Goal: Task Accomplishment & Management: Manage account settings

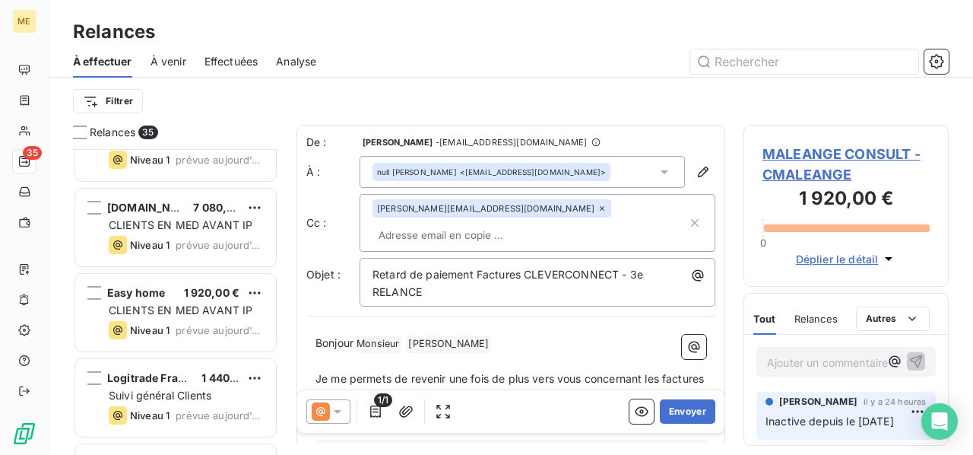
scroll to position [2675, 0]
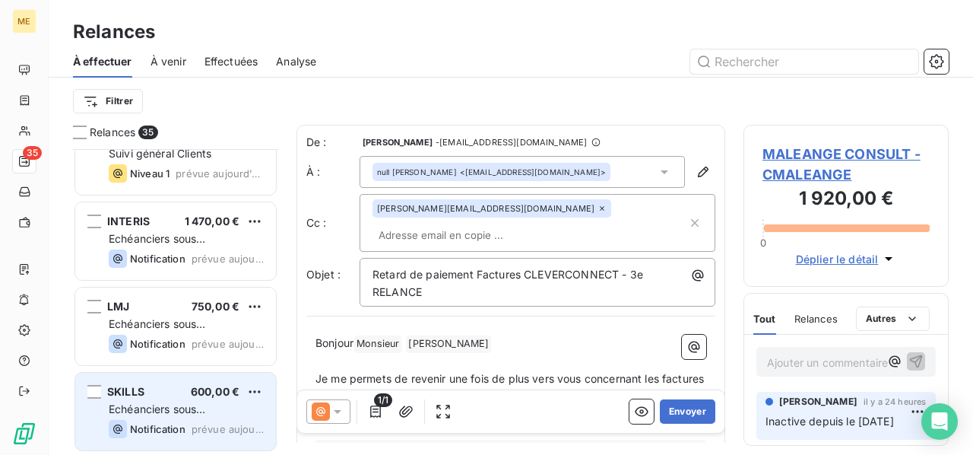
click at [231, 402] on div "Echéanciers sous prélèvements" at bounding box center [186, 409] width 155 height 15
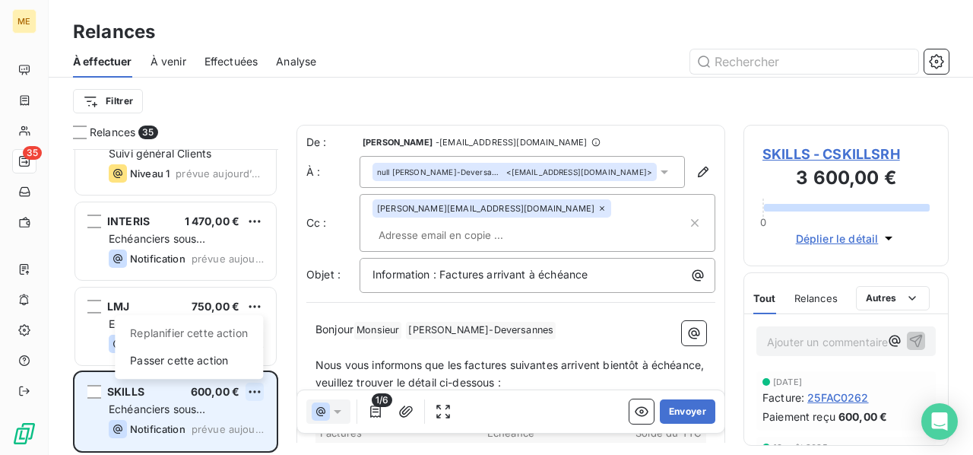
click at [253, 392] on html "ME 35 Relances À effectuer À venir Effectuées Analyse Filtrer Relances 35 Easy …" at bounding box center [486, 227] width 973 height 455
click at [222, 363] on div "Passer cette action" at bounding box center [189, 360] width 136 height 24
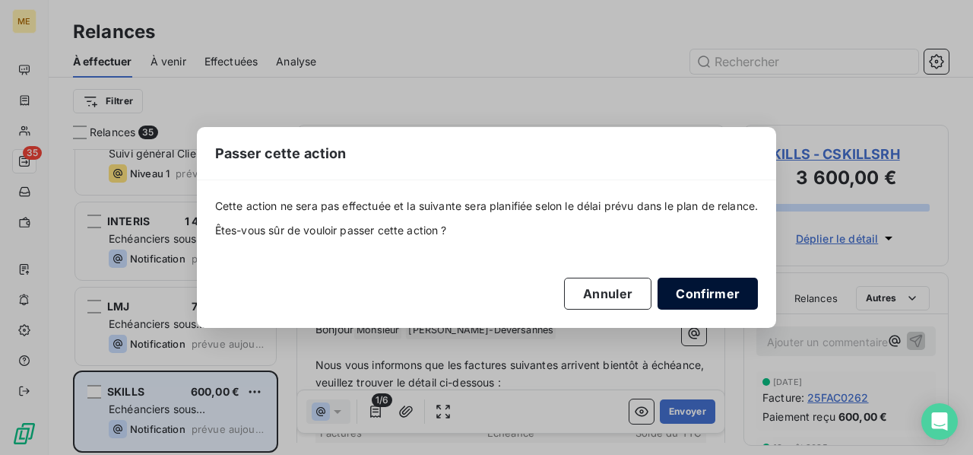
click at [687, 287] on button "Confirmer" at bounding box center [708, 294] width 100 height 32
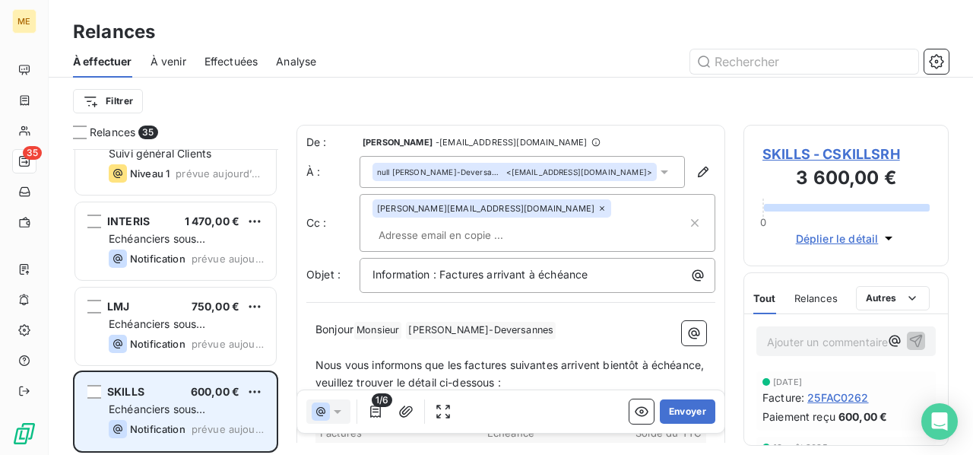
scroll to position [2590, 0]
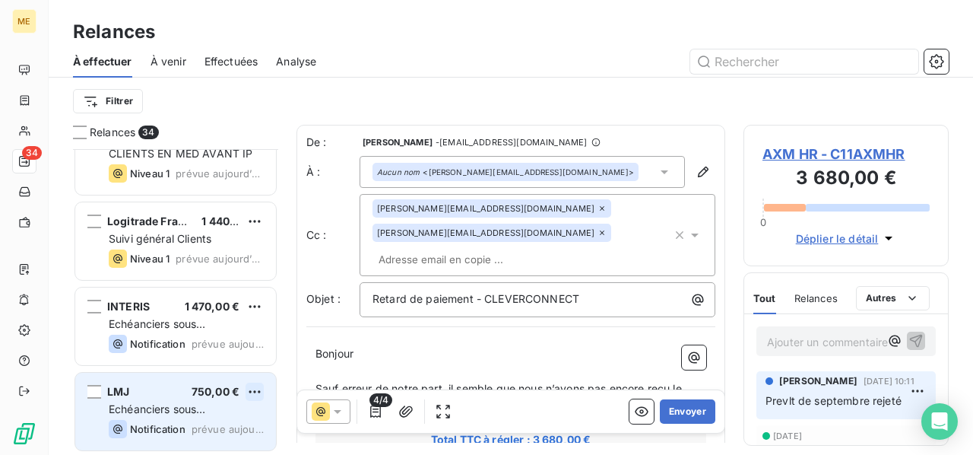
click at [256, 390] on html "ME 34 Relances À effectuer À venir Effectuées Analyse Filtrer Relances 34 NONST…" at bounding box center [486, 227] width 973 height 455
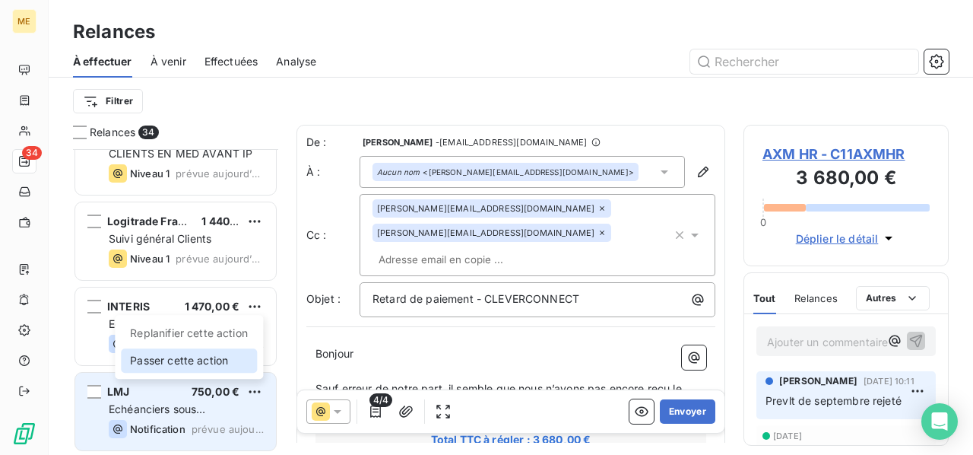
click at [219, 358] on div "Passer cette action" at bounding box center [189, 360] width 136 height 24
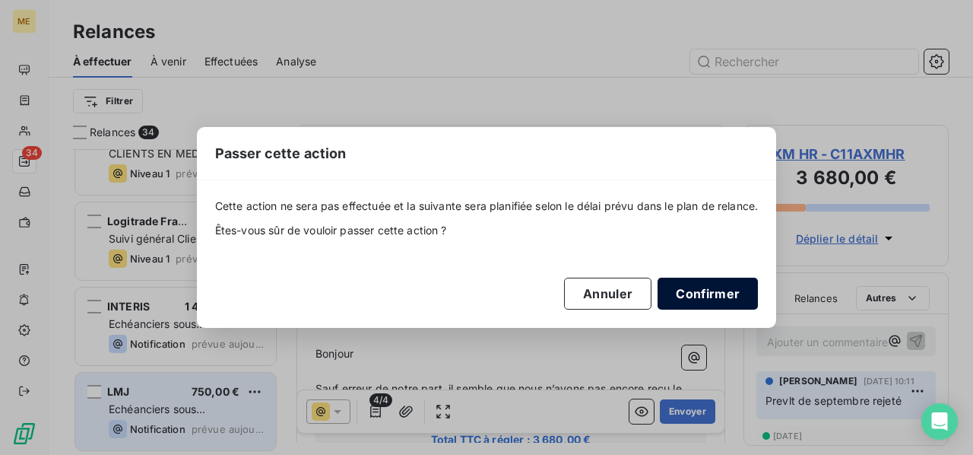
click at [715, 294] on button "Confirmer" at bounding box center [708, 294] width 100 height 32
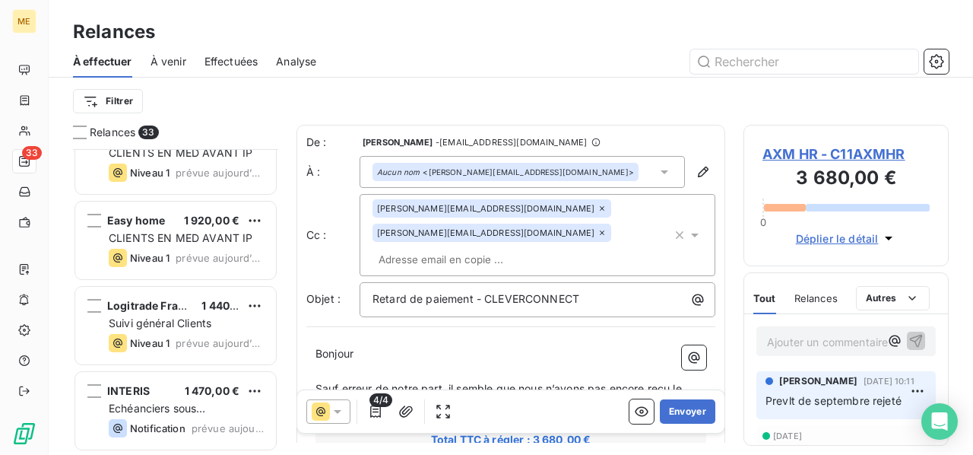
scroll to position [2505, 0]
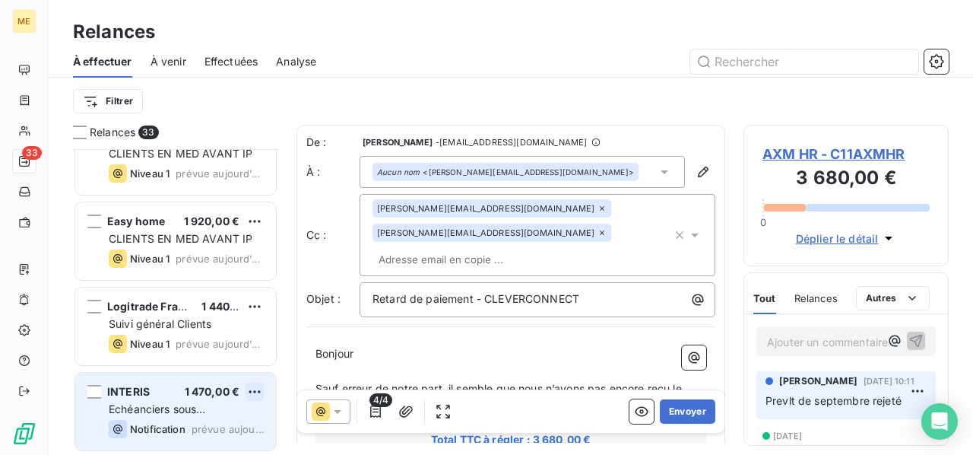
click at [252, 389] on html "ME 33 Relances À effectuer À venir Effectuées Analyse Filtrer Relances 33 SAS D…" at bounding box center [486, 227] width 973 height 455
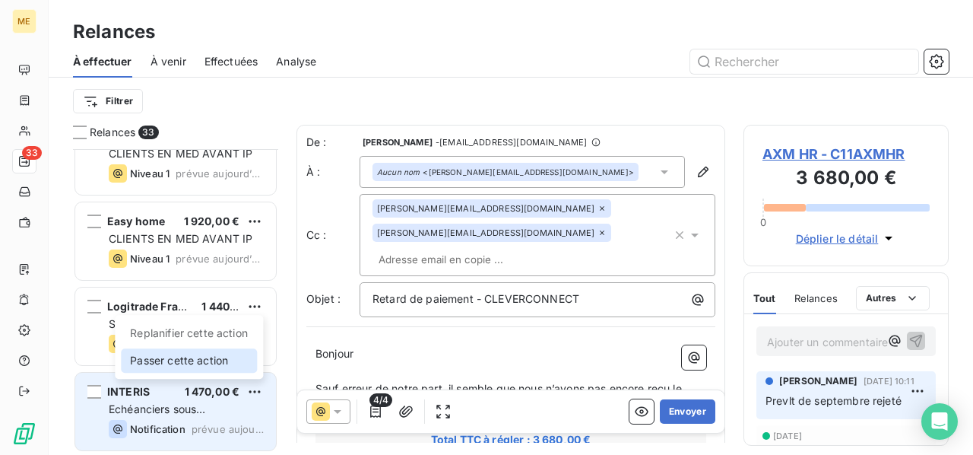
click at [227, 363] on div "Passer cette action" at bounding box center [189, 360] width 136 height 24
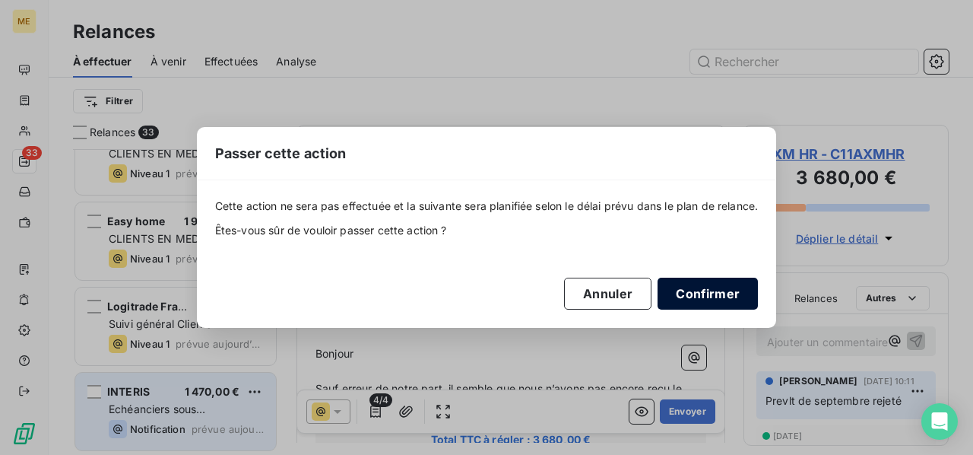
click at [697, 291] on button "Confirmer" at bounding box center [708, 294] width 100 height 32
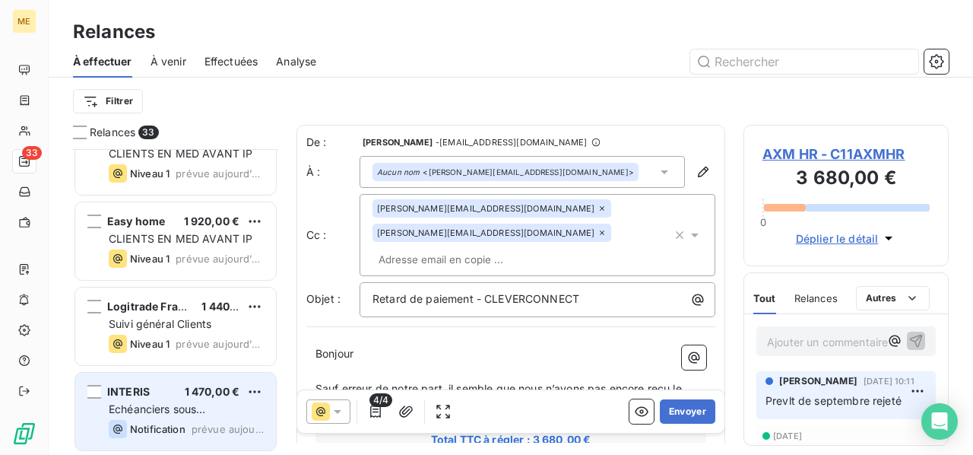
scroll to position [2420, 0]
click at [245, 407] on div "Suivi général Clients" at bounding box center [186, 409] width 155 height 15
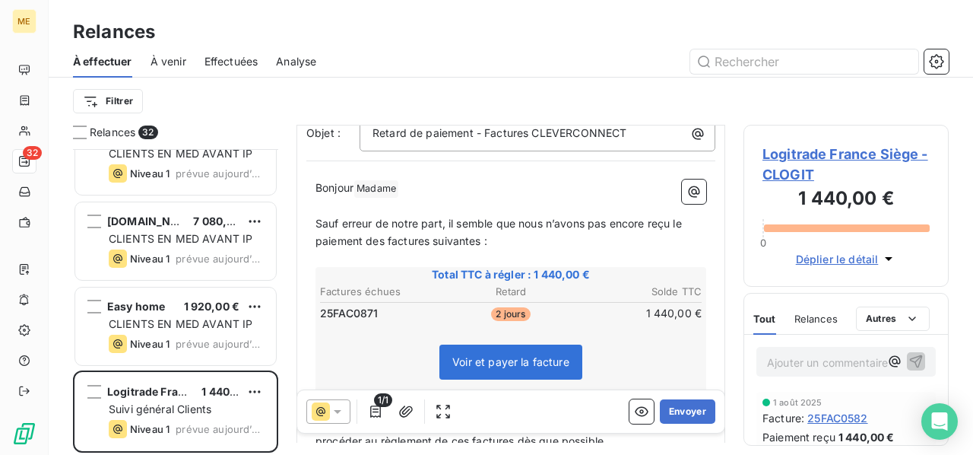
scroll to position [152, 0]
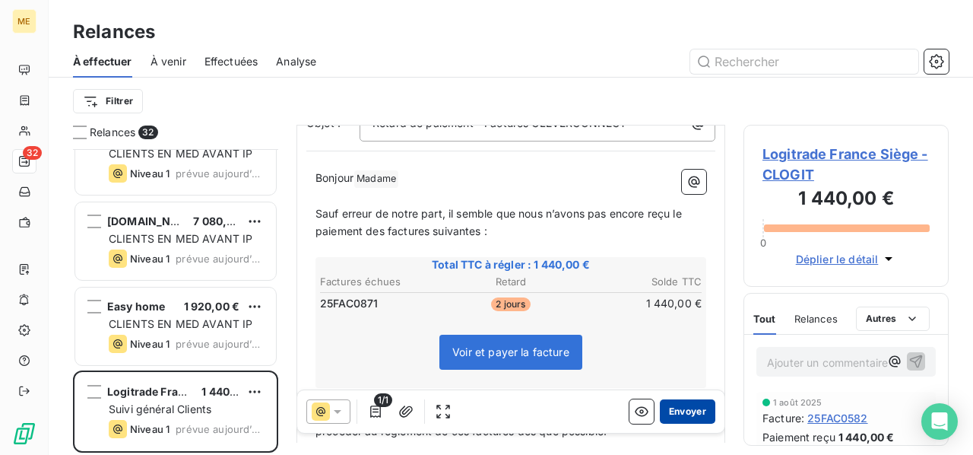
click at [686, 411] on button "Envoyer" at bounding box center [688, 411] width 56 height 24
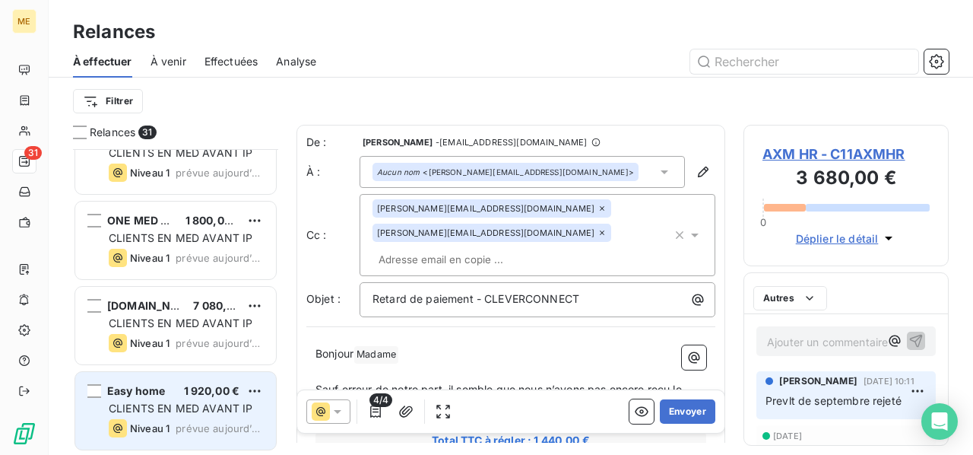
scroll to position [2335, 0]
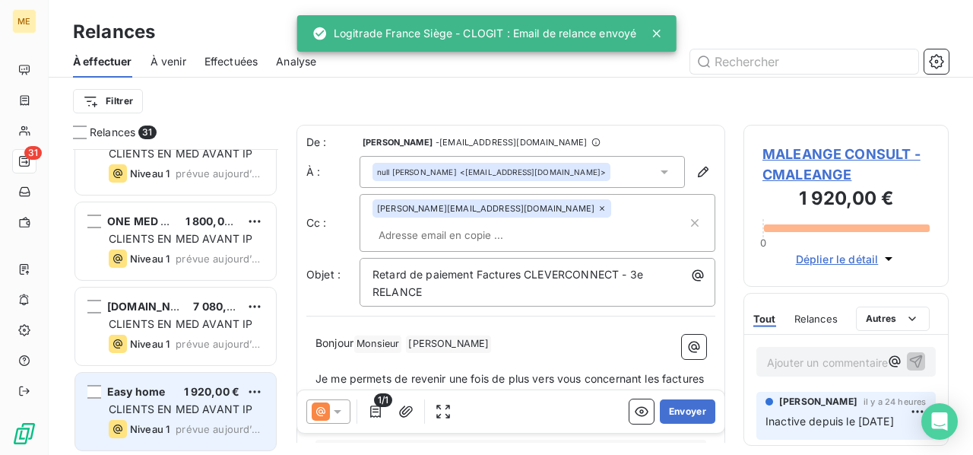
click at [203, 398] on div "Easy home 1 920,00 € CLIENTS EN MED AVANT IP Niveau 1 prévue [DATE]" at bounding box center [175, 412] width 201 height 78
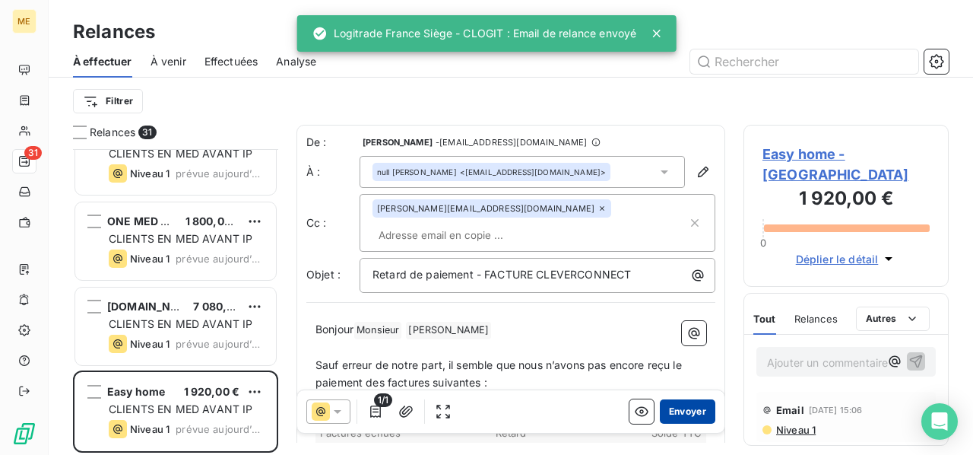
click at [673, 413] on button "Envoyer" at bounding box center [688, 411] width 56 height 24
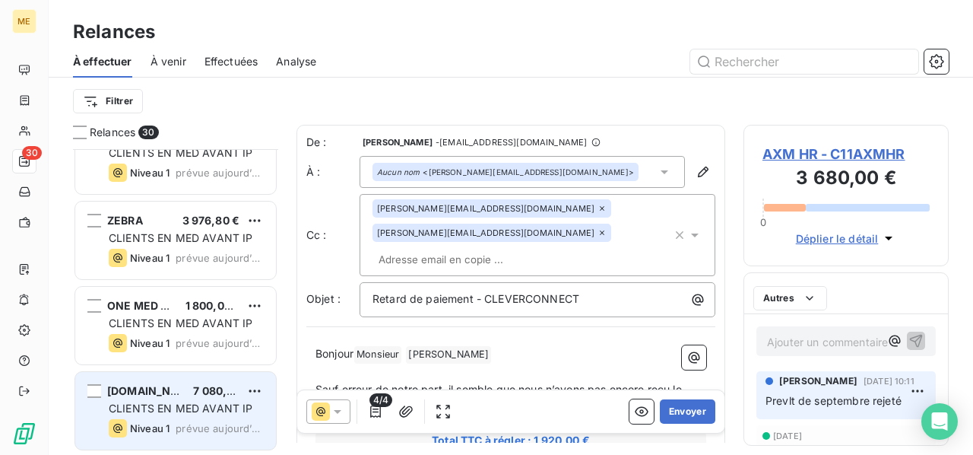
scroll to position [2249, 0]
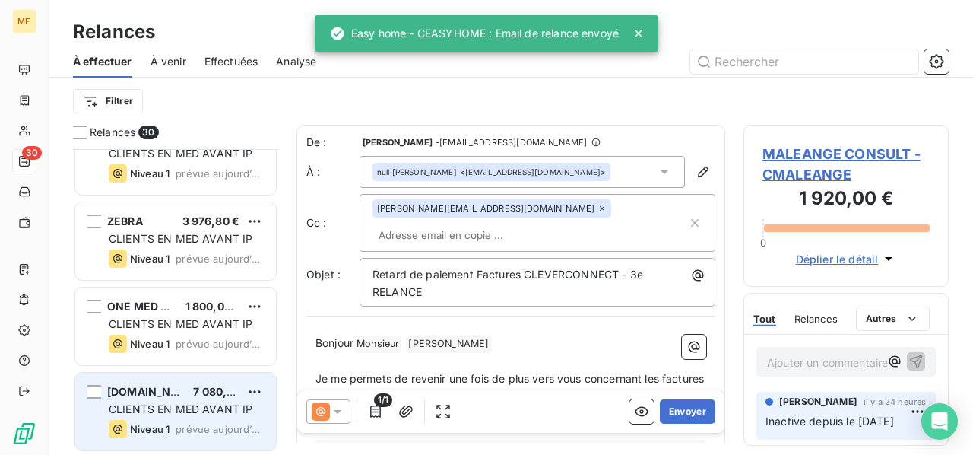
click at [198, 413] on span "CLIENTS EN MED AVANT IP" at bounding box center [181, 408] width 144 height 13
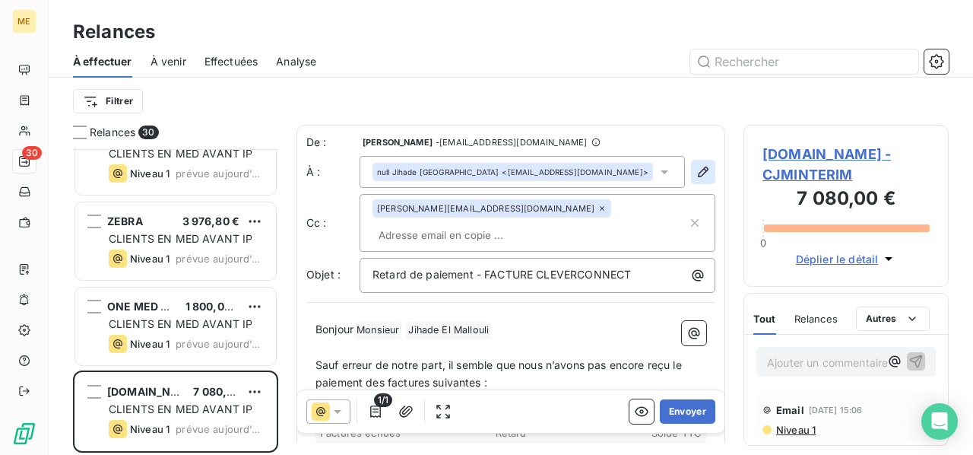
click at [696, 173] on icon "button" at bounding box center [703, 171] width 15 height 15
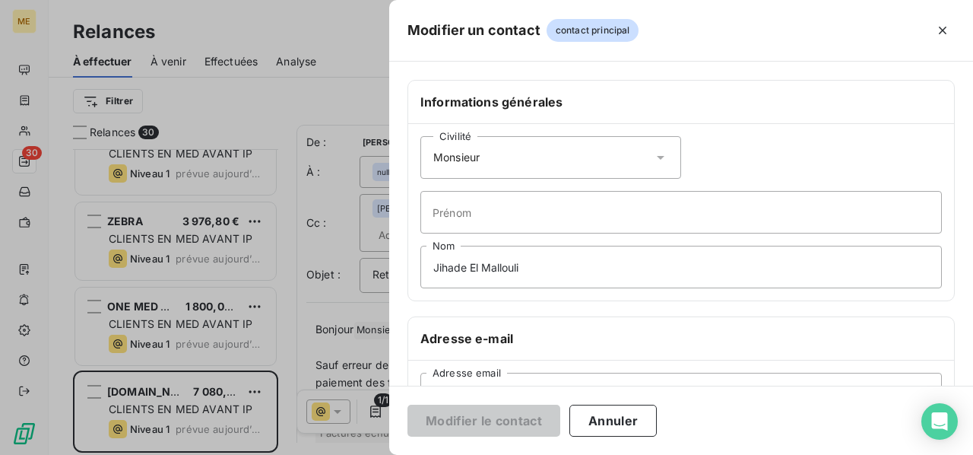
click at [660, 154] on icon at bounding box center [660, 157] width 15 height 15
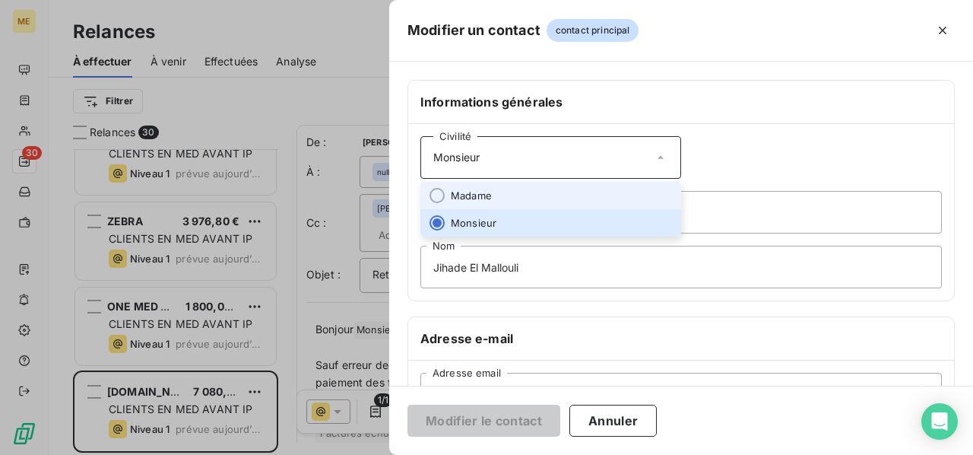
click at [613, 188] on li "Madame" at bounding box center [551, 195] width 261 height 27
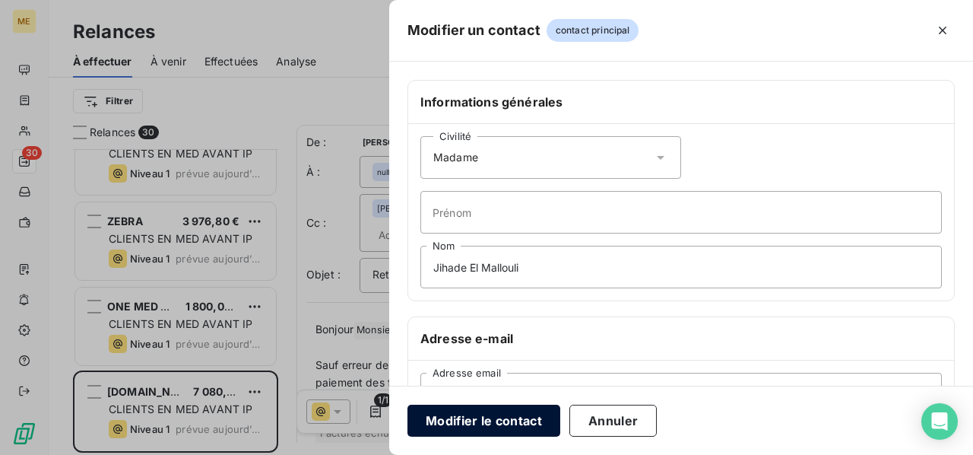
click at [483, 417] on button "Modifier le contact" at bounding box center [484, 421] width 153 height 32
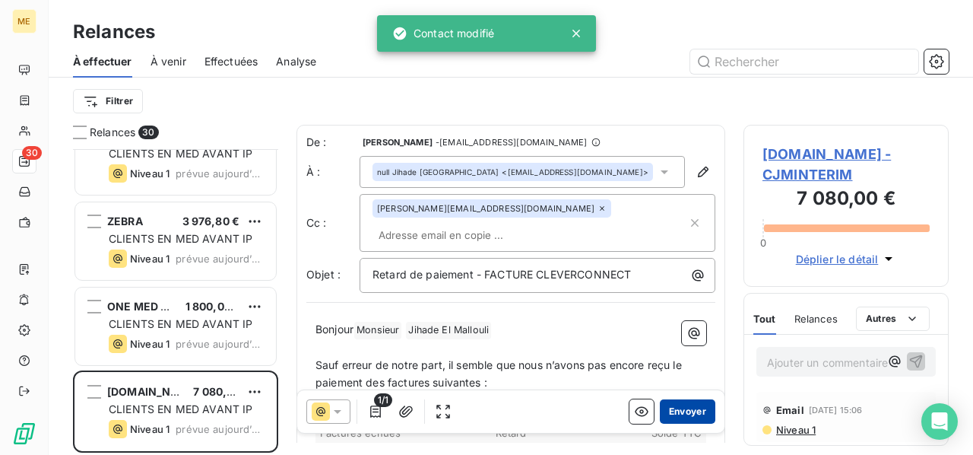
click at [671, 414] on button "Envoyer" at bounding box center [688, 411] width 56 height 24
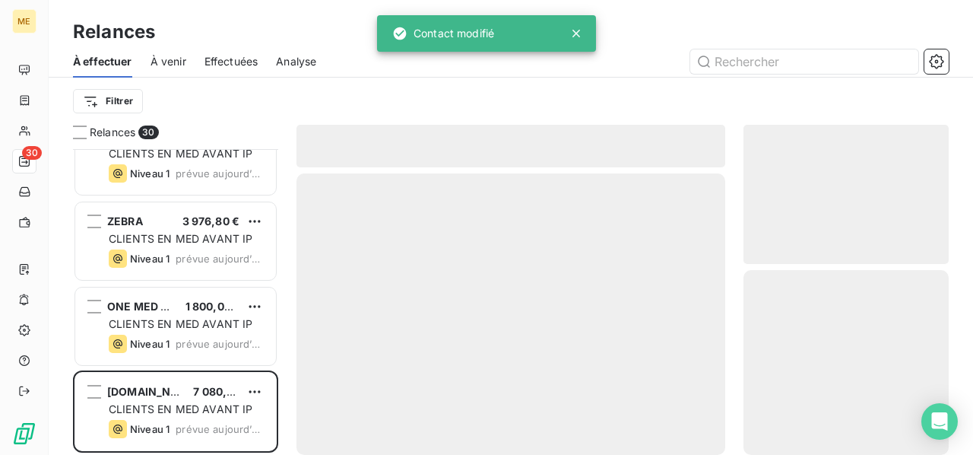
scroll to position [2164, 0]
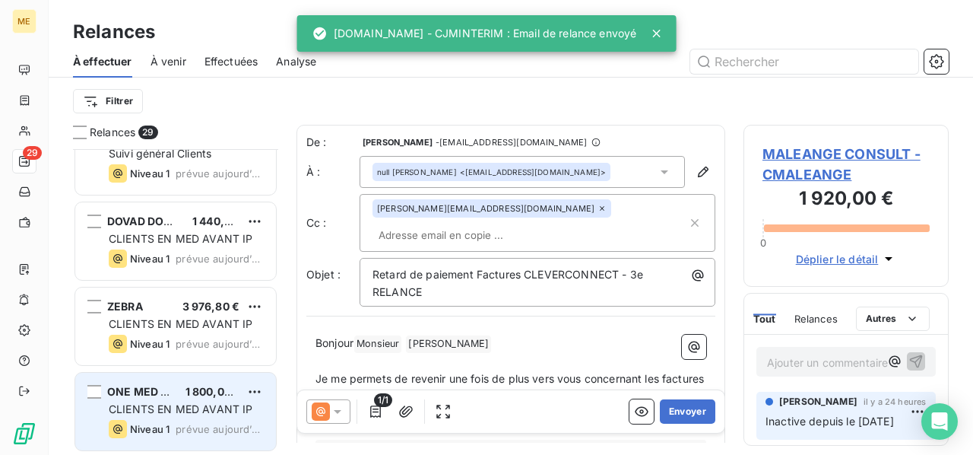
click at [198, 407] on span "CLIENTS EN MED AVANT IP" at bounding box center [181, 408] width 144 height 13
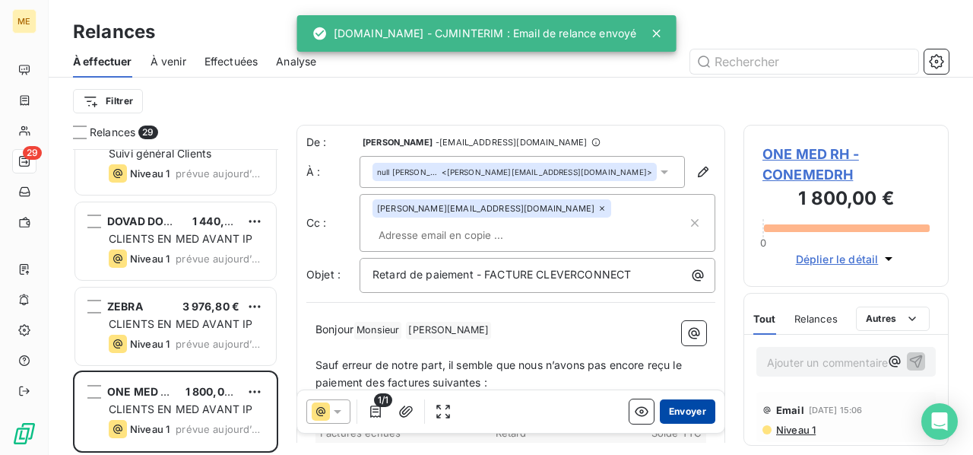
click at [682, 404] on button "Envoyer" at bounding box center [688, 411] width 56 height 24
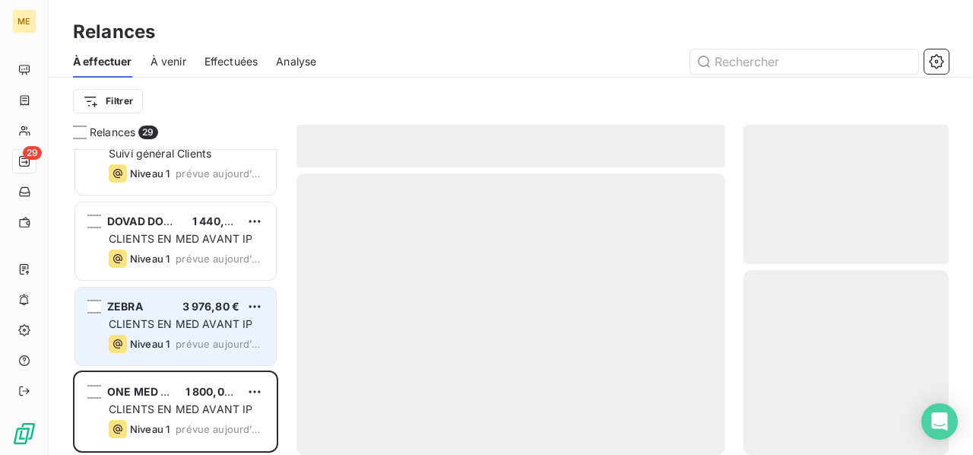
scroll to position [2079, 0]
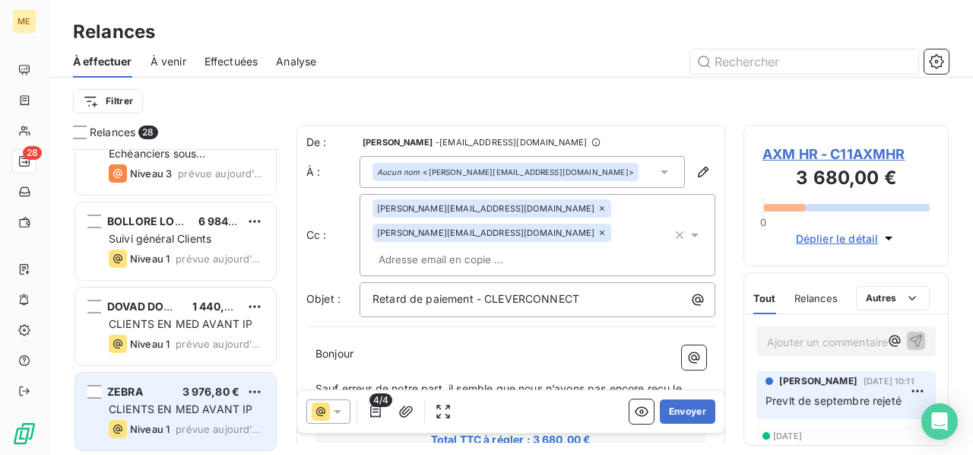
click at [186, 408] on span "CLIENTS EN MED AVANT IP" at bounding box center [181, 408] width 144 height 13
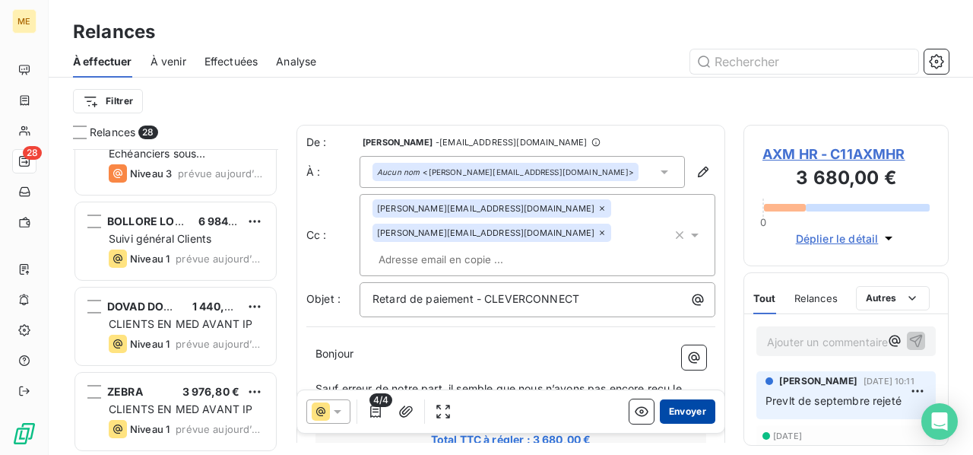
click at [684, 413] on button "Envoyer" at bounding box center [688, 411] width 56 height 24
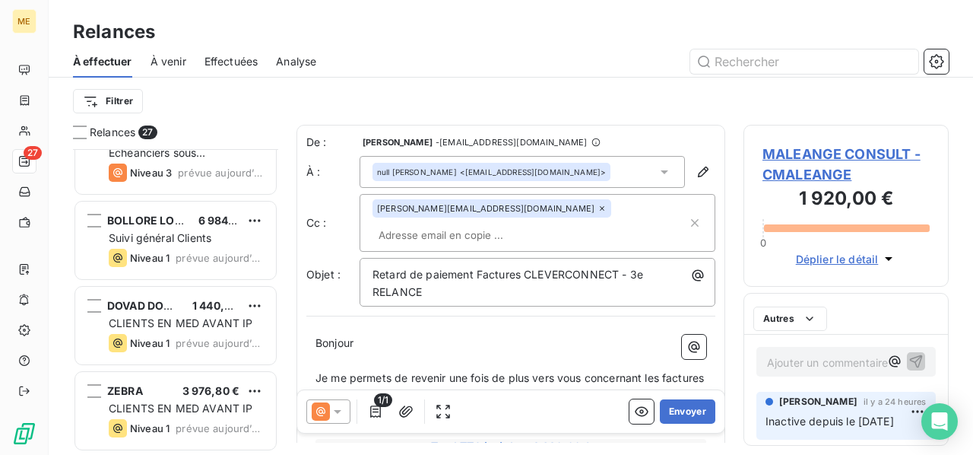
scroll to position [1994, 0]
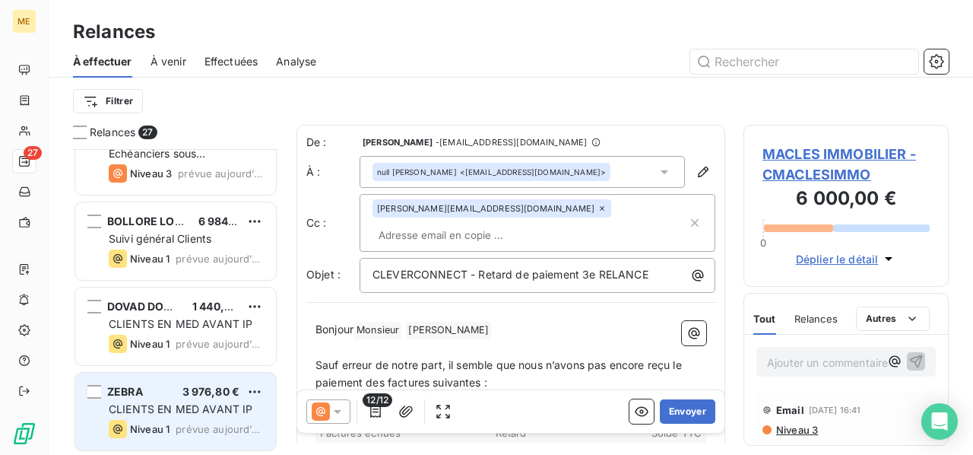
scroll to position [1994, 0]
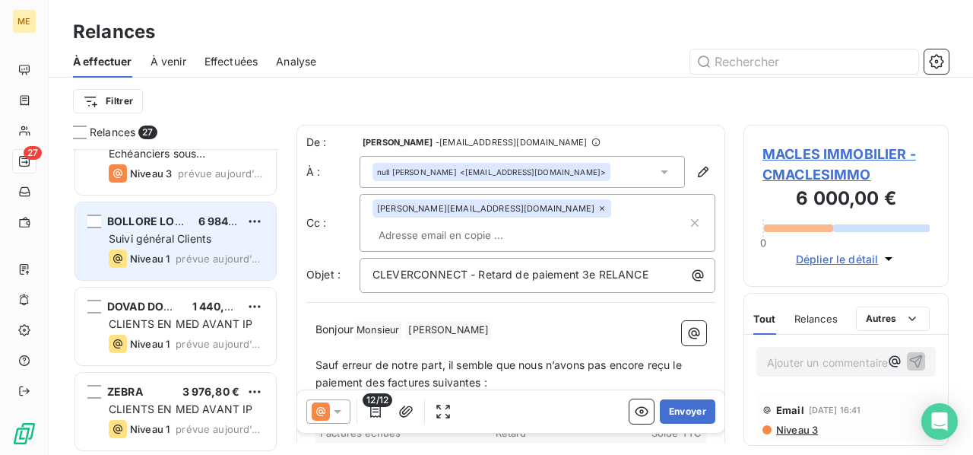
click at [230, 250] on div "Niveau 1 prévue aujourd’hui" at bounding box center [186, 258] width 155 height 18
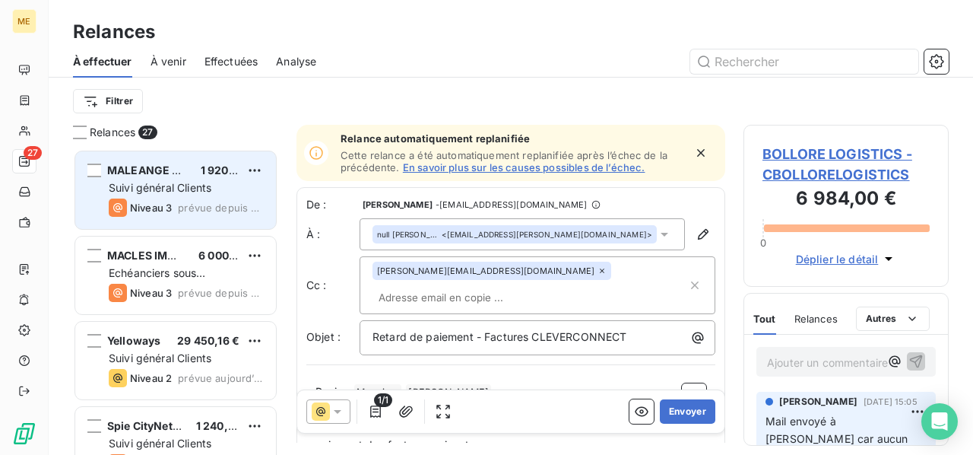
click at [236, 217] on div "MALEANGE CONSULT 1 920,00 € Suivi général Clients Niveau 3 prévue depuis 3 jours" at bounding box center [175, 190] width 201 height 78
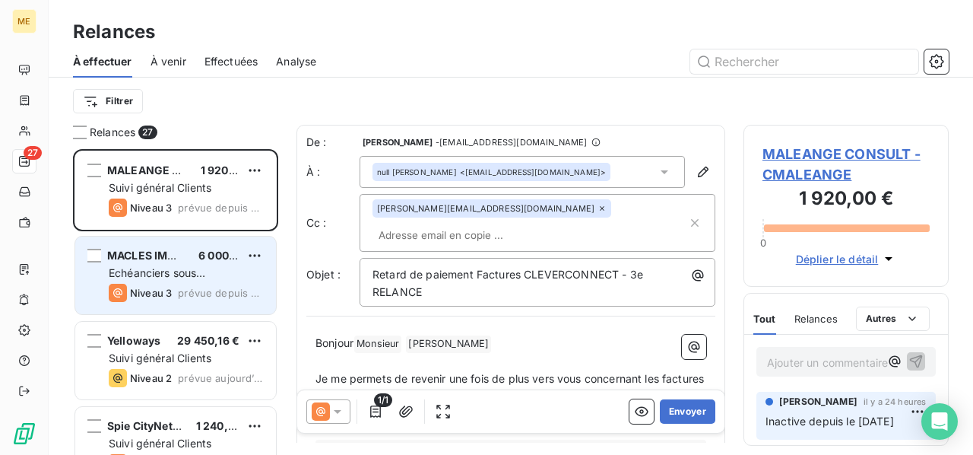
click at [214, 268] on div "Echéanciers sous prélèvements" at bounding box center [186, 272] width 155 height 15
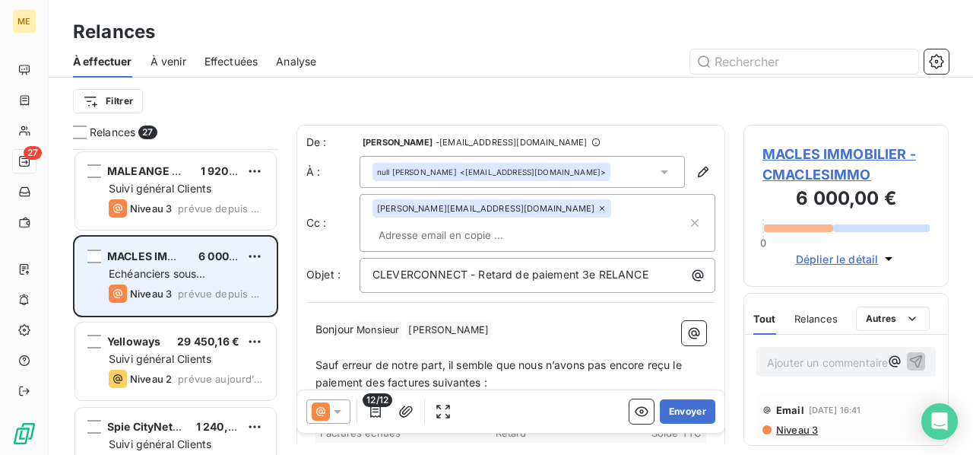
scroll to position [76, 0]
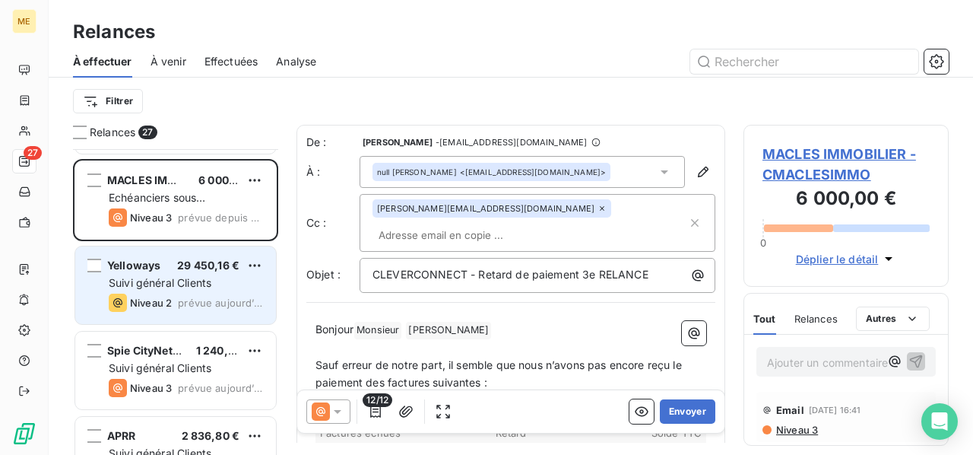
click at [236, 282] on div "Suivi général Clients" at bounding box center [186, 282] width 155 height 15
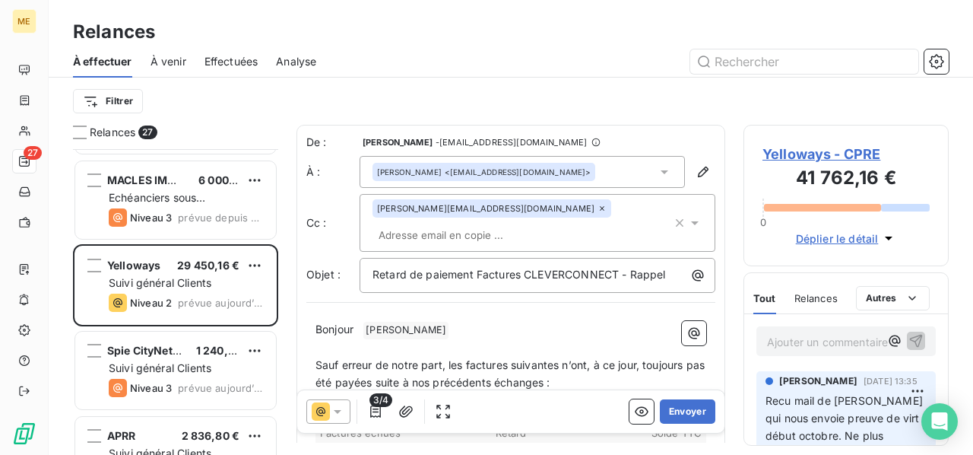
click at [341, 410] on icon at bounding box center [337, 411] width 15 height 15
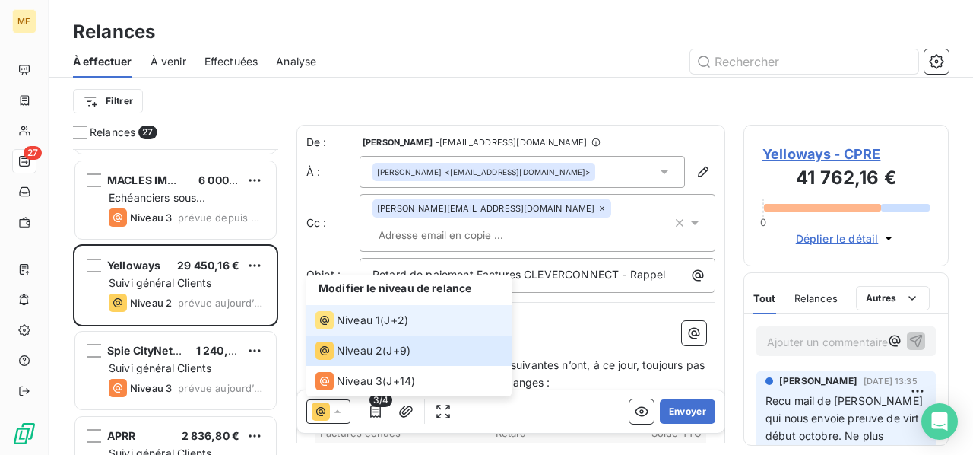
click at [377, 319] on span "Niveau 1" at bounding box center [358, 320] width 43 height 15
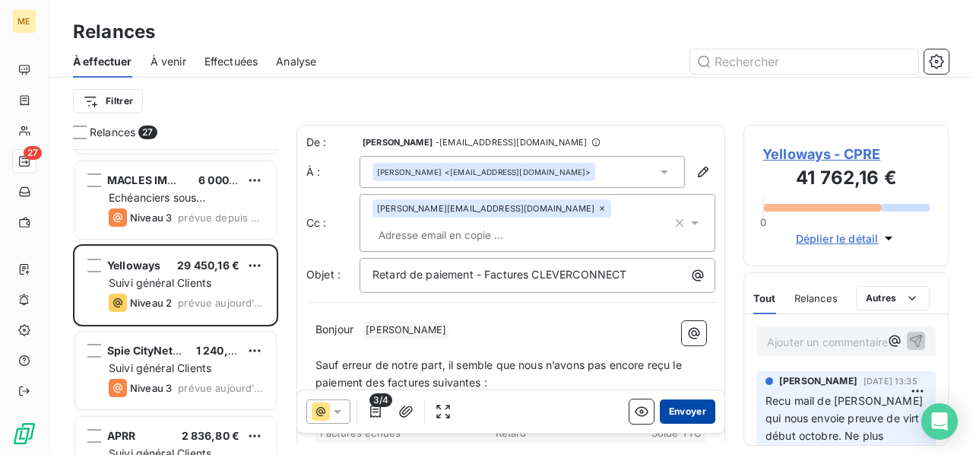
click at [673, 406] on button "Envoyer" at bounding box center [688, 411] width 56 height 24
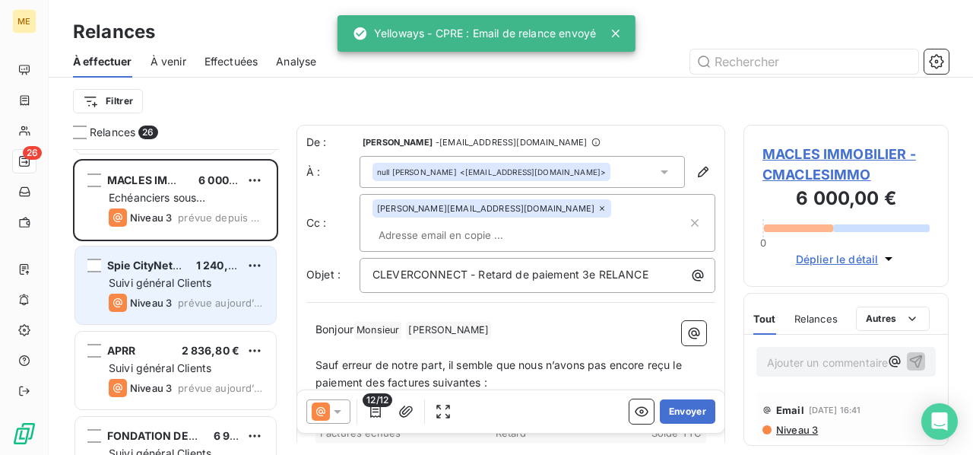
click at [177, 289] on div "Suivi général Clients" at bounding box center [186, 282] width 155 height 15
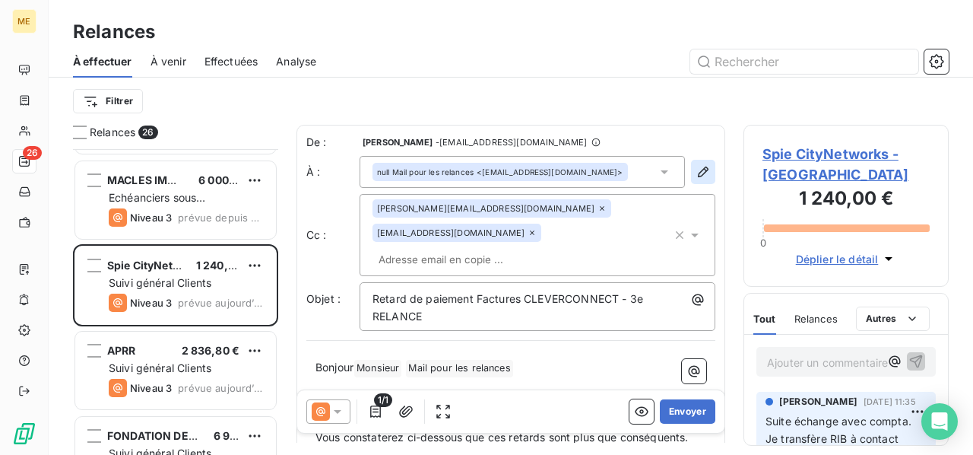
click at [696, 177] on icon "button" at bounding box center [703, 171] width 15 height 15
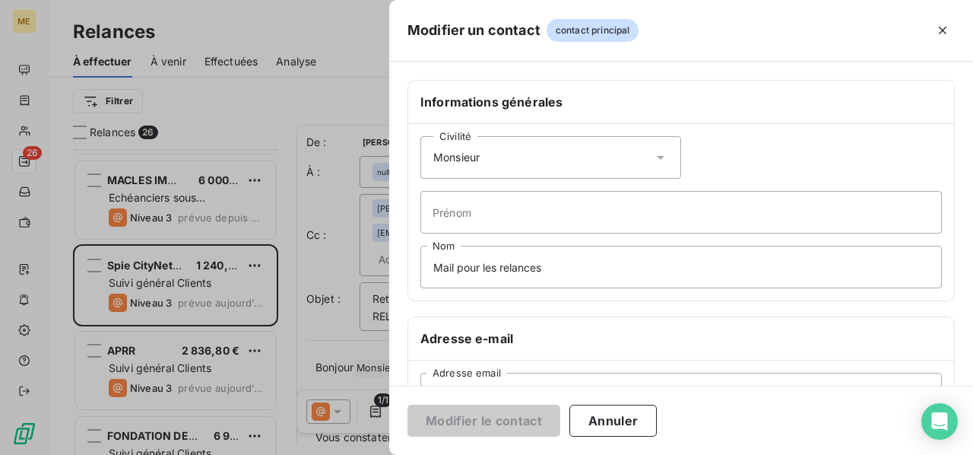
click at [653, 160] on icon at bounding box center [660, 157] width 15 height 15
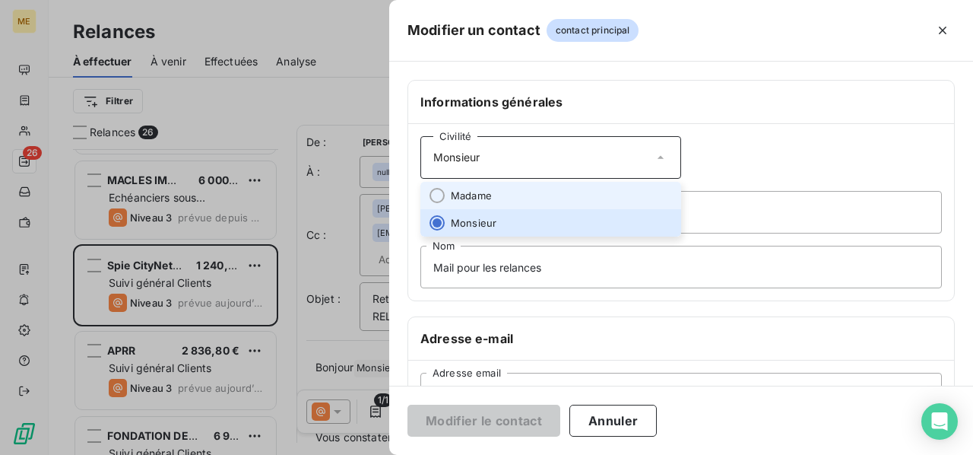
click at [604, 194] on li "Madame" at bounding box center [551, 195] width 261 height 27
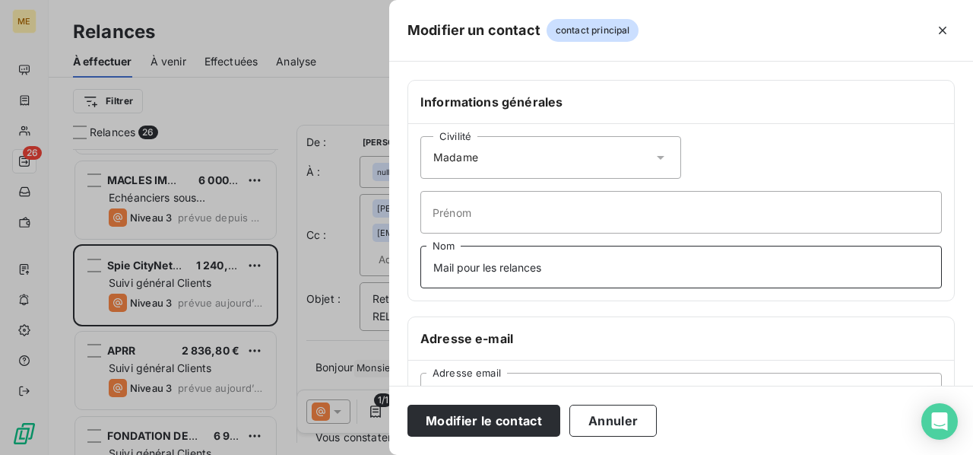
drag, startPoint x: 575, startPoint y: 260, endPoint x: 140, endPoint y: 274, distance: 435.2
click at [140, 454] on div "Modifier un contact contact principal Informations générales Civilité Madame Pr…" at bounding box center [486, 455] width 973 height 0
type input "m"
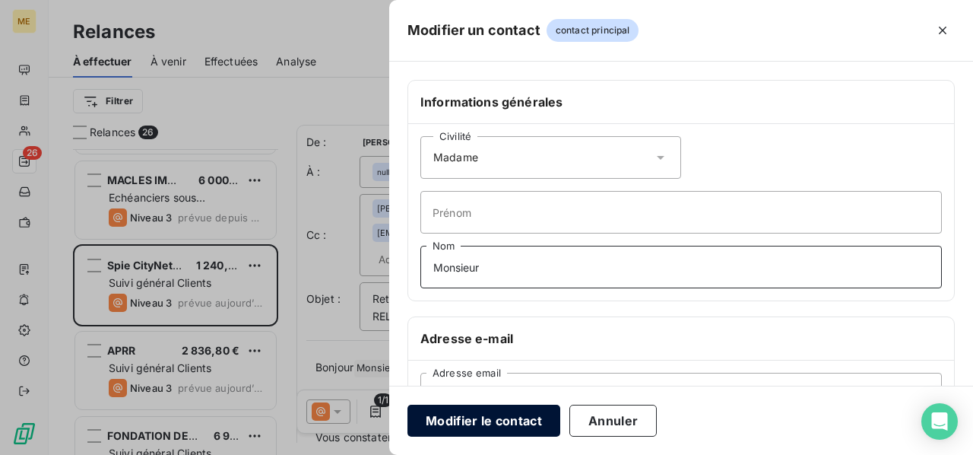
type input "Monsieur"
click at [468, 414] on button "Modifier le contact" at bounding box center [484, 421] width 153 height 32
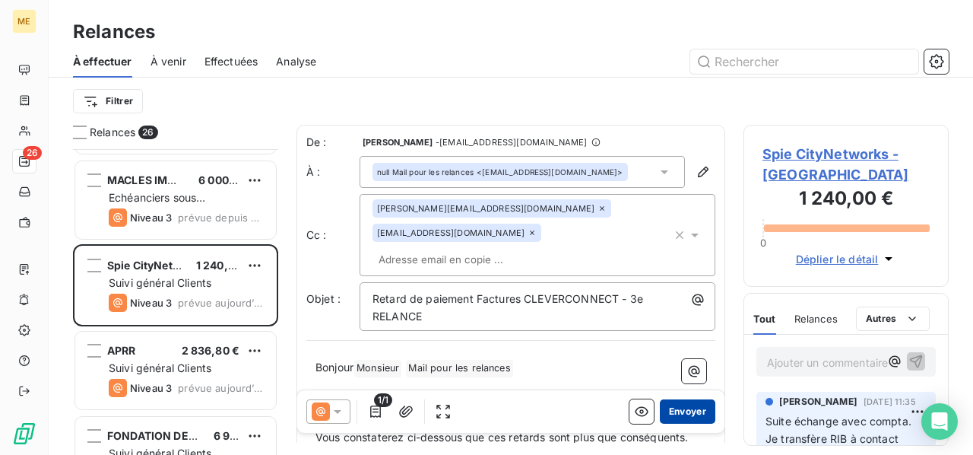
click at [685, 405] on button "Envoyer" at bounding box center [688, 411] width 56 height 24
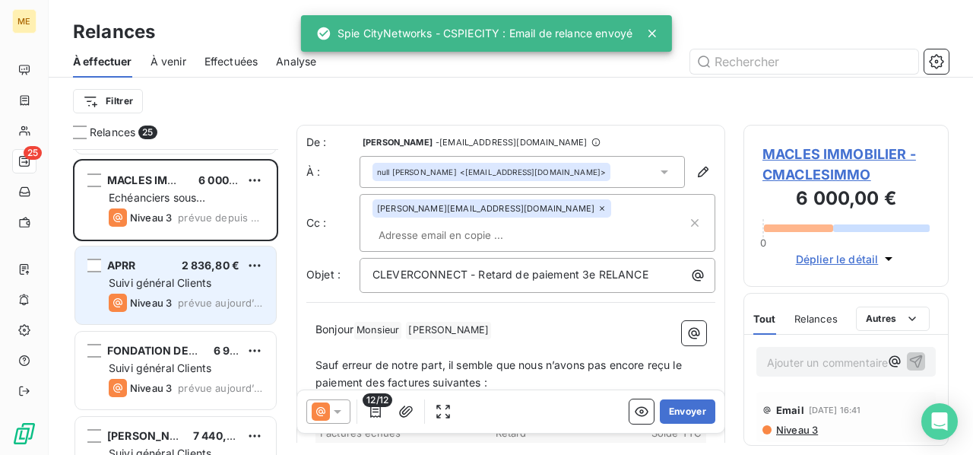
click at [181, 294] on div "Niveau 3 prévue aujourd’hui" at bounding box center [186, 303] width 155 height 18
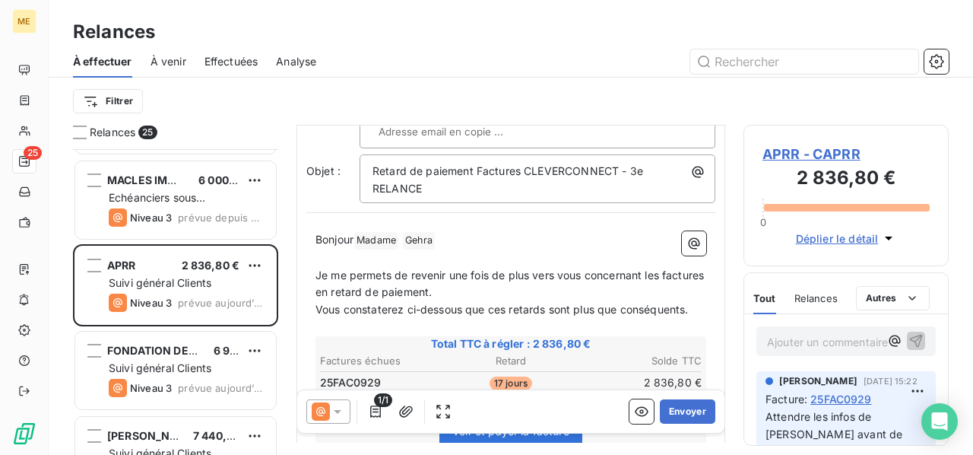
scroll to position [152, 0]
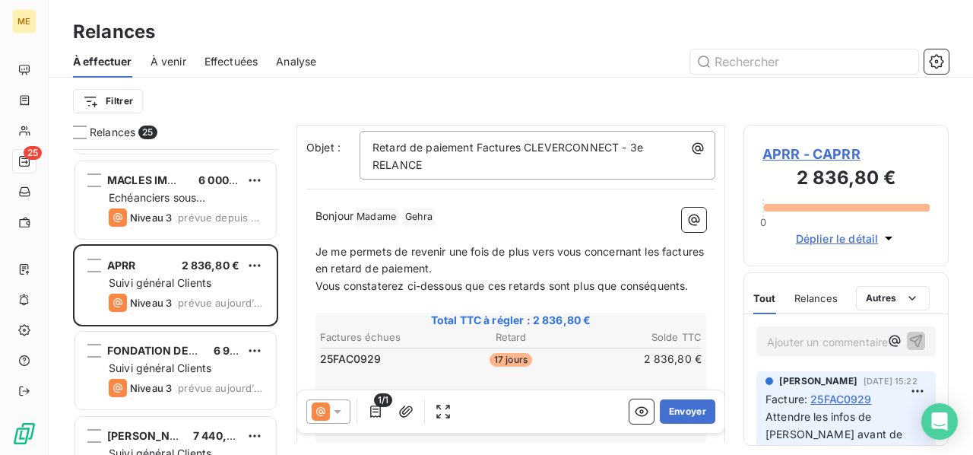
click at [335, 405] on icon at bounding box center [337, 411] width 15 height 15
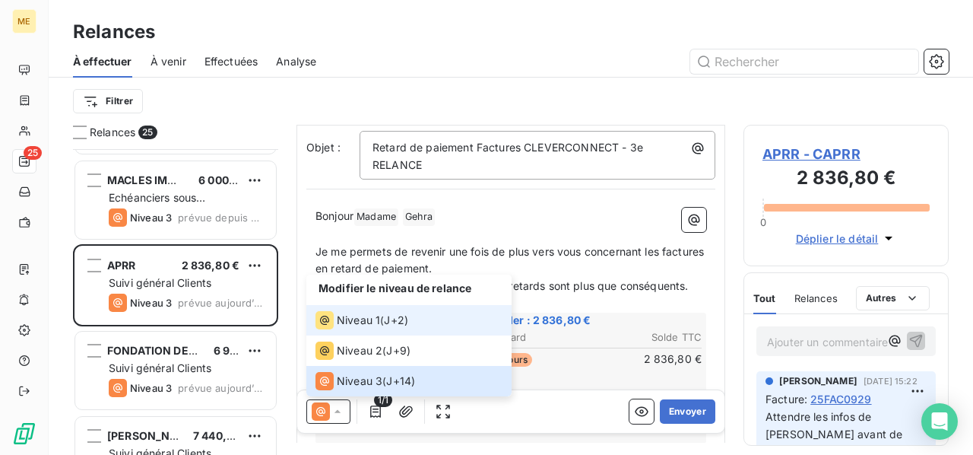
click at [377, 317] on span "Niveau 1" at bounding box center [358, 320] width 43 height 15
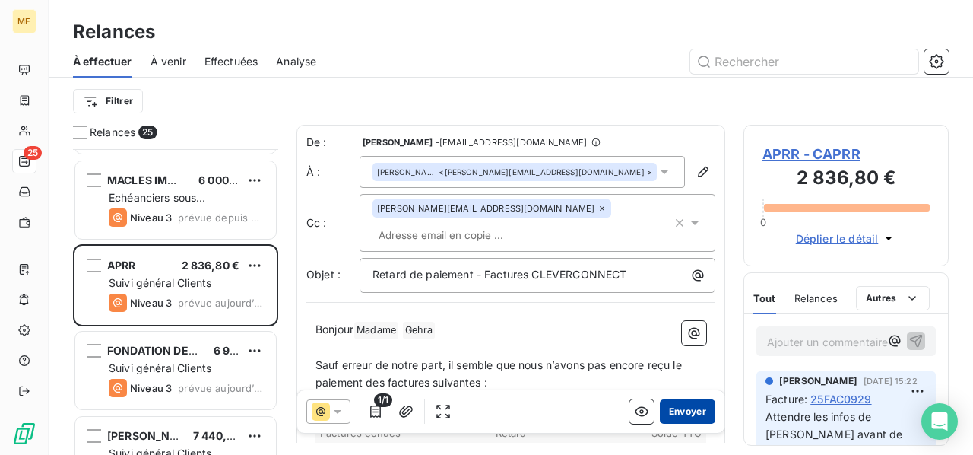
click at [665, 407] on button "Envoyer" at bounding box center [688, 411] width 56 height 24
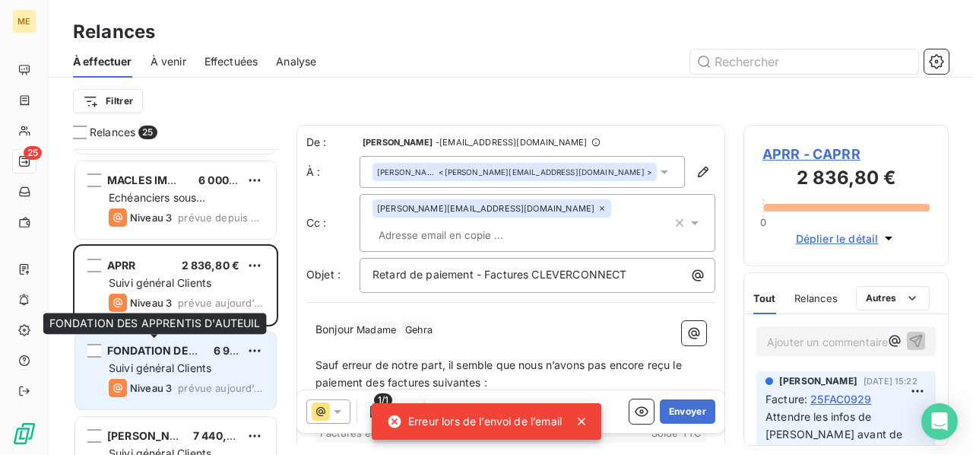
click at [176, 354] on span "FONDATION DES APPRENTIS D'AUTEUIL" at bounding box center [212, 350] width 211 height 13
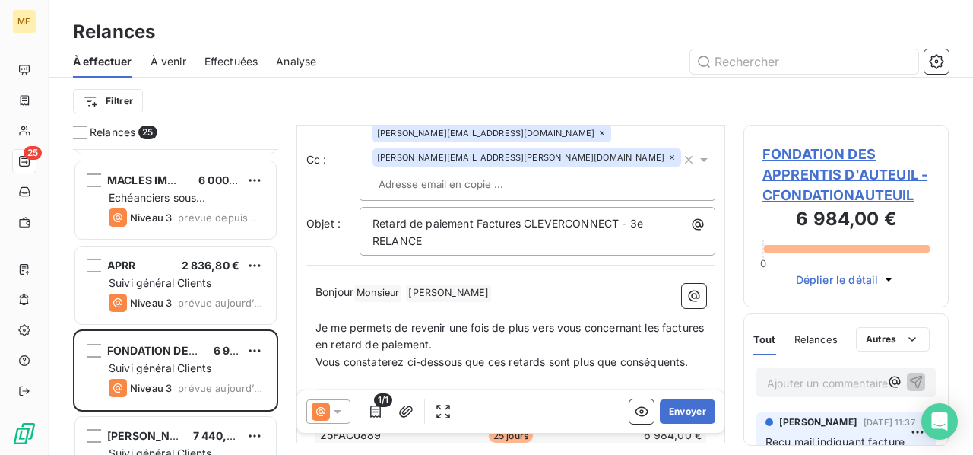
click at [824, 174] on span "FONDATION DES APPRENTIS D'AUTEUIL - CFONDATIONAUTEUIL" at bounding box center [846, 175] width 167 height 62
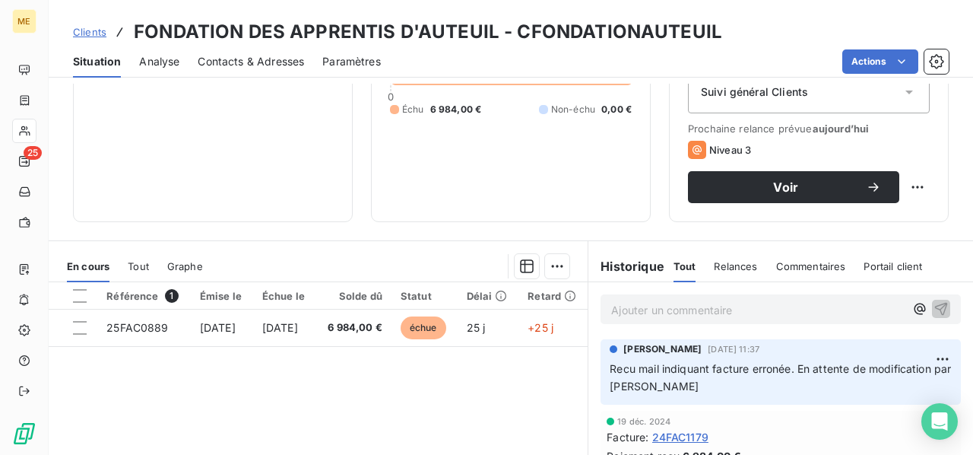
scroll to position [228, 0]
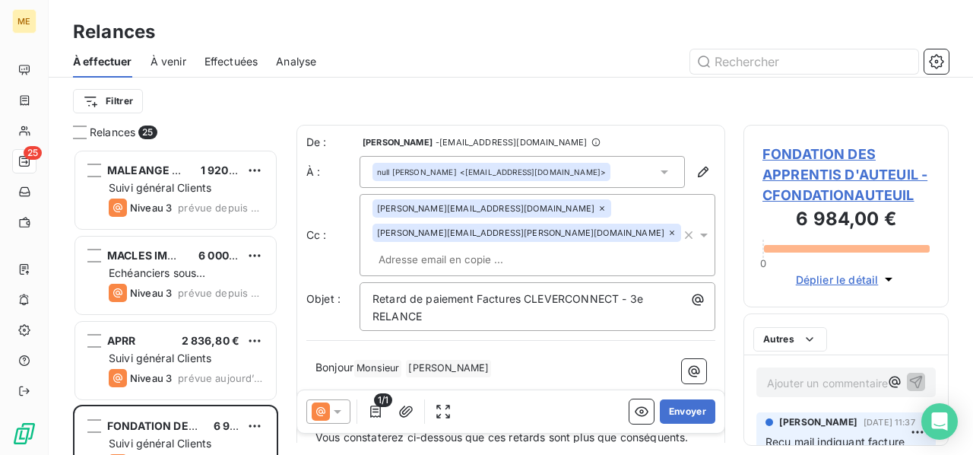
scroll to position [294, 193]
click at [335, 406] on icon at bounding box center [337, 411] width 15 height 15
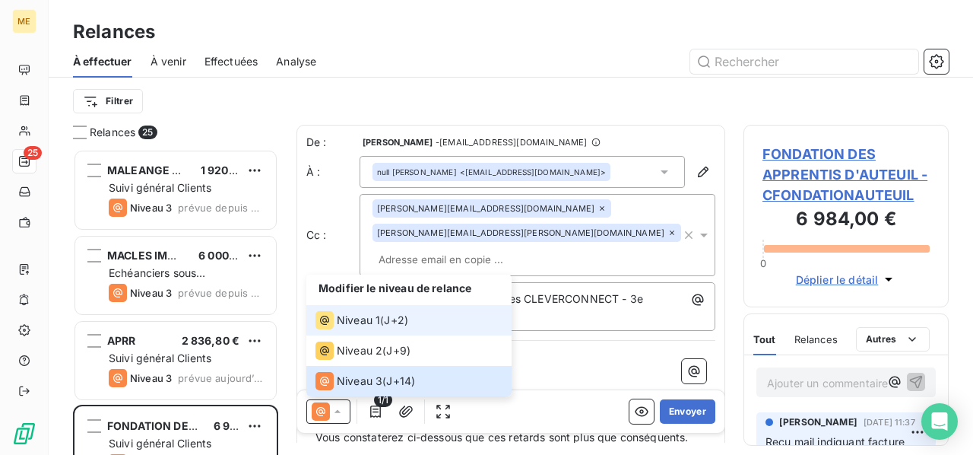
click at [382, 312] on div "Niveau 1 ( J+2 )" at bounding box center [362, 320] width 93 height 18
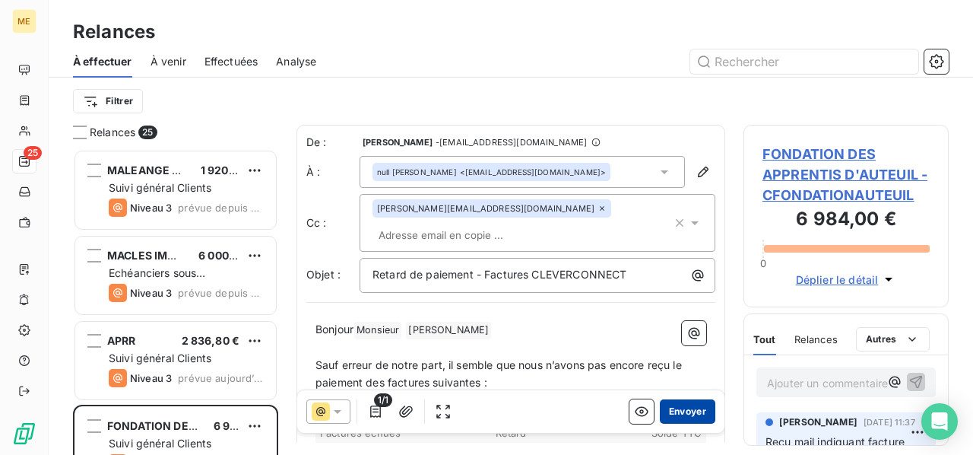
click at [685, 408] on button "Envoyer" at bounding box center [688, 411] width 56 height 24
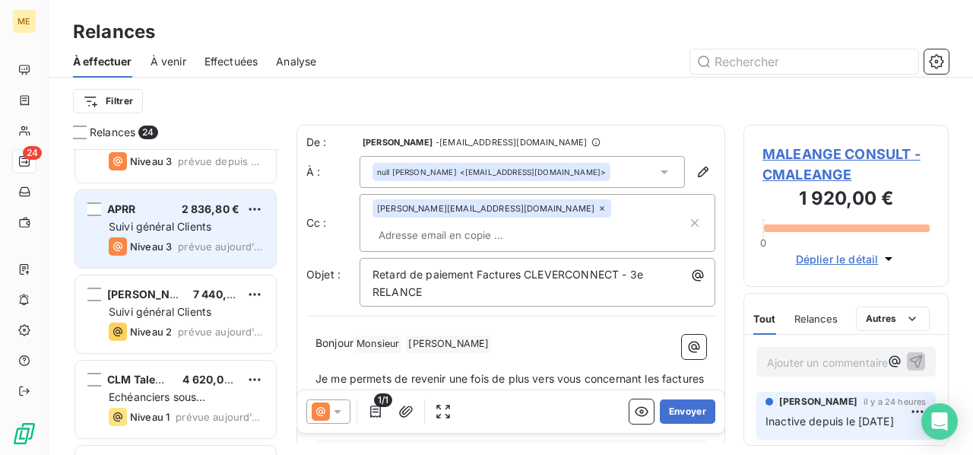
scroll to position [152, 0]
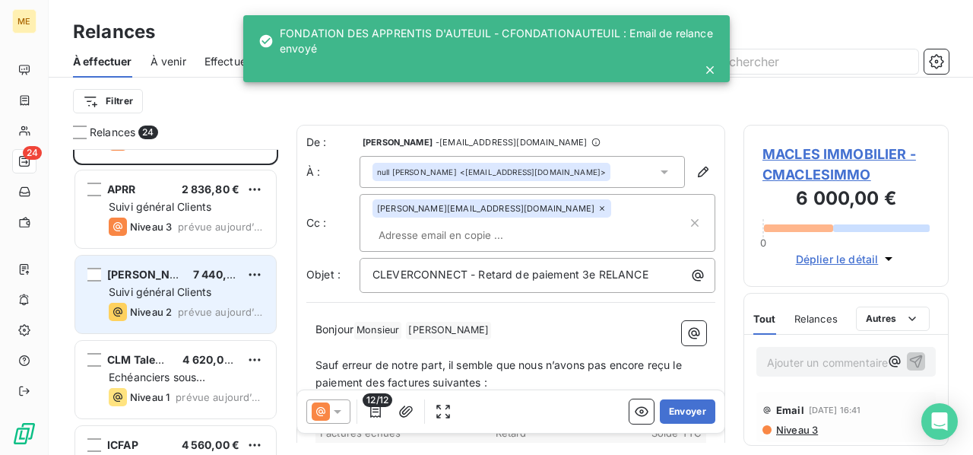
click at [189, 306] on span "prévue aujourd’hui" at bounding box center [221, 312] width 86 height 12
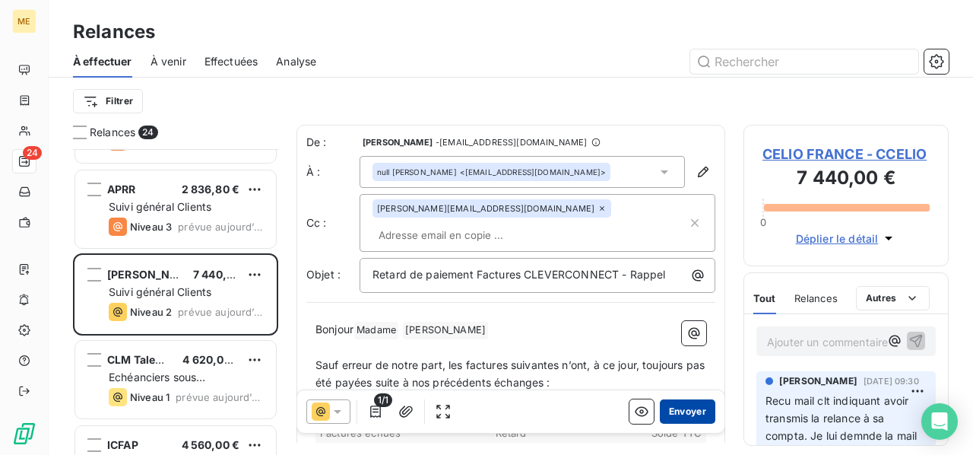
click at [673, 412] on button "Envoyer" at bounding box center [688, 411] width 56 height 24
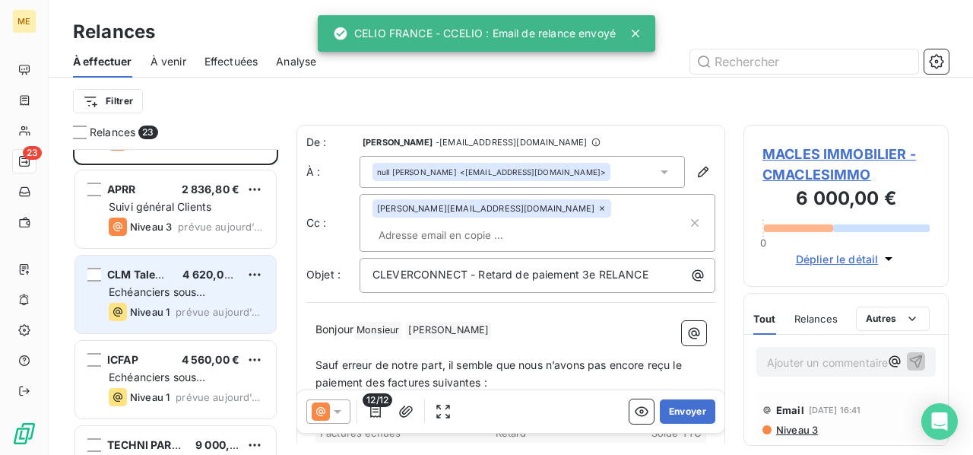
click at [175, 290] on span "Echéanciers sous prélèvements" at bounding box center [157, 299] width 97 height 28
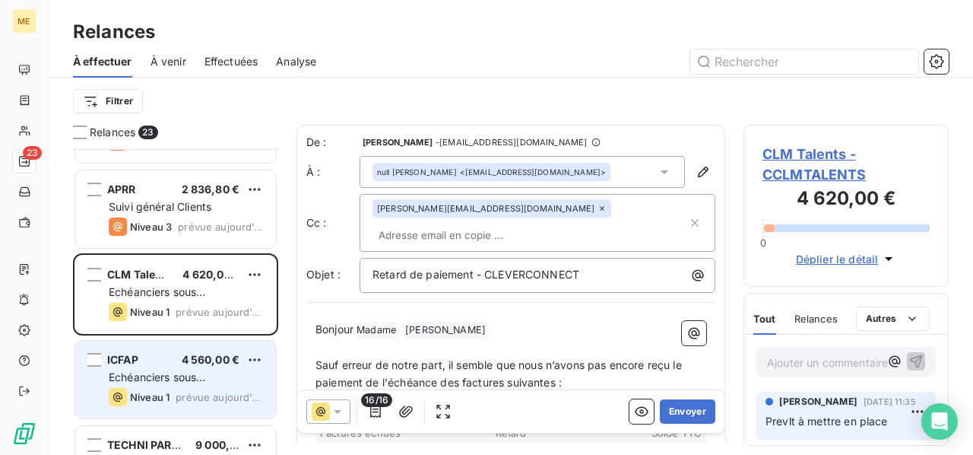
click at [221, 370] on div "Echéanciers sous prélèvements" at bounding box center [186, 377] width 155 height 15
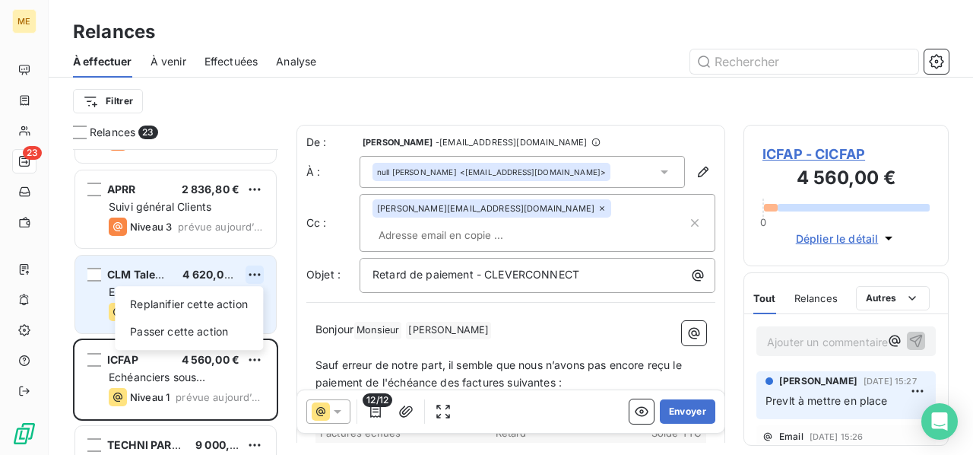
click at [256, 267] on html "ME 23 Relances À effectuer À venir Effectuées Analyse Filtrer Relances 23 MALEA…" at bounding box center [486, 227] width 973 height 455
click at [234, 300] on div "Replanifier cette action" at bounding box center [189, 304] width 136 height 24
select select "9"
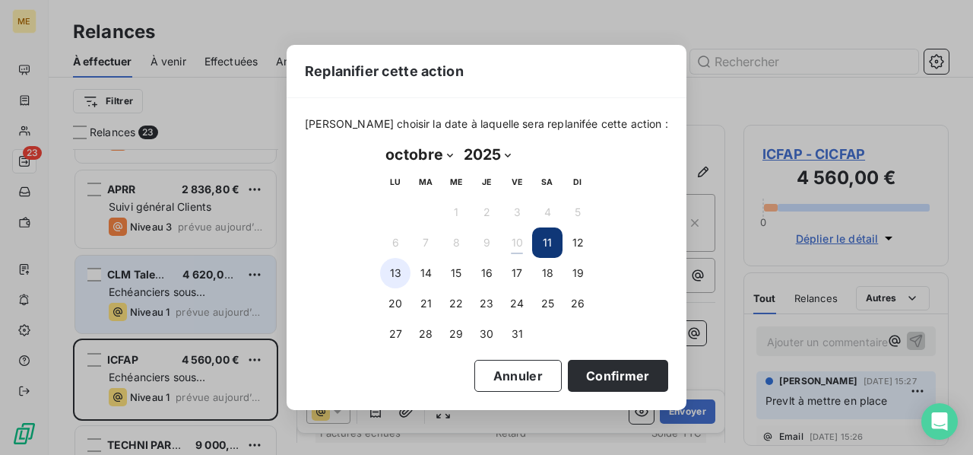
click at [390, 278] on button "13" at bounding box center [395, 273] width 30 height 30
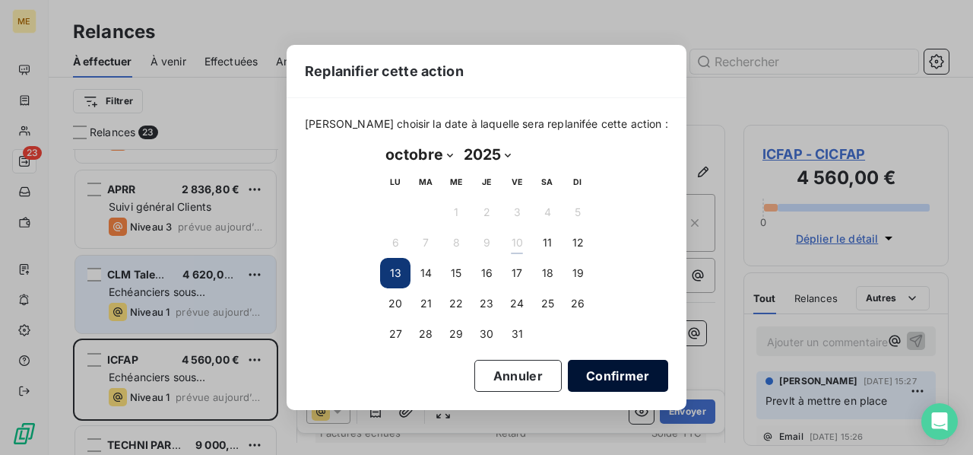
click at [597, 370] on button "Confirmer" at bounding box center [618, 376] width 100 height 32
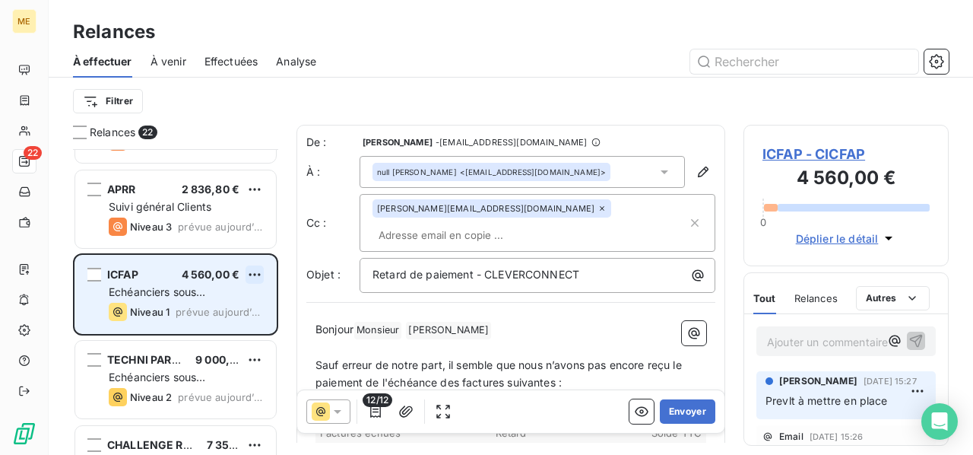
click at [256, 271] on html "ME 22 Relances À effectuer À venir Effectuées Analyse Filtrer Relances 22 MALEA…" at bounding box center [486, 227] width 973 height 455
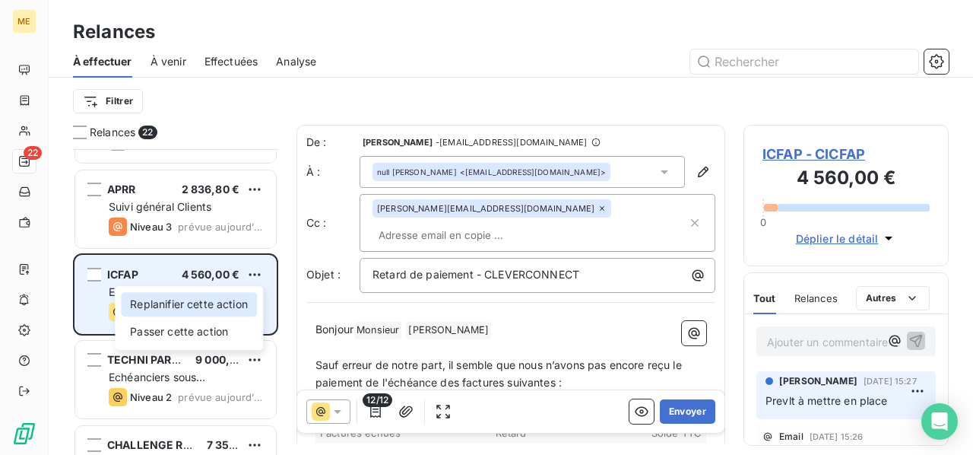
click at [229, 306] on div "Replanifier cette action" at bounding box center [189, 304] width 136 height 24
select select "9"
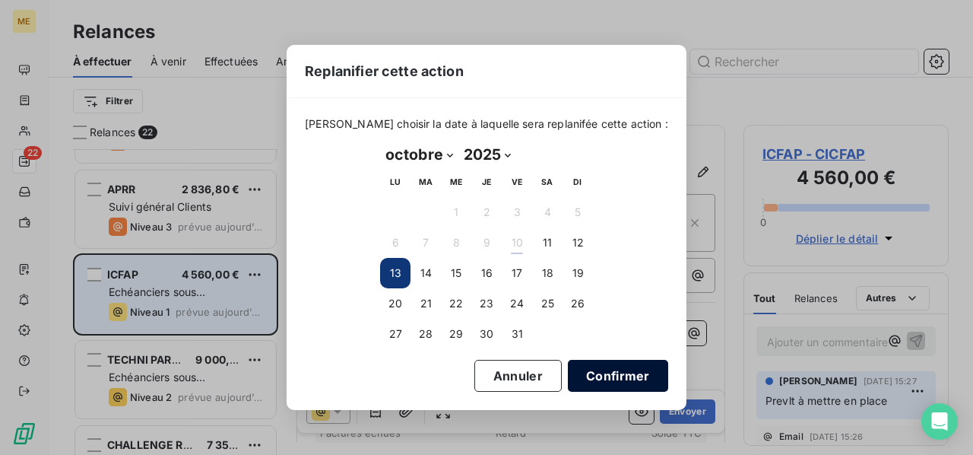
click at [568, 368] on button "Confirmer" at bounding box center [618, 376] width 100 height 32
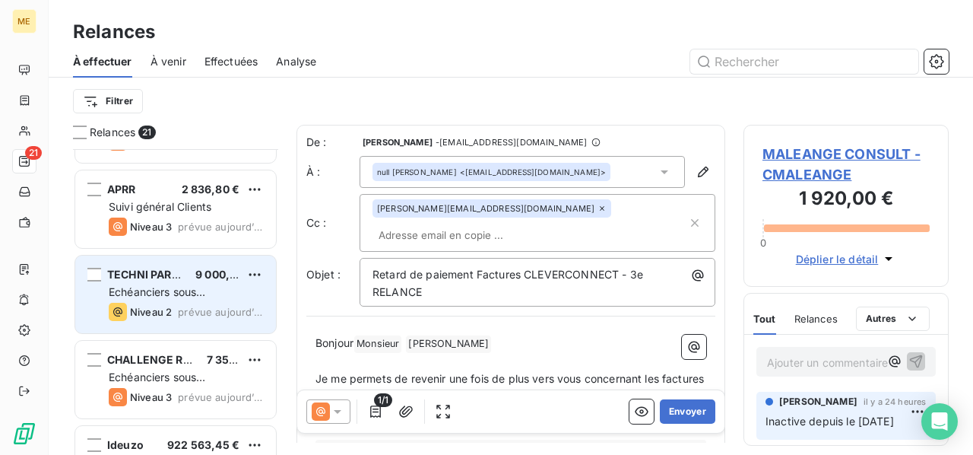
click at [195, 300] on div "TECHNI PARTNERS 9 000,00 € Echéanciers sous prélèvements Niveau 2 prévue [DATE]" at bounding box center [175, 295] width 201 height 78
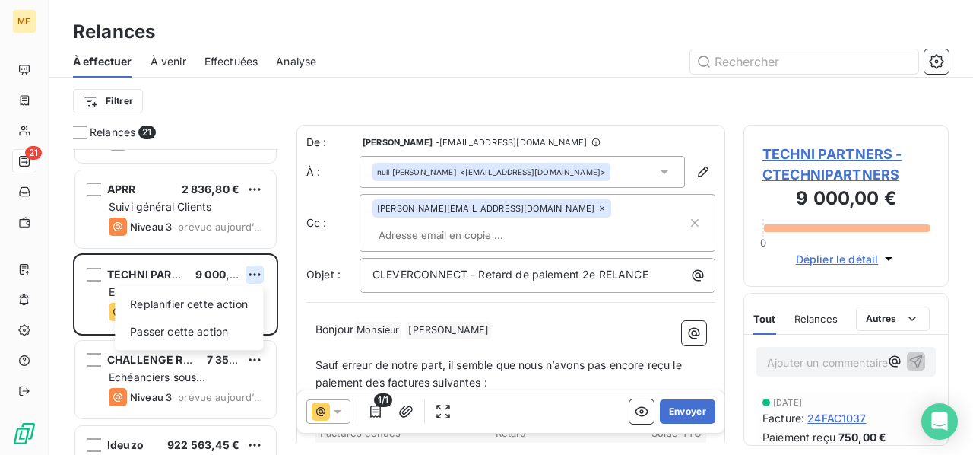
click at [257, 277] on html "ME 21 Relances À effectuer À venir Effectuées Analyse Filtrer Relances 21 MALEA…" at bounding box center [486, 227] width 973 height 455
click at [216, 326] on div "Passer cette action" at bounding box center [189, 331] width 136 height 24
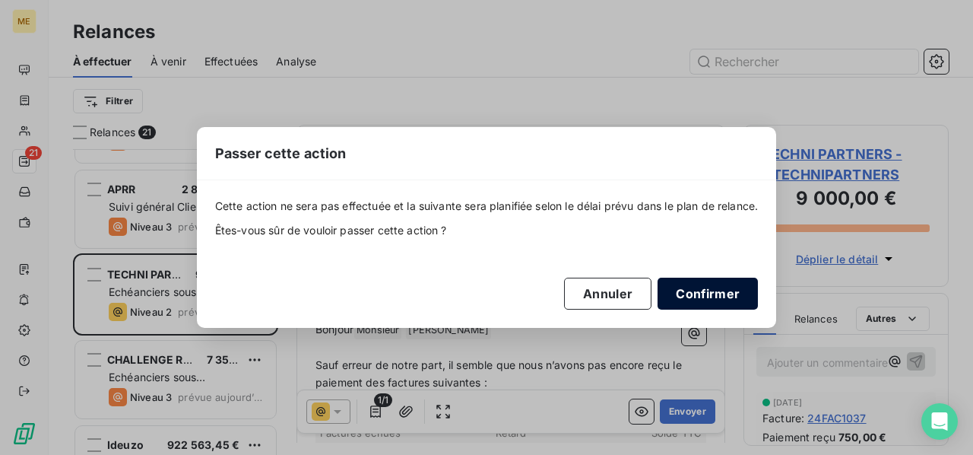
click at [683, 295] on button "Confirmer" at bounding box center [708, 294] width 100 height 32
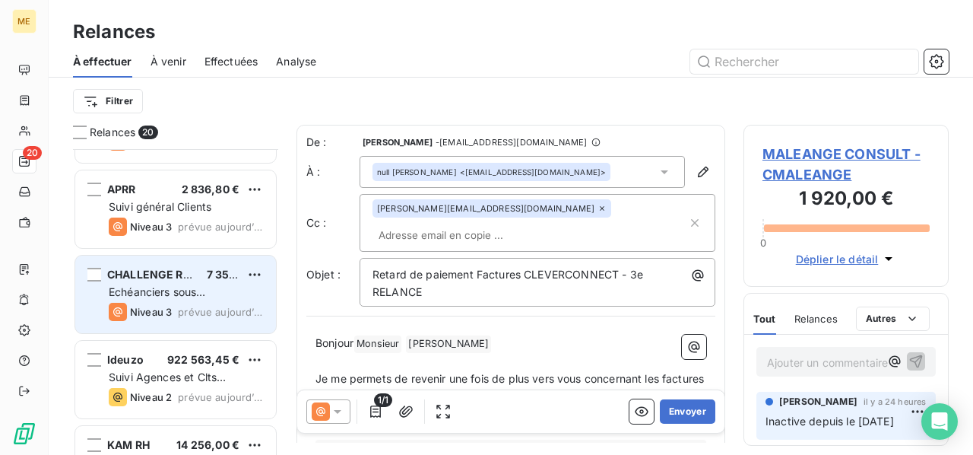
click at [217, 296] on div "Echéanciers sous prélèvements" at bounding box center [186, 291] width 155 height 15
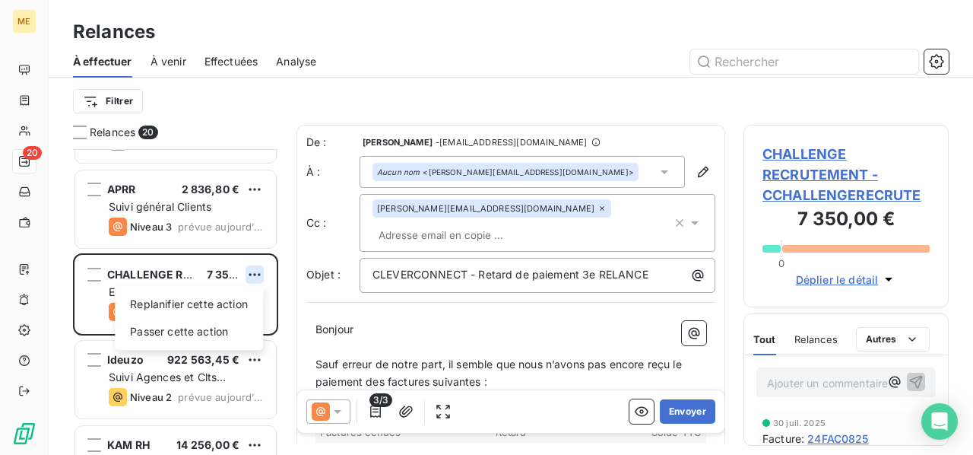
click at [257, 275] on html "ME 20 Relances À effectuer À venir Effectuées Analyse Filtrer Relances 20 MALEA…" at bounding box center [486, 227] width 973 height 455
click at [222, 328] on div "Passer cette action" at bounding box center [189, 331] width 136 height 24
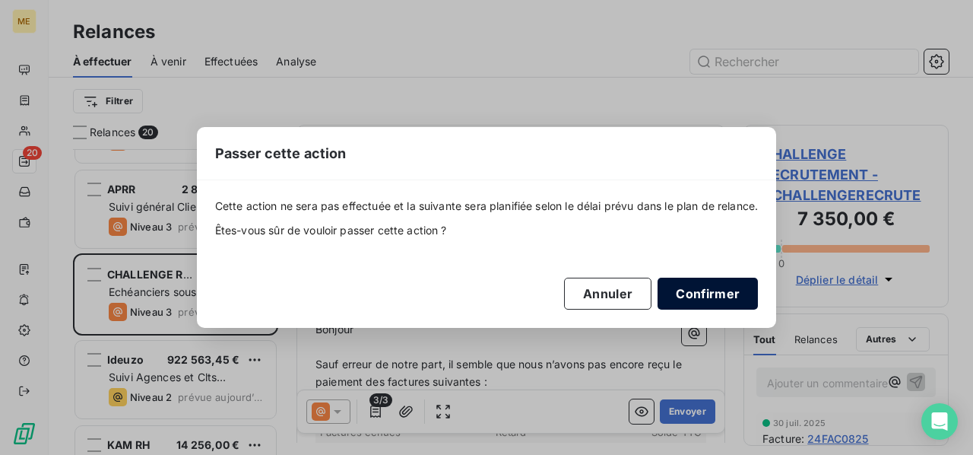
click at [704, 292] on button "Confirmer" at bounding box center [708, 294] width 100 height 32
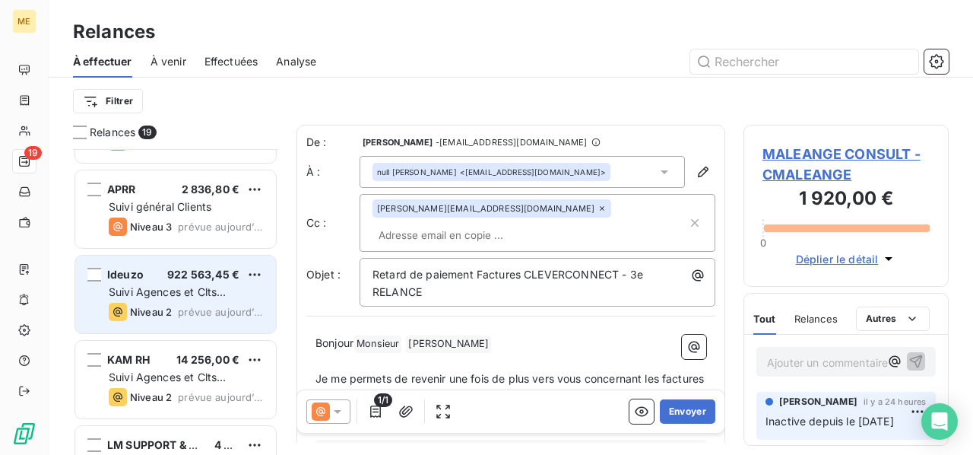
click at [220, 309] on span "prévue aujourd’hui" at bounding box center [221, 312] width 86 height 12
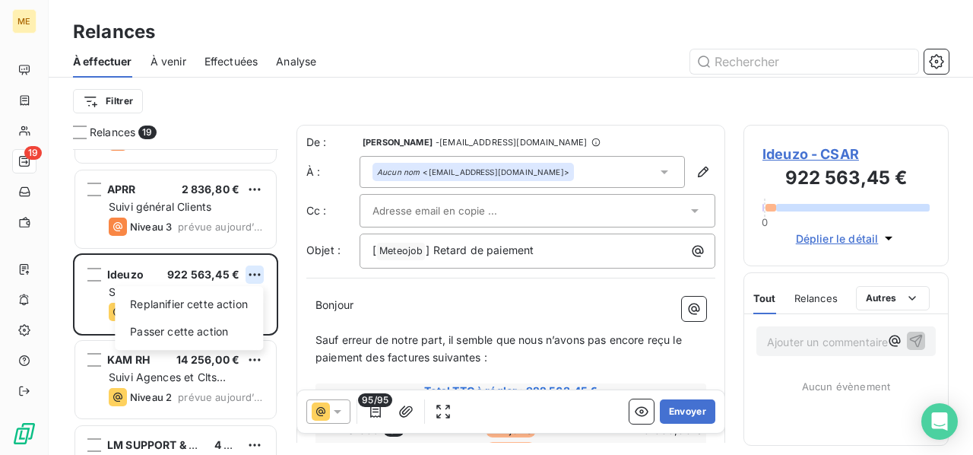
click at [259, 272] on html "ME 19 Relances À effectuer À venir Effectuées Analyse Filtrer Relances 19 MALEA…" at bounding box center [486, 227] width 973 height 455
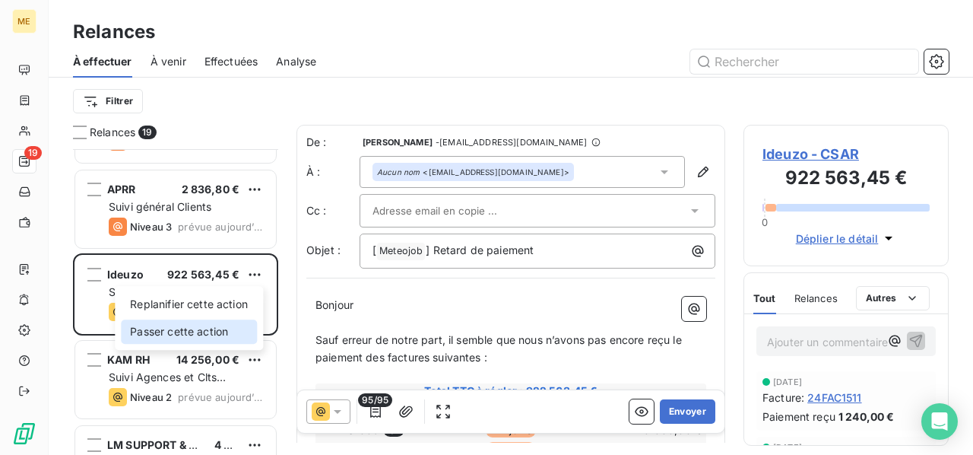
click at [226, 328] on div "Passer cette action" at bounding box center [189, 331] width 136 height 24
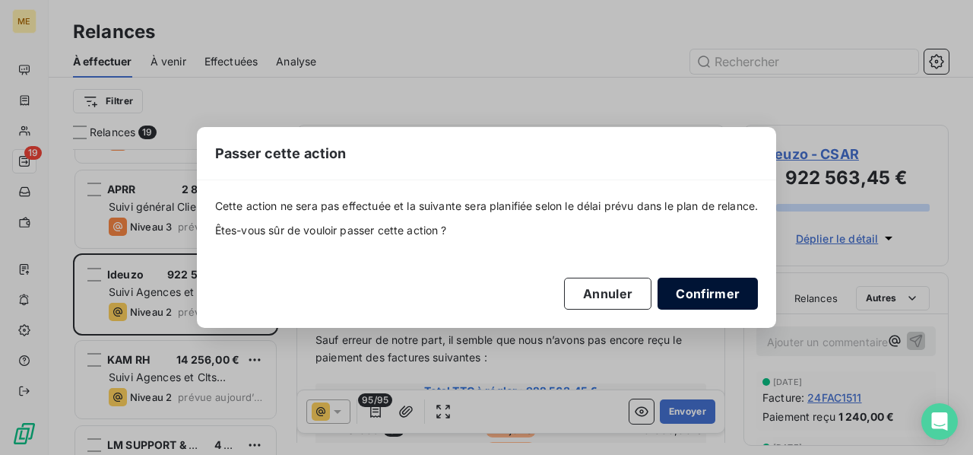
click at [692, 294] on button "Confirmer" at bounding box center [708, 294] width 100 height 32
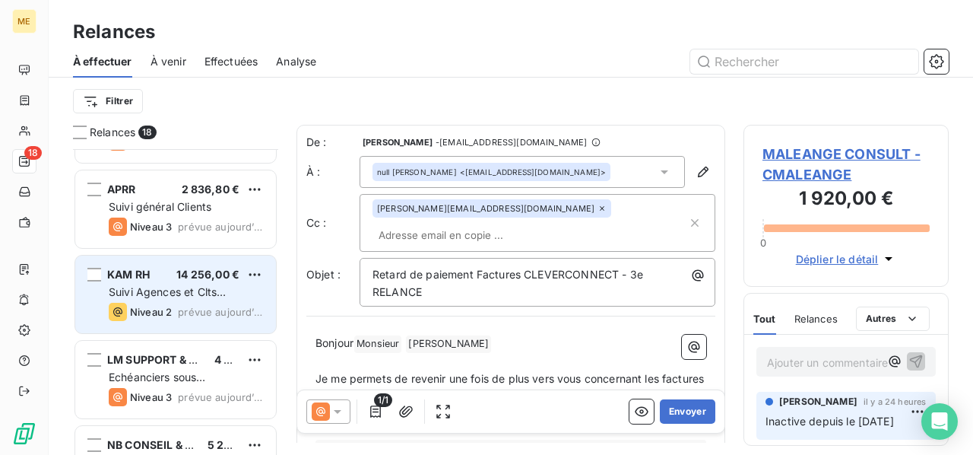
click at [202, 308] on span "prévue aujourd’hui" at bounding box center [221, 312] width 86 height 12
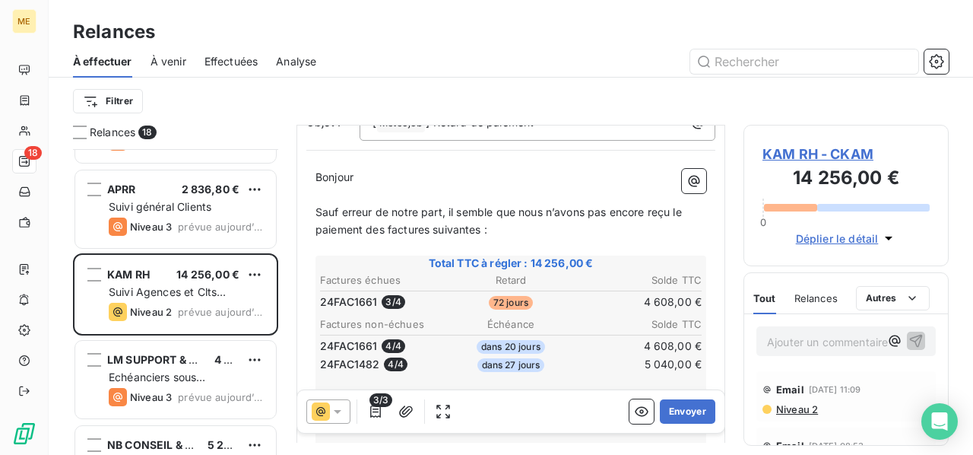
scroll to position [152, 0]
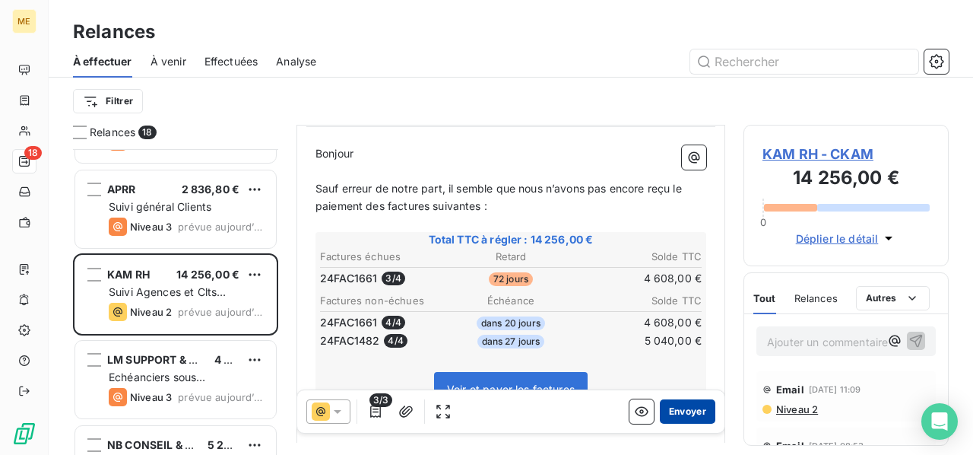
click at [671, 408] on button "Envoyer" at bounding box center [688, 411] width 56 height 24
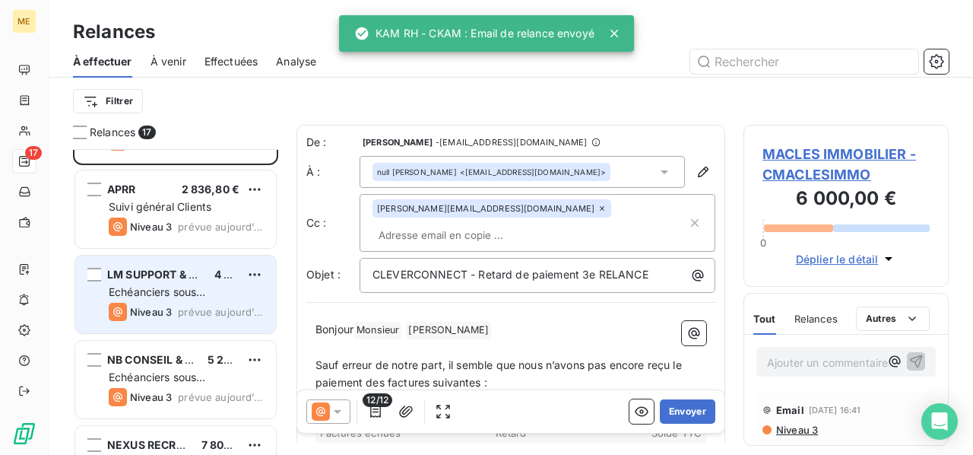
click at [166, 287] on span "Echéanciers sous prélèvements" at bounding box center [157, 299] width 97 height 28
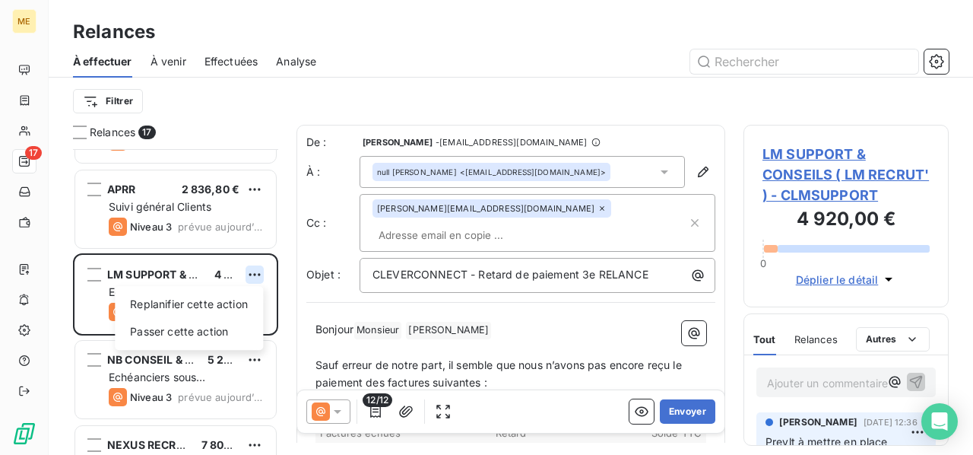
click at [260, 274] on html "ME 17 Relances À effectuer À venir Effectuées Analyse Filtrer Relances 17 MALEA…" at bounding box center [486, 227] width 973 height 455
click at [208, 323] on div "Passer cette action" at bounding box center [189, 331] width 136 height 24
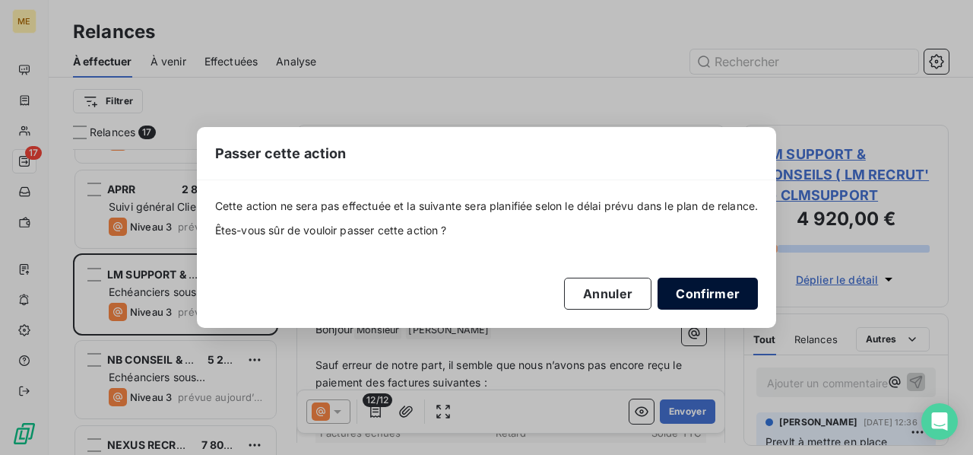
click at [710, 282] on button "Confirmer" at bounding box center [708, 294] width 100 height 32
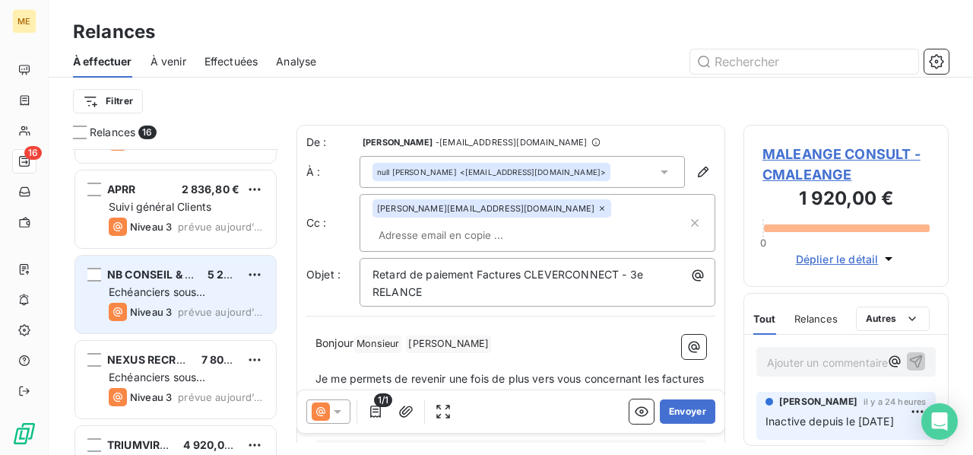
click at [211, 285] on div "Echéanciers sous prélèvements" at bounding box center [186, 291] width 155 height 15
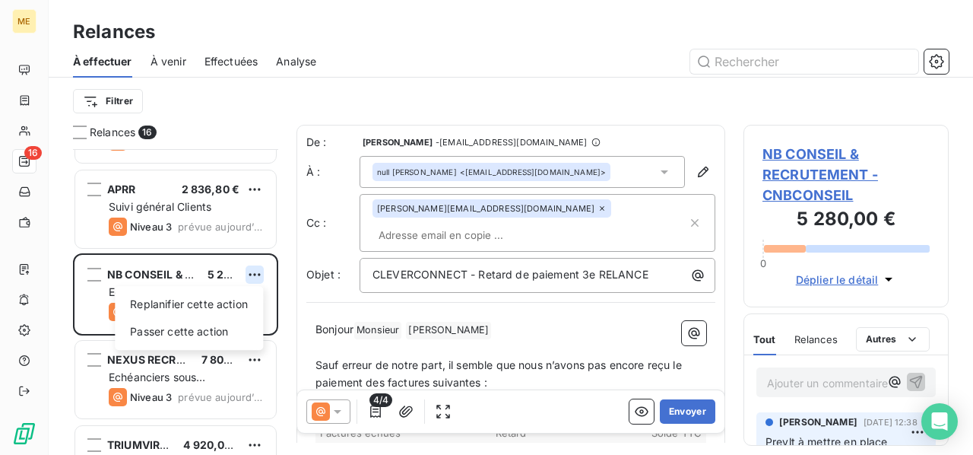
click at [259, 276] on html "ME 16 Relances À effectuer À venir Effectuées Analyse Filtrer Relances 16 MALEA…" at bounding box center [486, 227] width 973 height 455
click at [214, 326] on div "Passer cette action" at bounding box center [189, 331] width 136 height 24
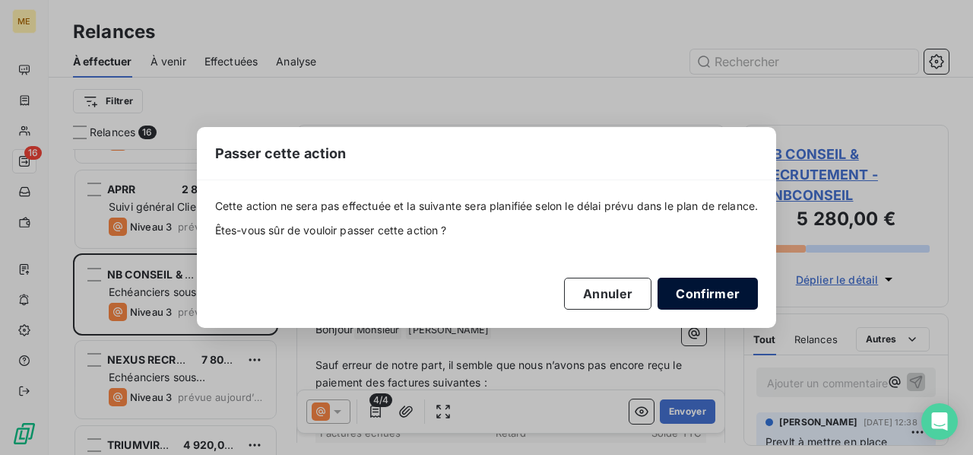
click at [697, 285] on button "Confirmer" at bounding box center [708, 294] width 100 height 32
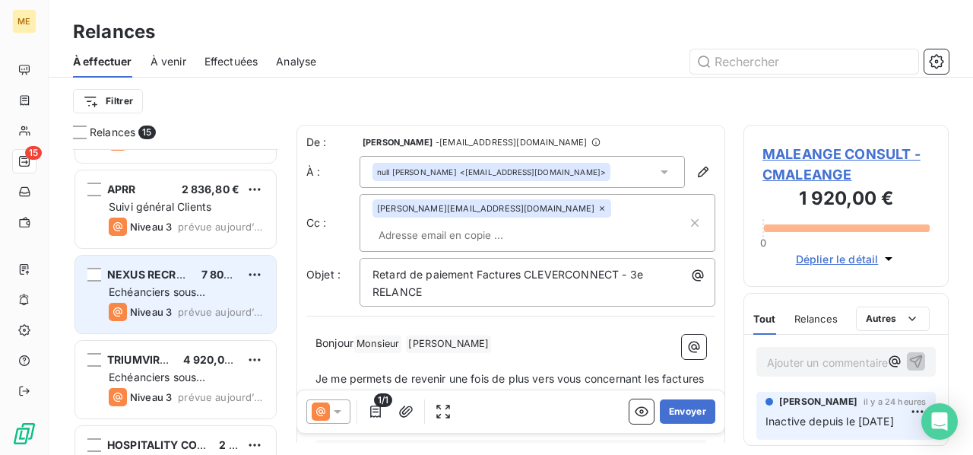
click at [205, 309] on span "prévue aujourd’hui" at bounding box center [221, 312] width 86 height 12
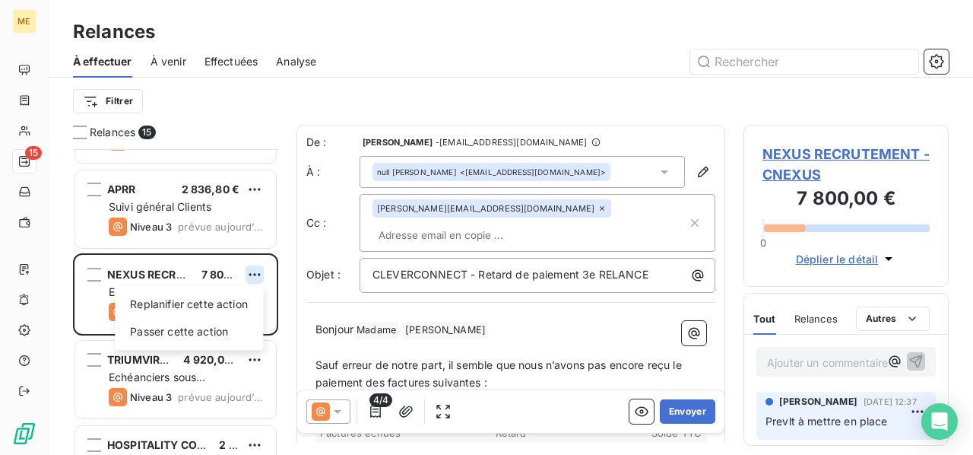
click at [256, 272] on html "ME 15 Relances À effectuer À venir Effectuées Analyse Filtrer Relances 15 MALEA…" at bounding box center [486, 227] width 973 height 455
click at [214, 322] on div "Passer cette action" at bounding box center [189, 331] width 136 height 24
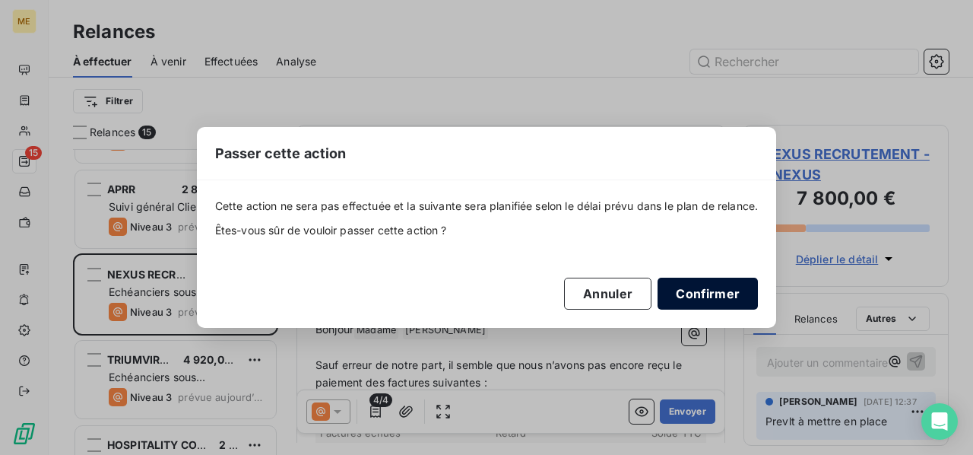
click at [687, 293] on button "Confirmer" at bounding box center [708, 294] width 100 height 32
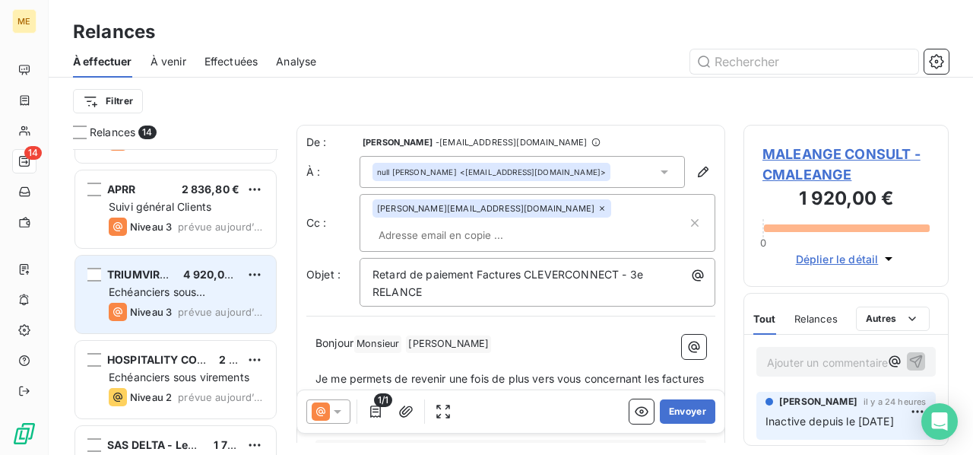
click at [196, 306] on span "prévue aujourd’hui" at bounding box center [221, 312] width 86 height 12
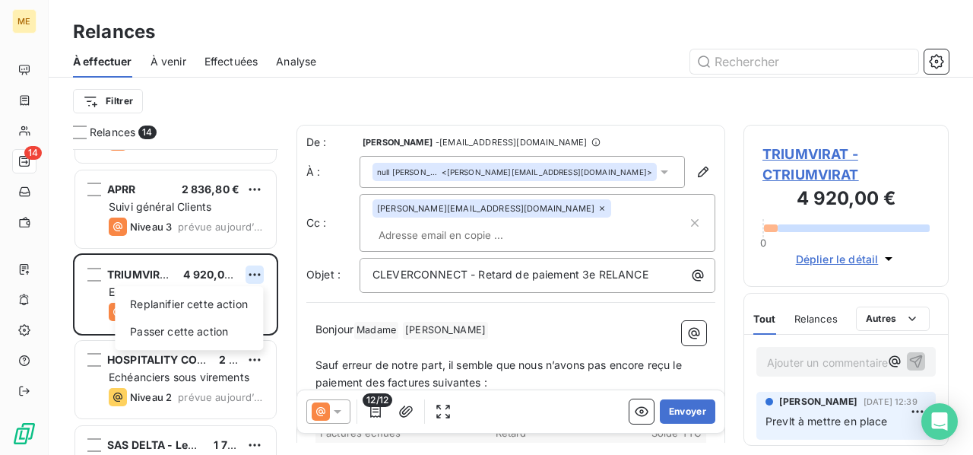
click at [257, 271] on html "ME 14 Relances À effectuer À venir Effectuées Analyse Filtrer Relances 14 MALEA…" at bounding box center [486, 227] width 973 height 455
click at [221, 326] on div "Passer cette action" at bounding box center [189, 331] width 136 height 24
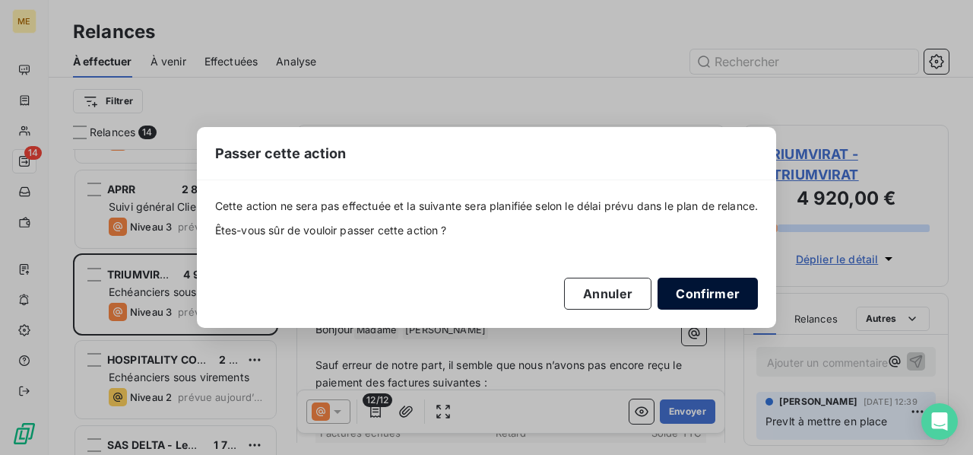
click at [724, 296] on button "Confirmer" at bounding box center [708, 294] width 100 height 32
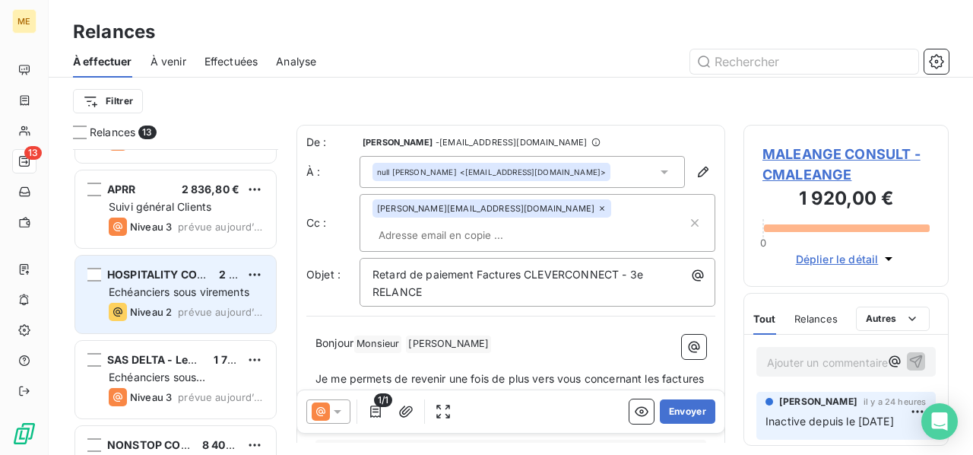
click at [242, 309] on span "prévue aujourd’hui" at bounding box center [221, 312] width 86 height 12
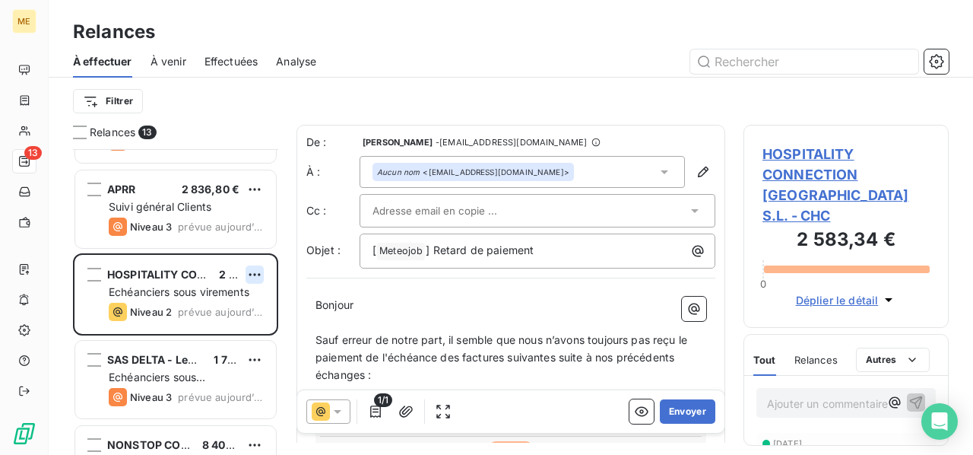
click at [254, 275] on html "ME 13 Relances À effectuer À venir Effectuées Analyse Filtrer Relances 13 MALEA…" at bounding box center [486, 227] width 973 height 455
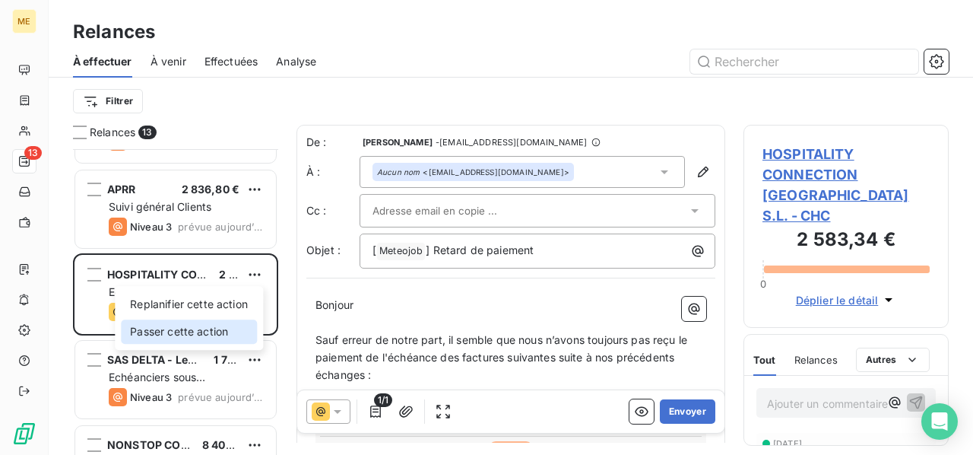
click at [221, 335] on div "Passer cette action" at bounding box center [189, 331] width 136 height 24
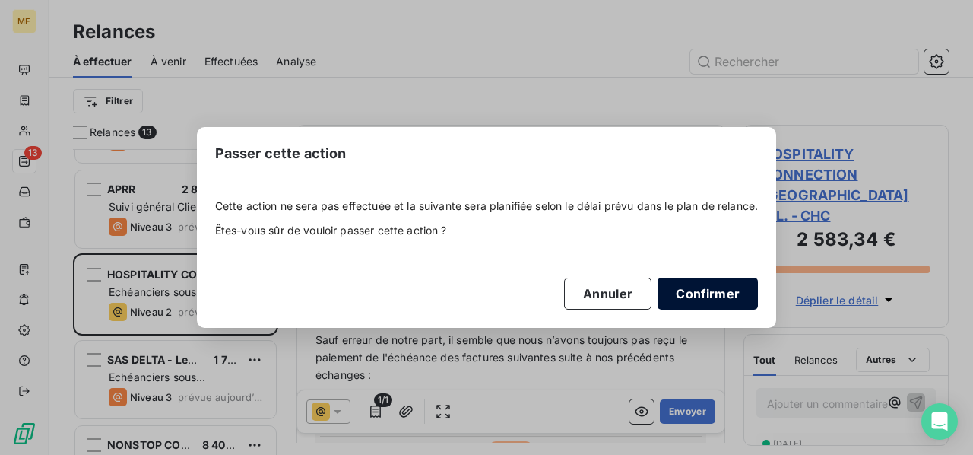
click at [693, 294] on button "Confirmer" at bounding box center [708, 294] width 100 height 32
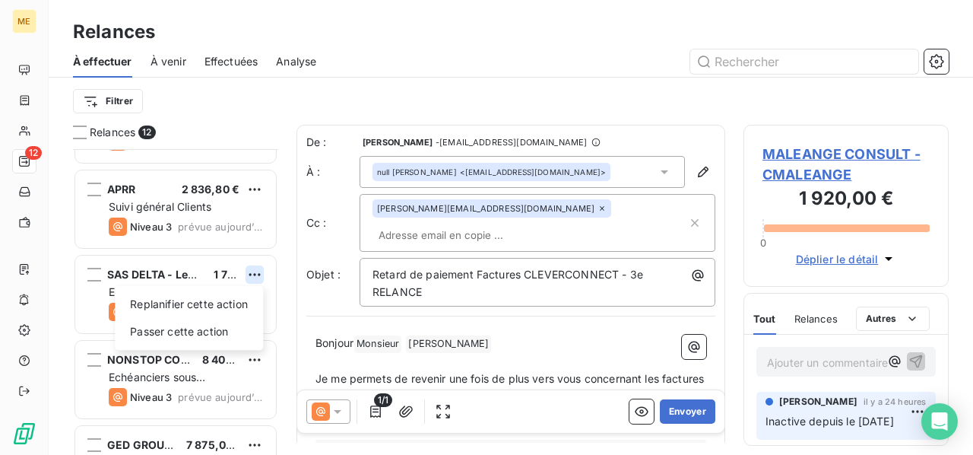
click at [249, 274] on html "ME 12 Relances À effectuer À venir Effectuées Analyse Filtrer Relances 12 MALEA…" at bounding box center [486, 227] width 973 height 455
click at [219, 329] on div "Passer cette action" at bounding box center [189, 331] width 136 height 24
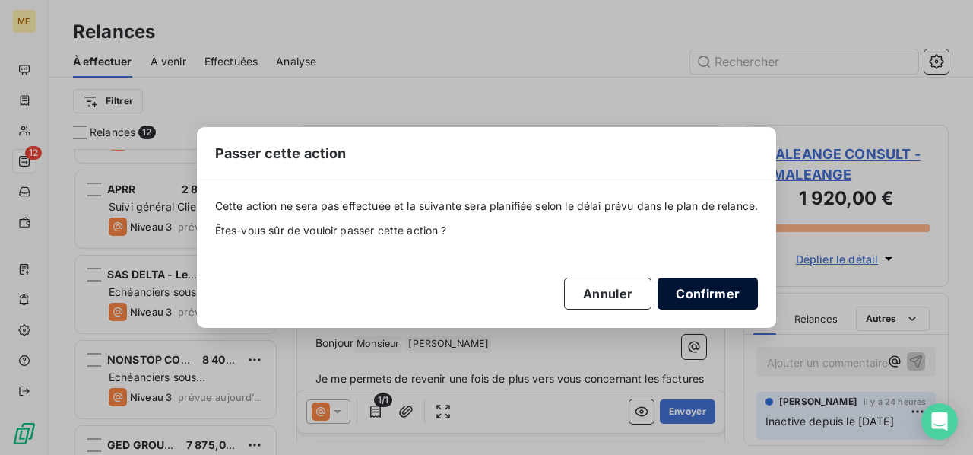
click at [707, 296] on button "Confirmer" at bounding box center [708, 294] width 100 height 32
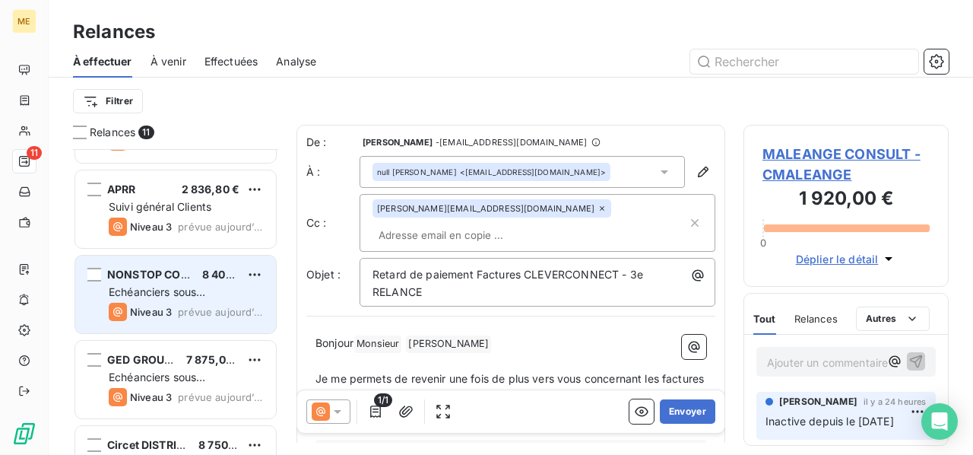
click at [229, 306] on span "prévue aujourd’hui" at bounding box center [221, 312] width 86 height 12
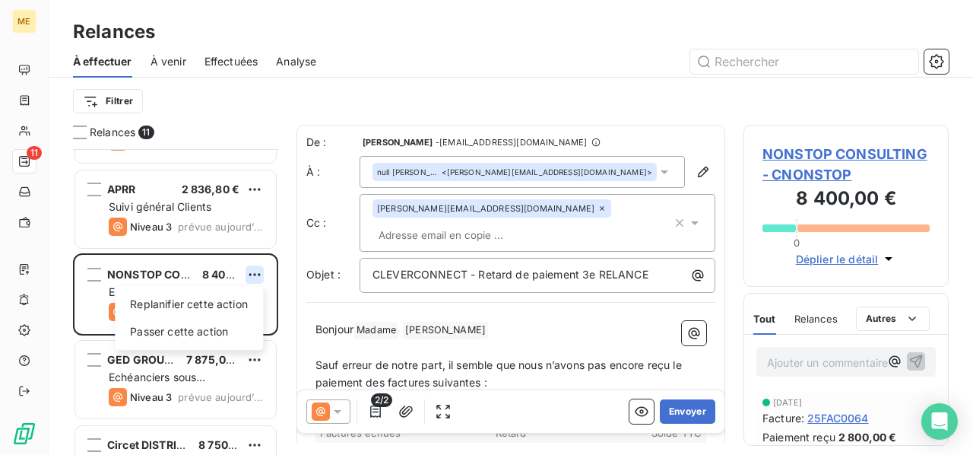
click at [259, 275] on html "ME 11 Relances À effectuer À venir Effectuées Analyse Filtrer Relances 11 MALEA…" at bounding box center [486, 227] width 973 height 455
click at [230, 327] on div "Passer cette action" at bounding box center [189, 331] width 136 height 24
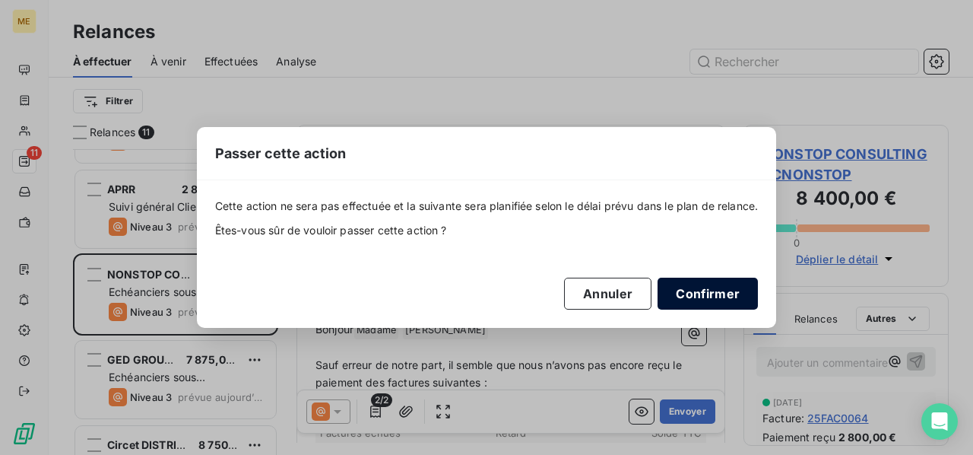
click at [703, 294] on button "Confirmer" at bounding box center [708, 294] width 100 height 32
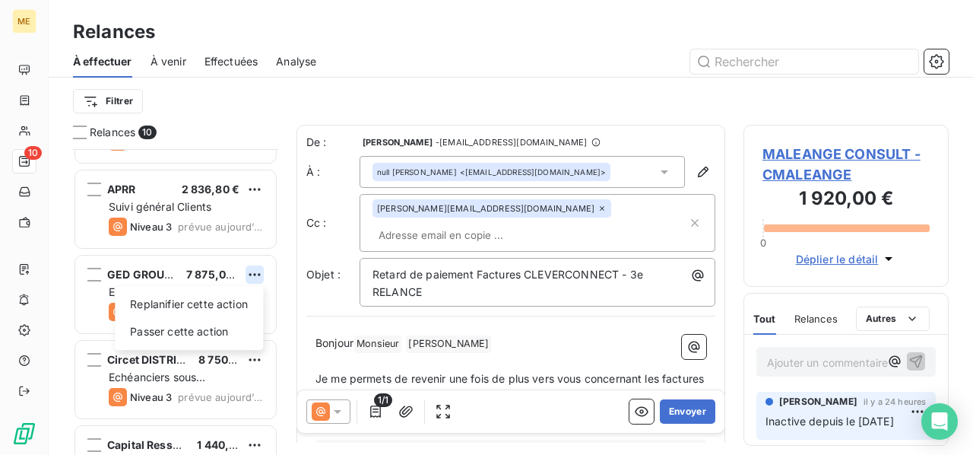
click at [260, 274] on html "ME 10 Relances À effectuer À venir Effectuées Analyse Filtrer Relances 10 MALEA…" at bounding box center [486, 227] width 973 height 455
click at [230, 334] on div "Passer cette action" at bounding box center [189, 331] width 136 height 24
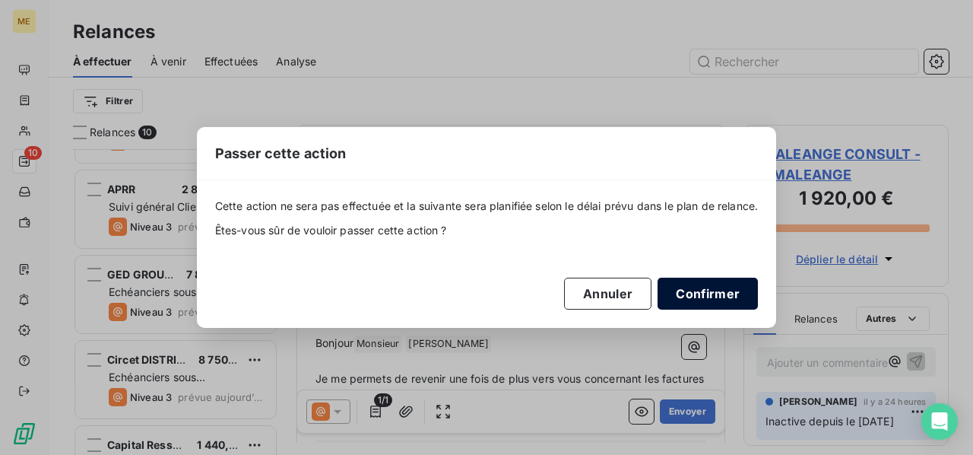
click at [681, 287] on button "Confirmer" at bounding box center [708, 294] width 100 height 32
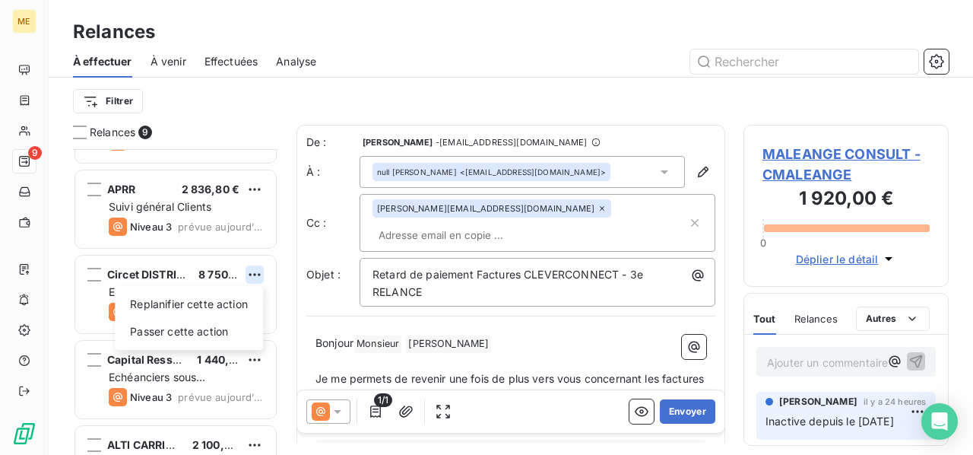
click at [251, 275] on html "ME 9 Relances À effectuer À venir Effectuées Analyse Filtrer Relances 9 MALEANG…" at bounding box center [486, 227] width 973 height 455
click at [214, 328] on div "Passer cette action" at bounding box center [189, 331] width 136 height 24
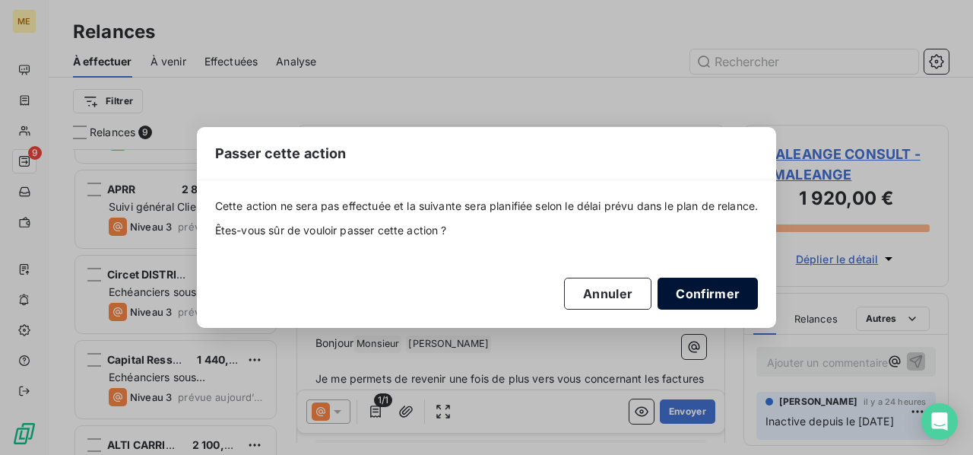
click at [678, 290] on button "Confirmer" at bounding box center [708, 294] width 100 height 32
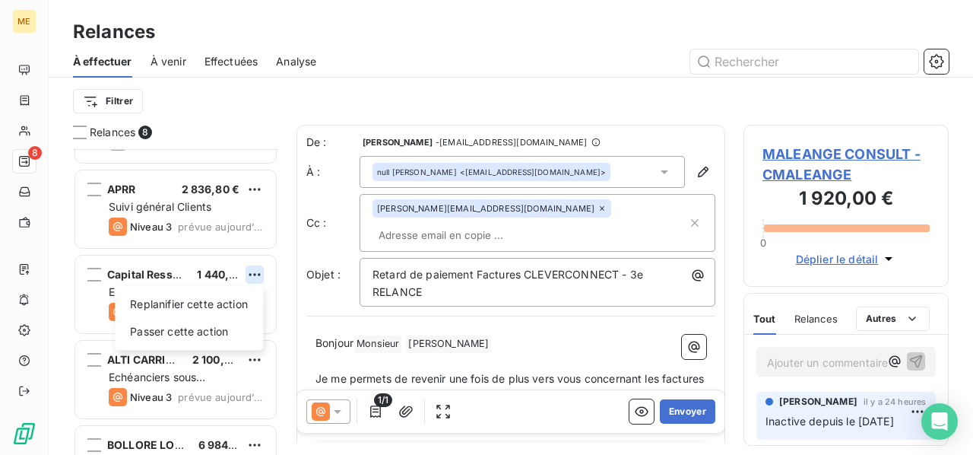
click at [252, 273] on html "ME 8 Relances À effectuer À venir Effectuées Analyse Filtrer Relances 8 MALEANG…" at bounding box center [486, 227] width 973 height 455
click at [230, 335] on div "Passer cette action" at bounding box center [189, 331] width 136 height 24
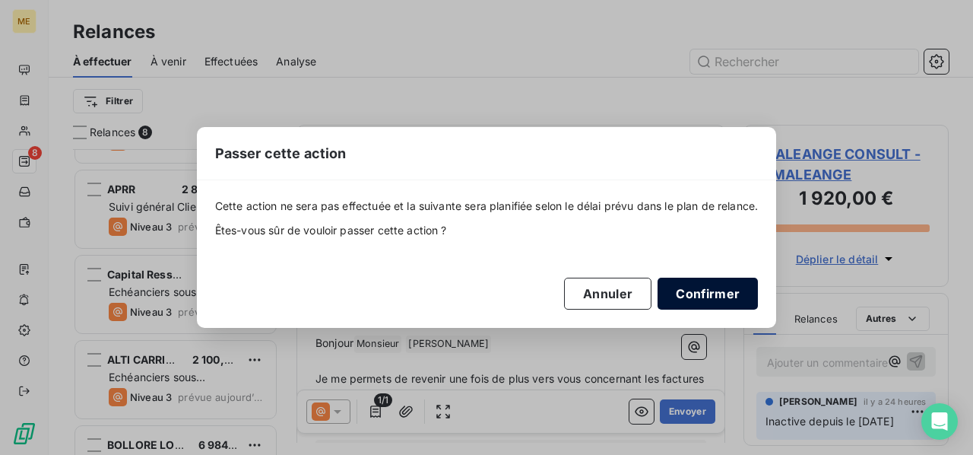
click at [678, 292] on button "Confirmer" at bounding box center [708, 294] width 100 height 32
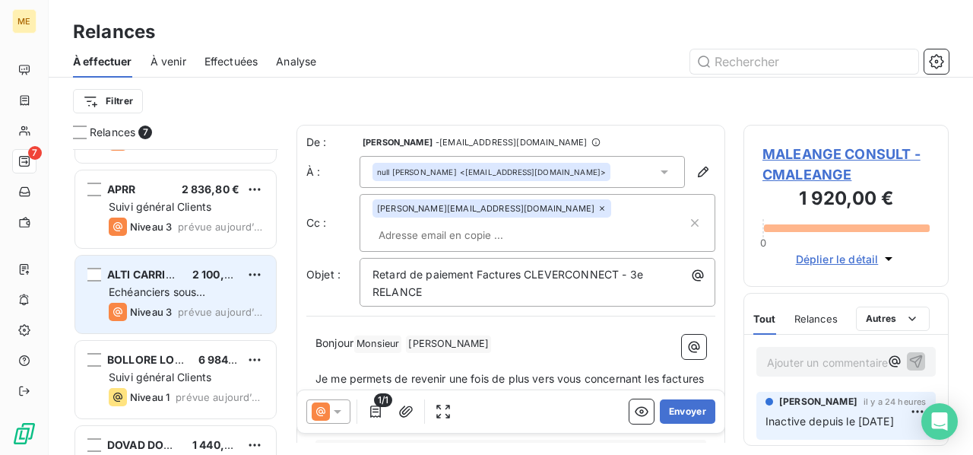
click at [222, 309] on span "prévue aujourd’hui" at bounding box center [221, 312] width 86 height 12
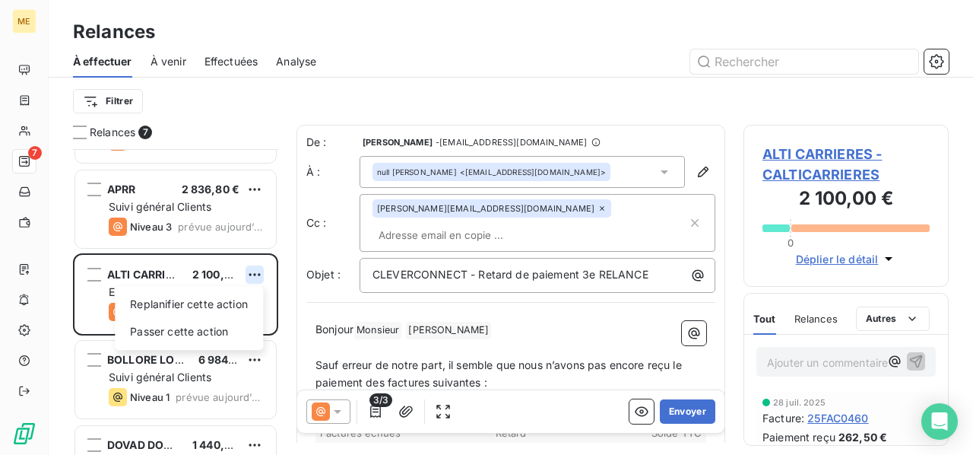
click at [252, 276] on html "ME 7 Relances À effectuer À venir Effectuées Analyse Filtrer Relances 7 MALEANG…" at bounding box center [486, 227] width 973 height 455
click at [221, 322] on div "Passer cette action" at bounding box center [189, 331] width 136 height 24
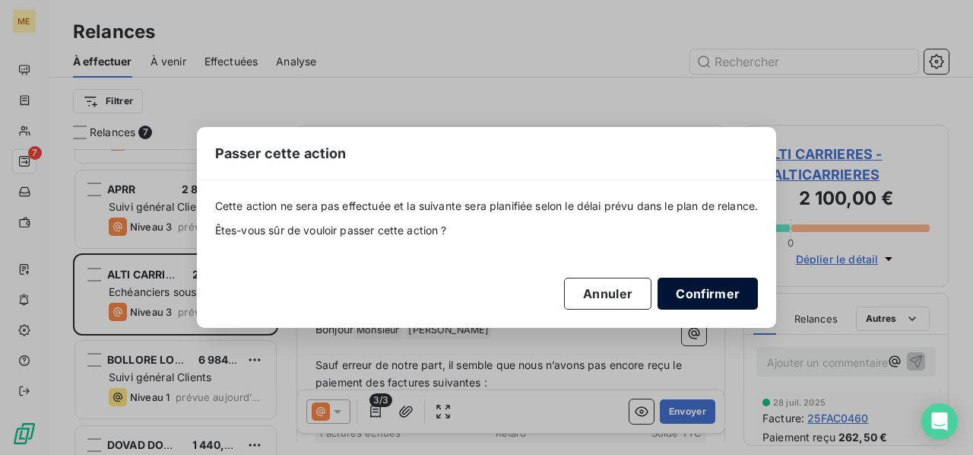
click at [716, 291] on button "Confirmer" at bounding box center [708, 294] width 100 height 32
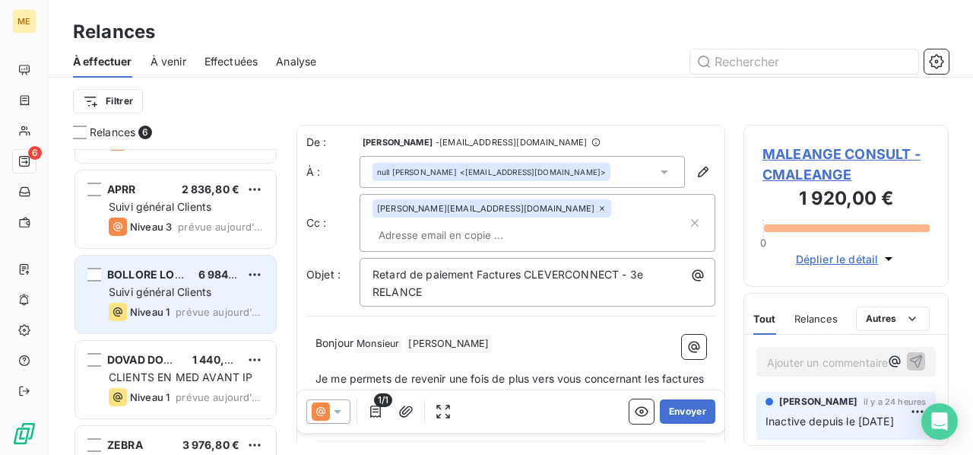
scroll to position [205, 0]
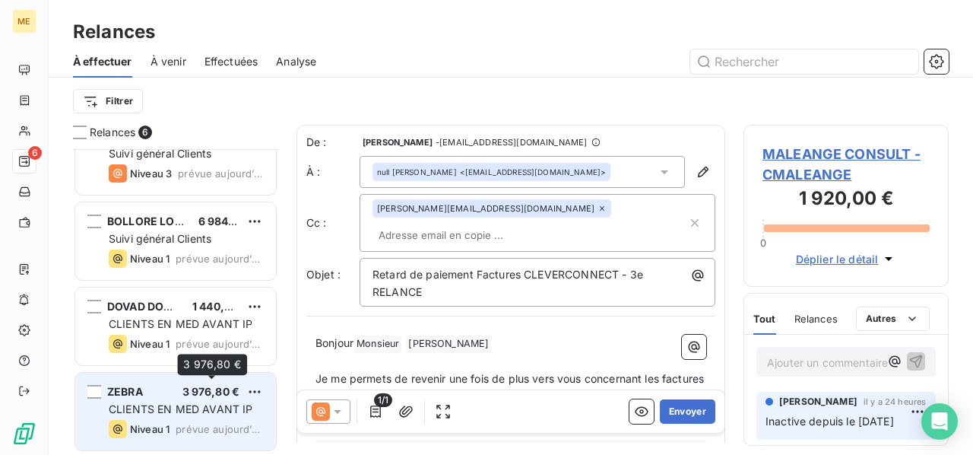
click at [213, 386] on span "3 976,80 €" at bounding box center [212, 391] width 58 height 13
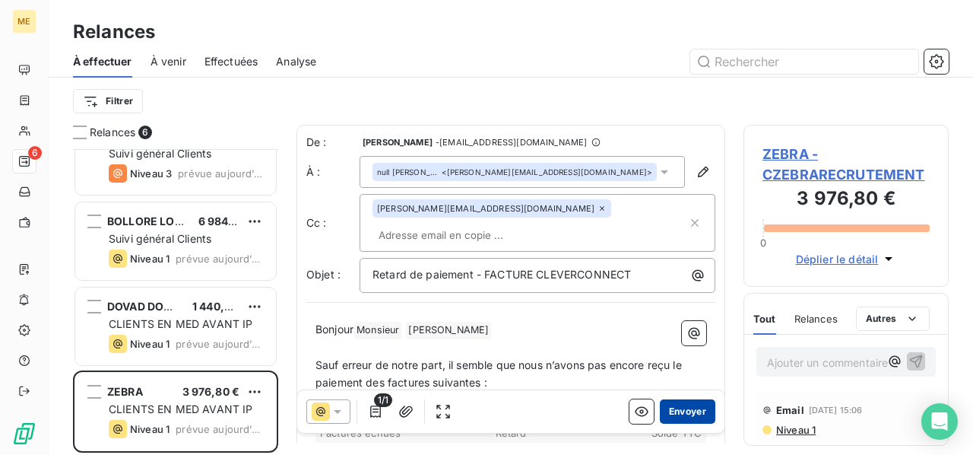
click at [677, 411] on button "Envoyer" at bounding box center [688, 411] width 56 height 24
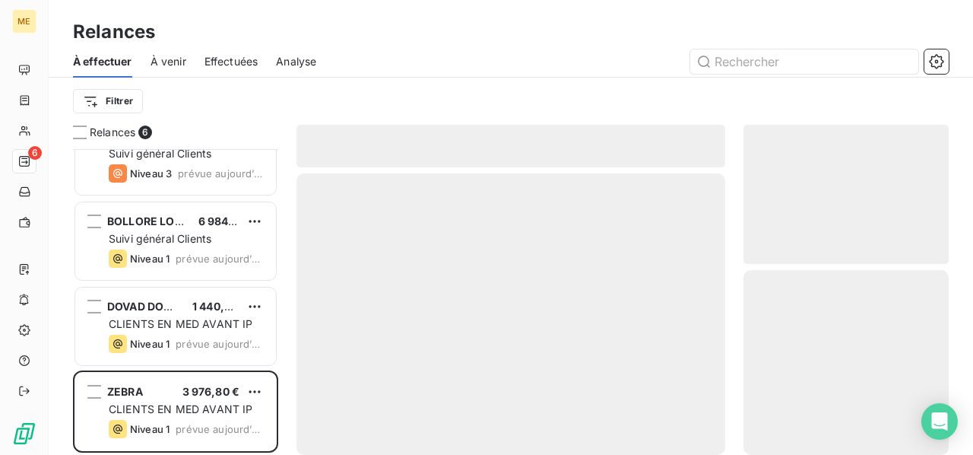
scroll to position [120, 0]
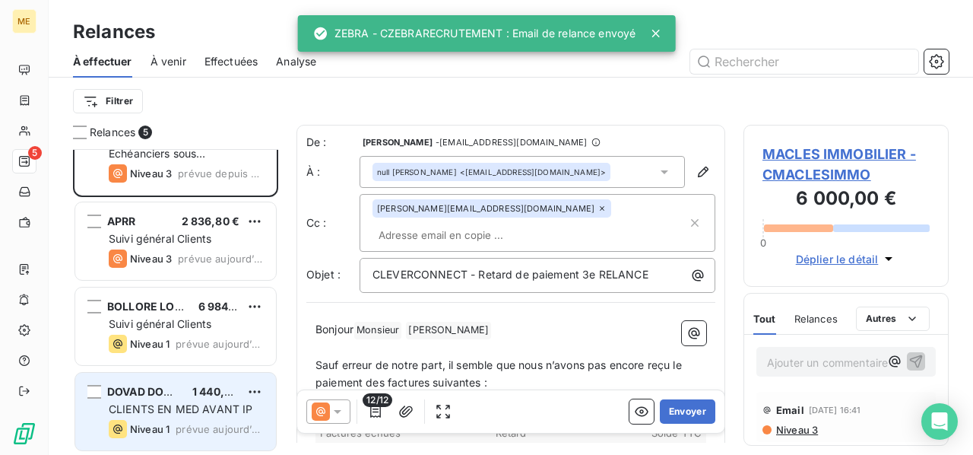
click at [214, 403] on span "CLIENTS EN MED AVANT IP" at bounding box center [181, 408] width 144 height 13
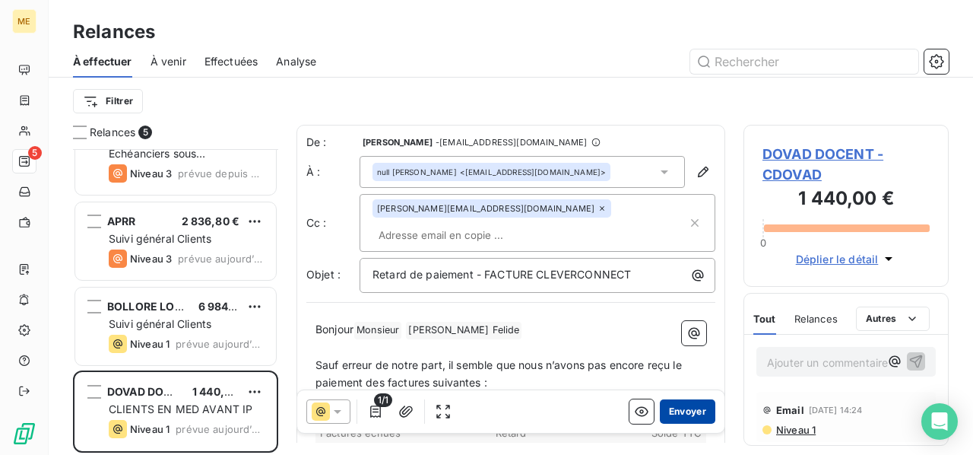
click at [680, 408] on button "Envoyer" at bounding box center [688, 411] width 56 height 24
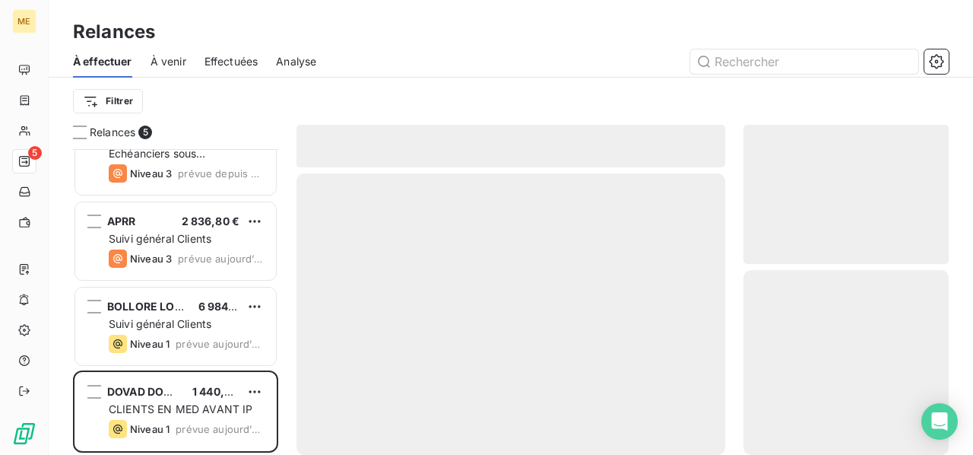
scroll to position [35, 0]
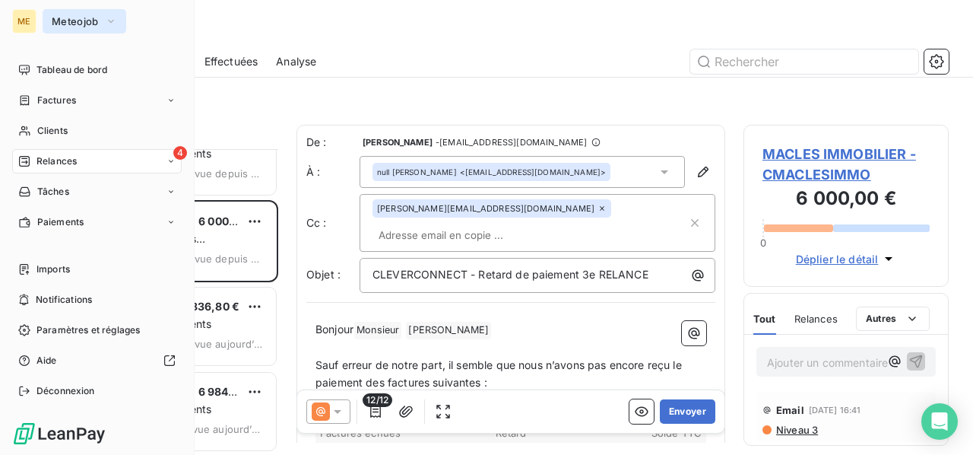
click at [70, 21] on span "Meteojob" at bounding box center [75, 21] width 47 height 12
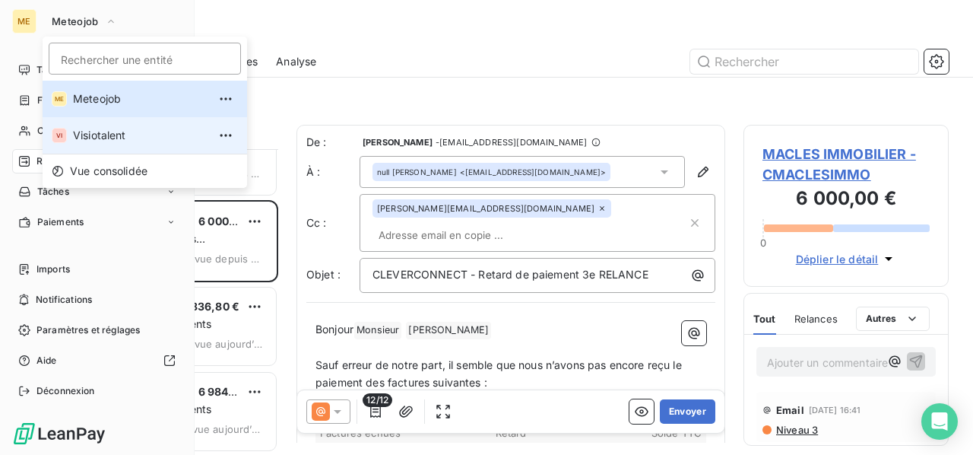
click at [86, 142] on span "Visiotalent" at bounding box center [140, 135] width 135 height 15
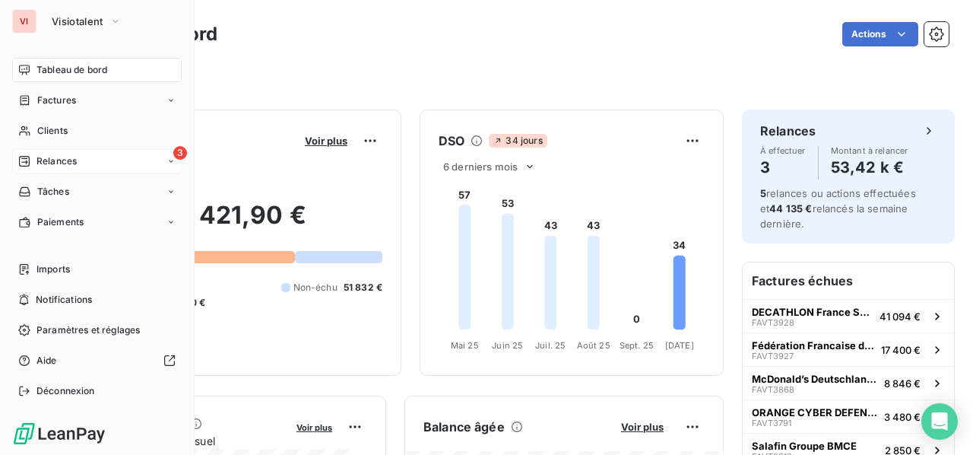
click at [79, 167] on div "3 Relances" at bounding box center [97, 161] width 170 height 24
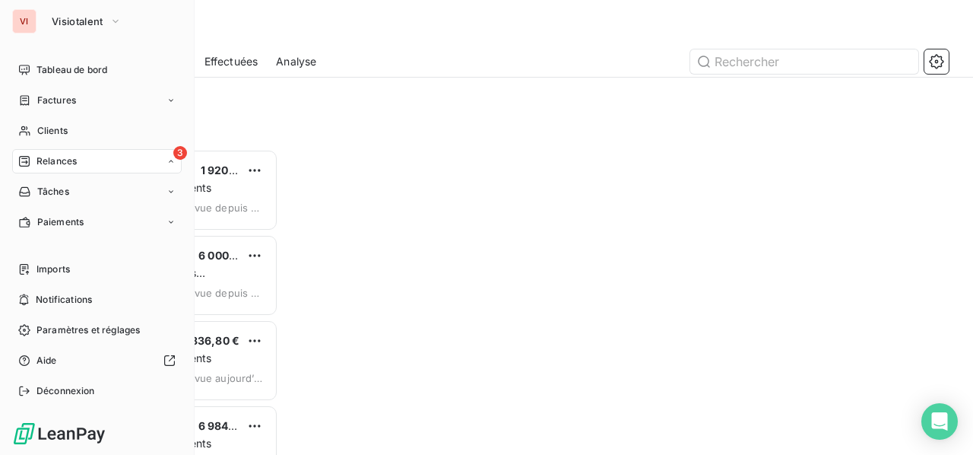
scroll to position [294, 193]
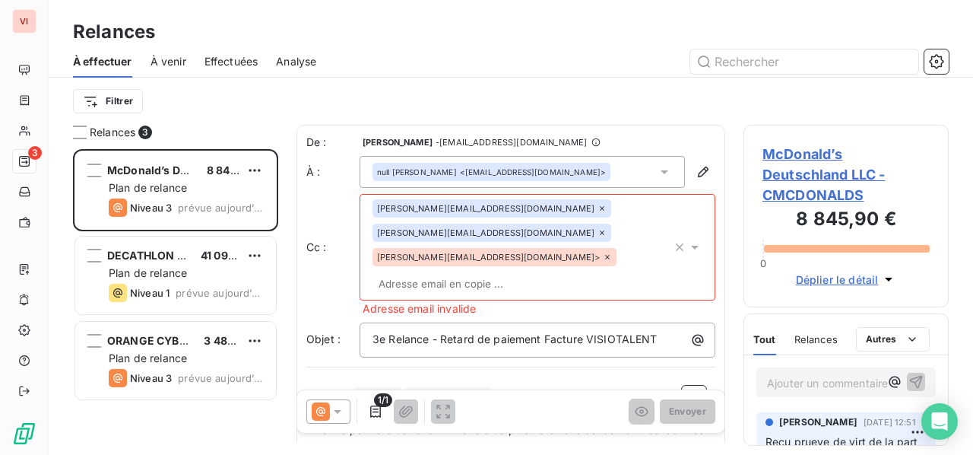
click at [334, 408] on icon at bounding box center [337, 411] width 15 height 15
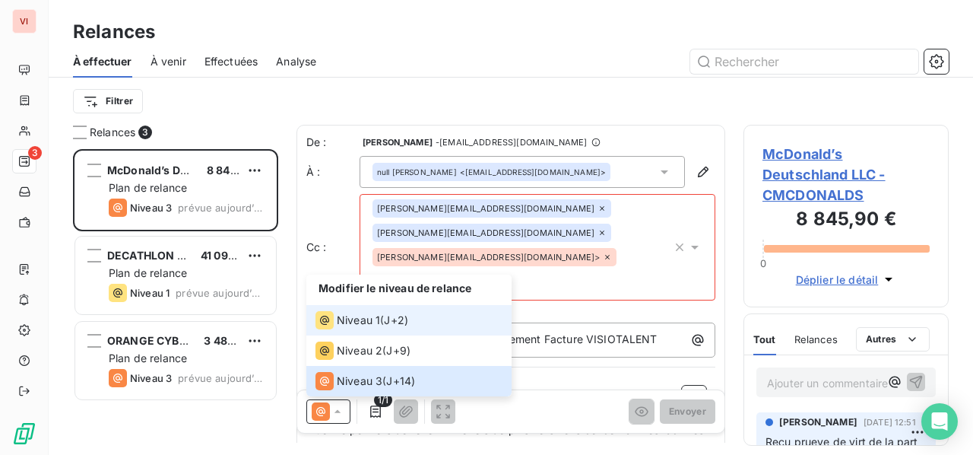
click at [393, 325] on span "J+2 )" at bounding box center [396, 320] width 24 height 15
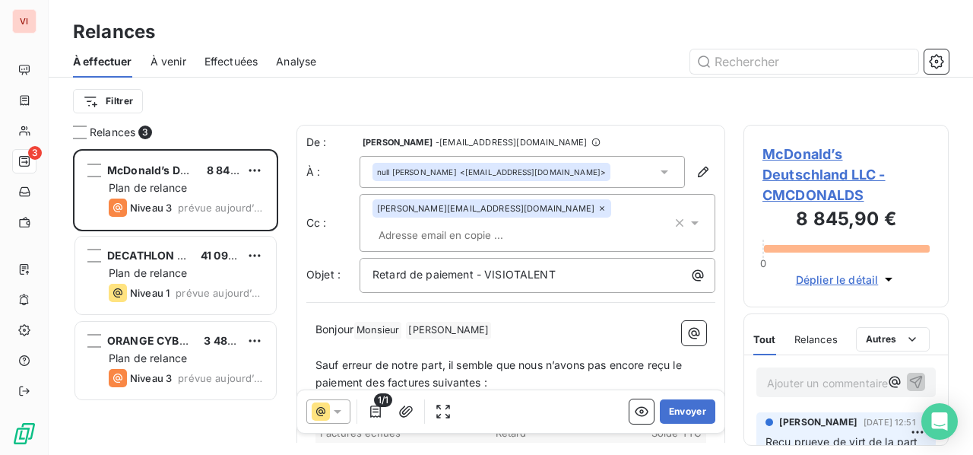
click at [784, 170] on span "McDonald’s Deutschland LLC - CMCDONALDS" at bounding box center [846, 175] width 167 height 62
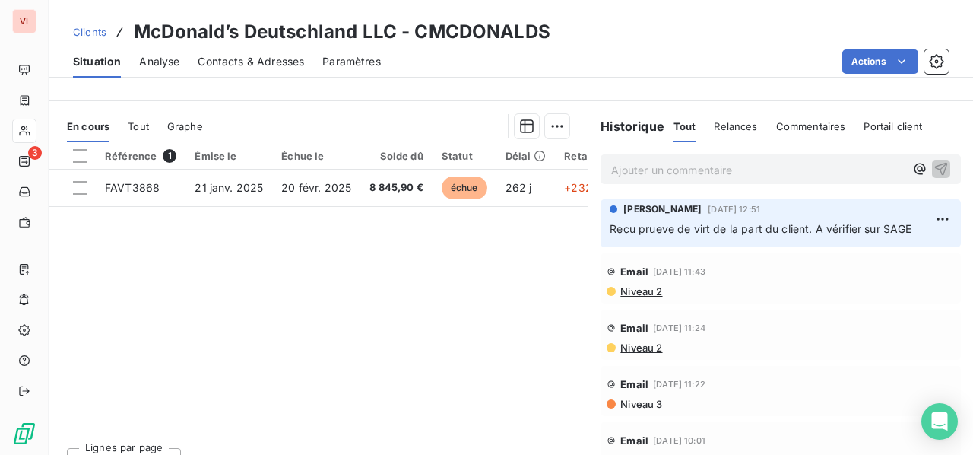
scroll to position [359, 0]
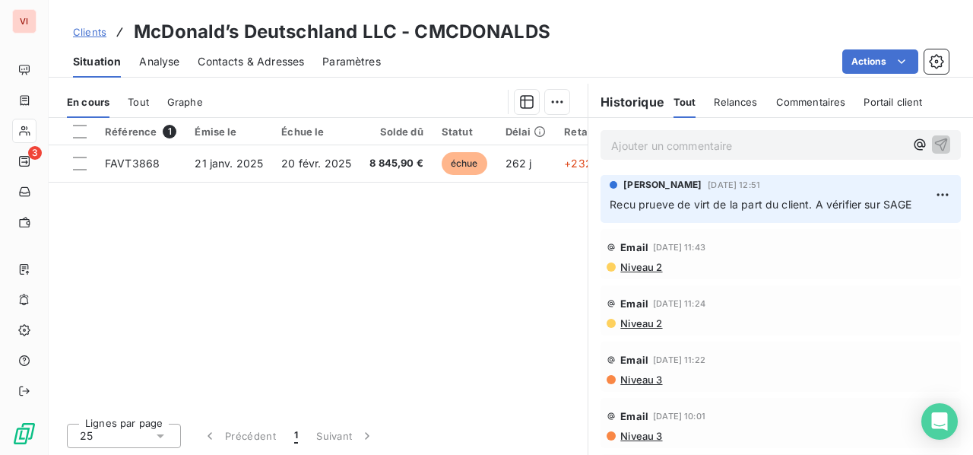
click at [634, 267] on span "Niveau 2" at bounding box center [640, 267] width 43 height 12
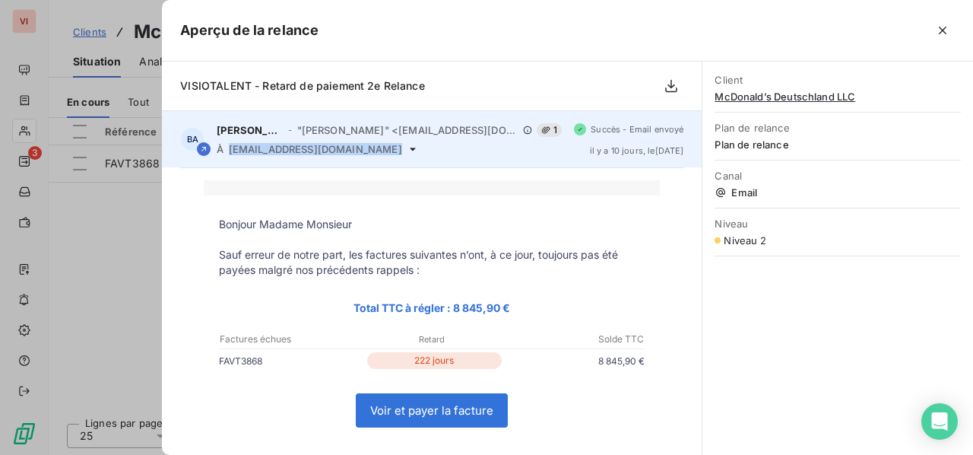
drag, startPoint x: 395, startPoint y: 151, endPoint x: 224, endPoint y: 162, distance: 172.2
click at [224, 162] on div "BA [PERSON_NAME] - "[PERSON_NAME]" <[EMAIL_ADDRESS][DOMAIN_NAME]> 1 À [EMAIL_AD…" at bounding box center [432, 139] width 540 height 56
copy div "À [EMAIL_ADDRESS][DOMAIN_NAME]"
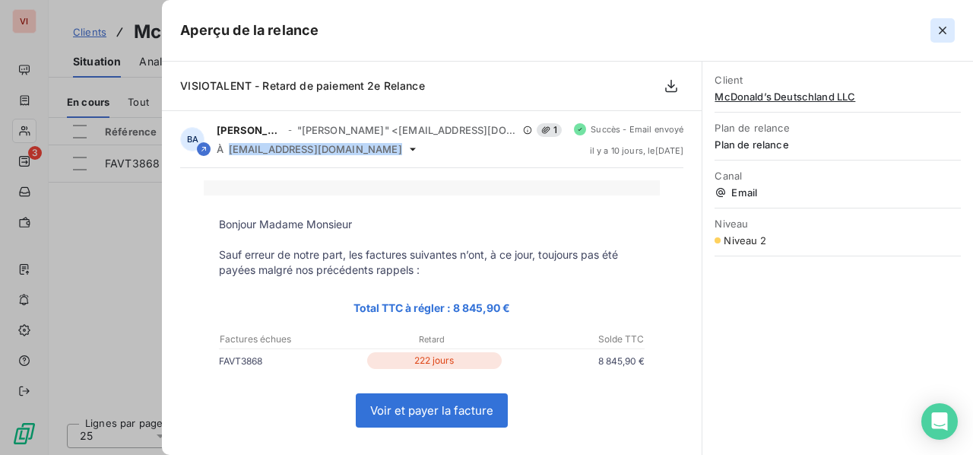
click at [943, 32] on icon "button" at bounding box center [942, 30] width 15 height 15
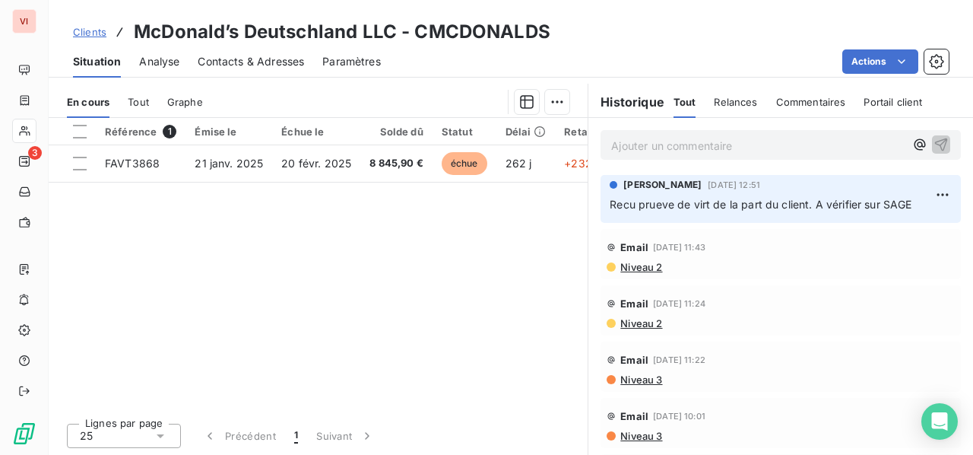
click at [90, 61] on span "Situation" at bounding box center [97, 61] width 48 height 15
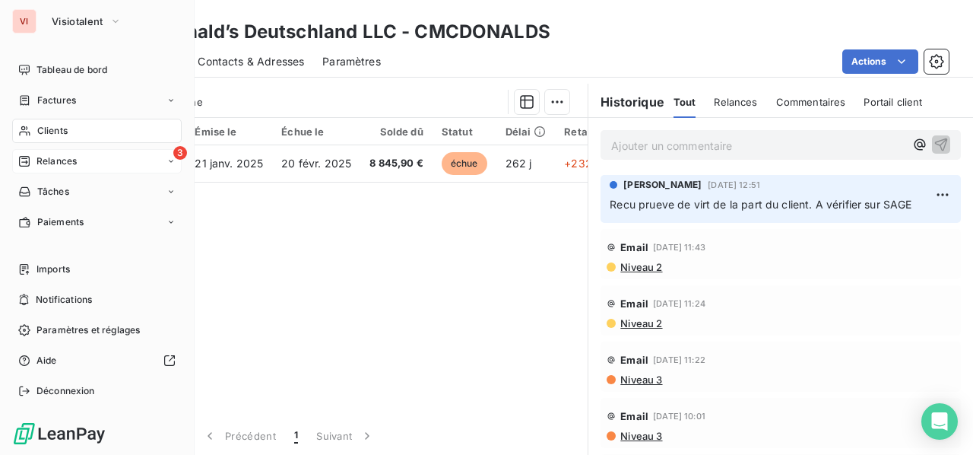
click at [49, 158] on span "Relances" at bounding box center [57, 161] width 40 height 14
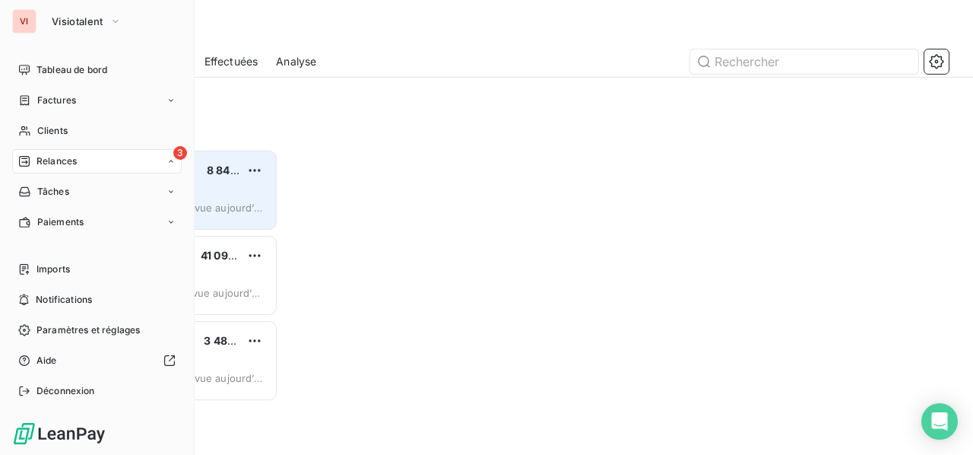
scroll to position [294, 193]
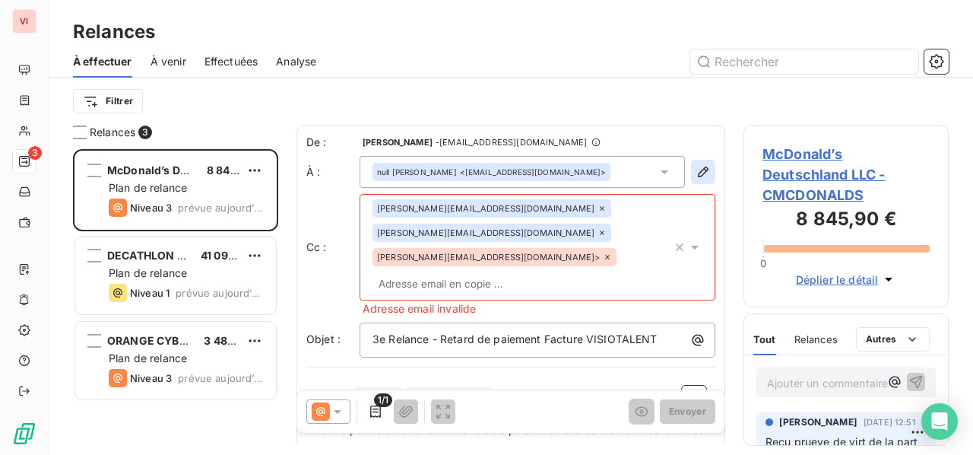
click at [696, 171] on icon "button" at bounding box center [703, 171] width 15 height 15
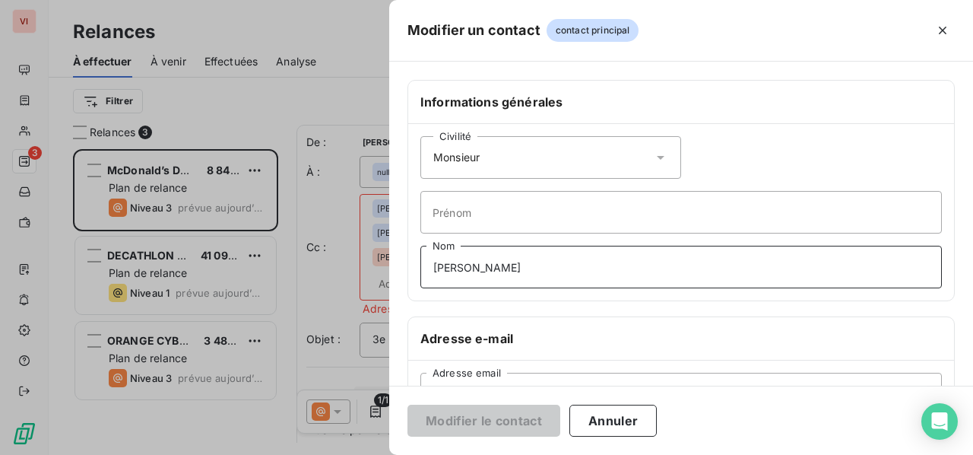
drag, startPoint x: 555, startPoint y: 263, endPoint x: 259, endPoint y: 270, distance: 296.6
click at [259, 454] on div "Modifier un contact contact principal Informations générales Civilité Monsieur …" at bounding box center [486, 455] width 973 height 0
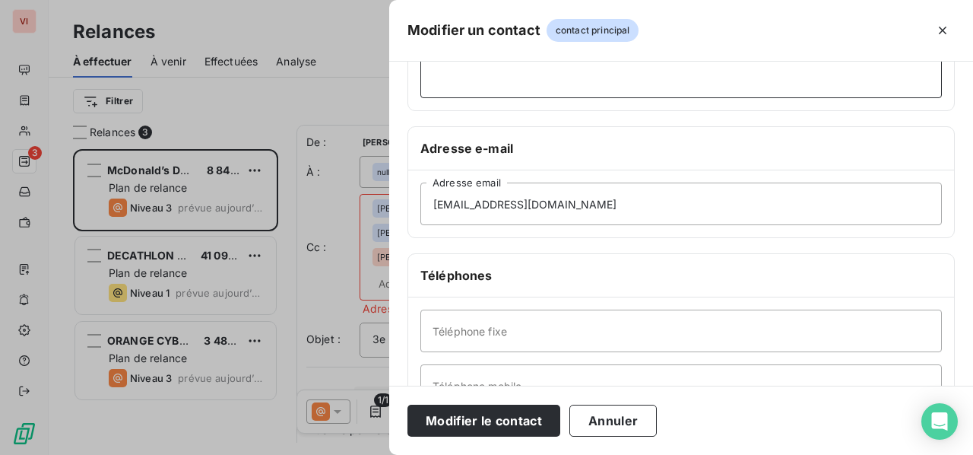
scroll to position [228, 0]
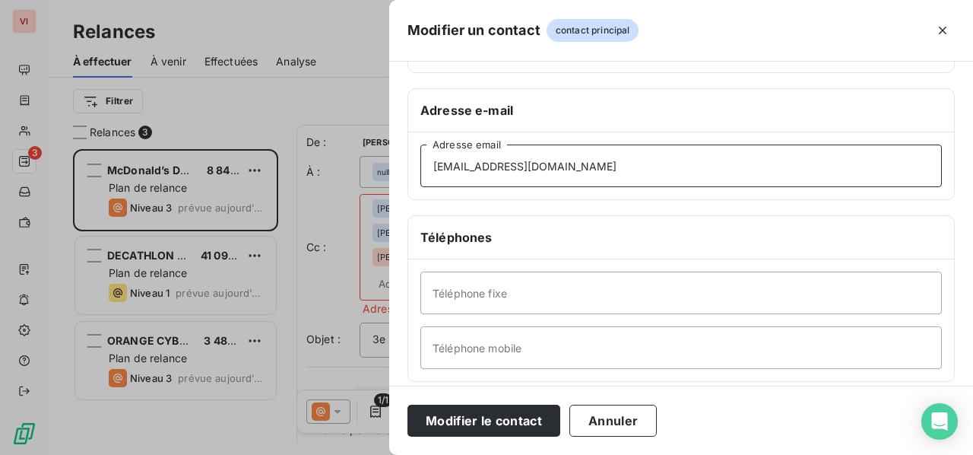
drag, startPoint x: 555, startPoint y: 179, endPoint x: 126, endPoint y: 249, distance: 434.7
click at [128, 454] on div "Modifier un contact contact principal Informations générales Civilité Monsieur …" at bounding box center [486, 455] width 973 height 0
click at [126, 249] on div at bounding box center [486, 227] width 973 height 455
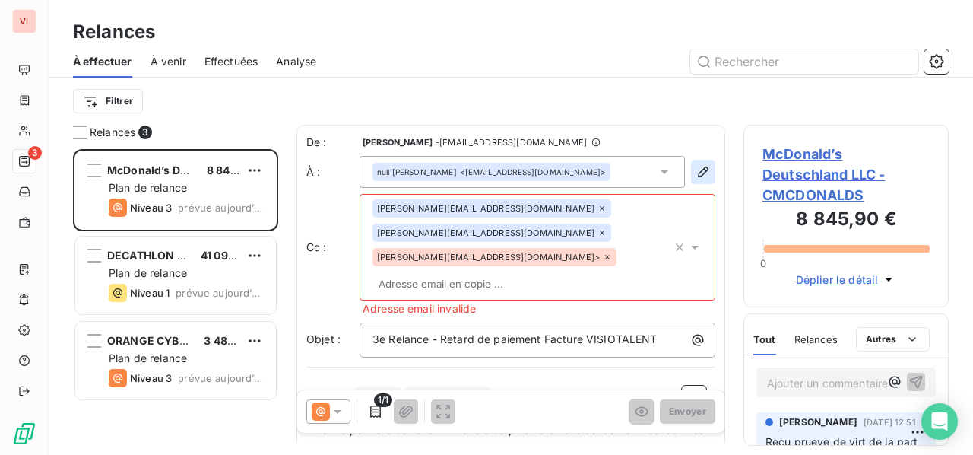
click at [698, 170] on icon "button" at bounding box center [703, 172] width 11 height 11
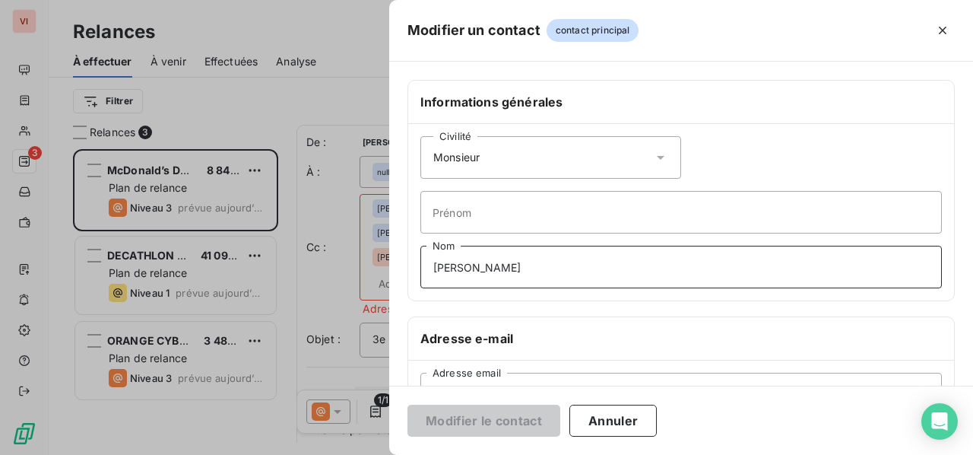
drag, startPoint x: 561, startPoint y: 266, endPoint x: 199, endPoint y: 265, distance: 362.0
click at [201, 454] on div "Modifier un contact contact principal Informations générales Civilité Monsieur …" at bounding box center [486, 455] width 973 height 0
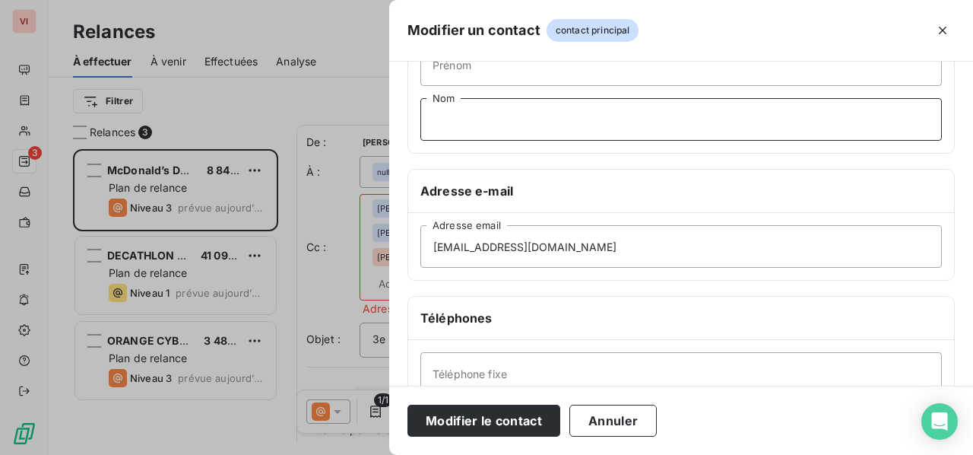
scroll to position [152, 0]
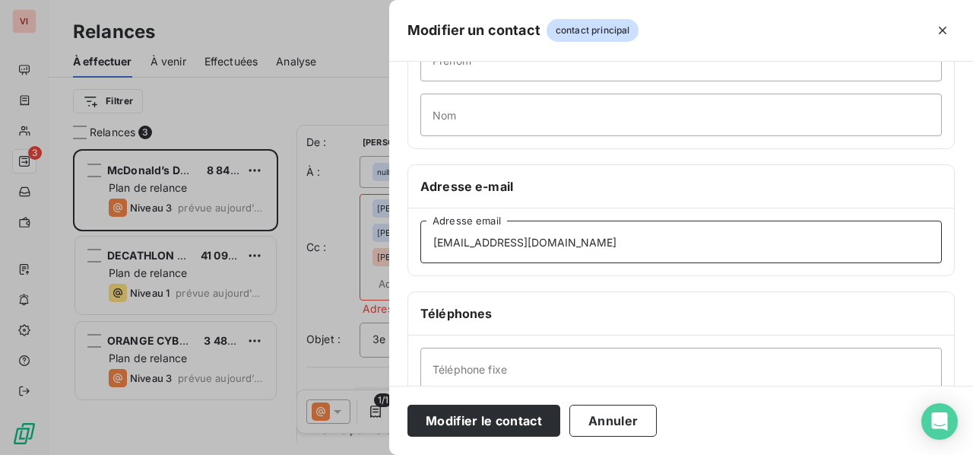
drag, startPoint x: 573, startPoint y: 241, endPoint x: 224, endPoint y: 244, distance: 349.0
click at [227, 454] on div "Modifier un contact contact principal Informations générales Civilité Monsieur …" at bounding box center [486, 455] width 973 height 0
paste input "finance-mcdonalds"
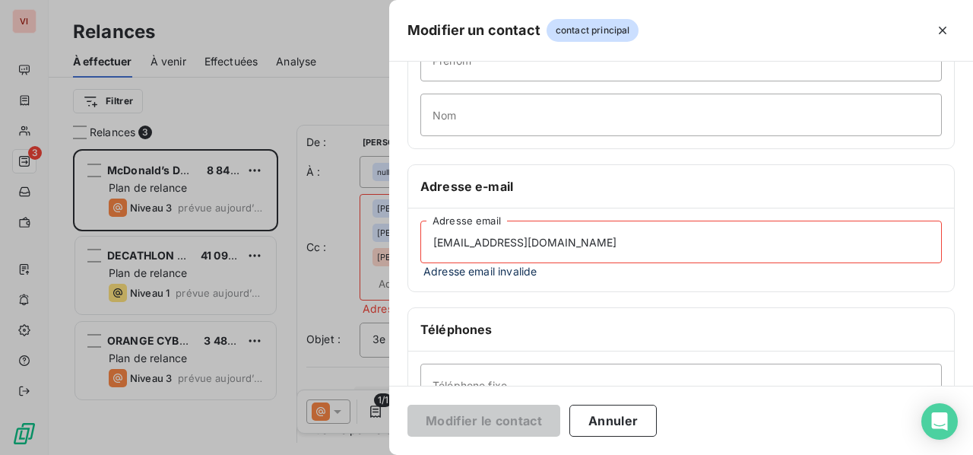
click at [426, 238] on input "[EMAIL_ADDRESS][DOMAIN_NAME]" at bounding box center [682, 242] width 522 height 43
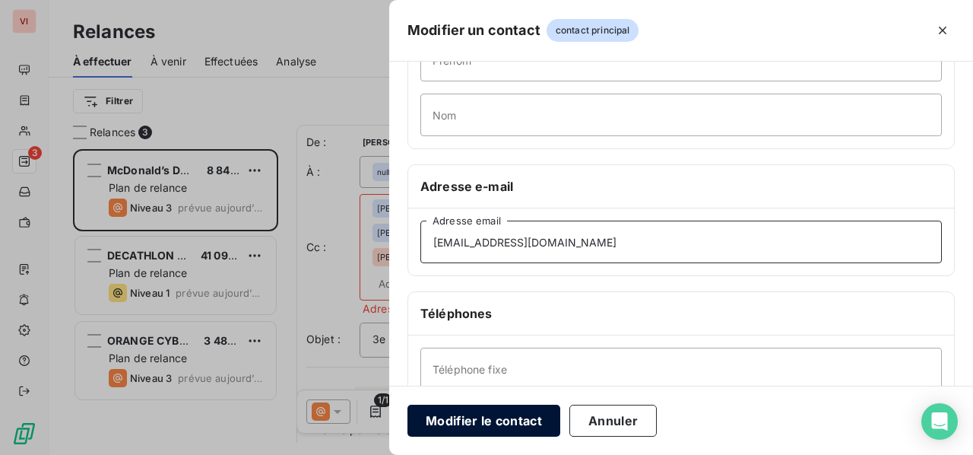
type input "[EMAIL_ADDRESS][DOMAIN_NAME]"
click at [464, 418] on button "Modifier le contact" at bounding box center [484, 421] width 153 height 32
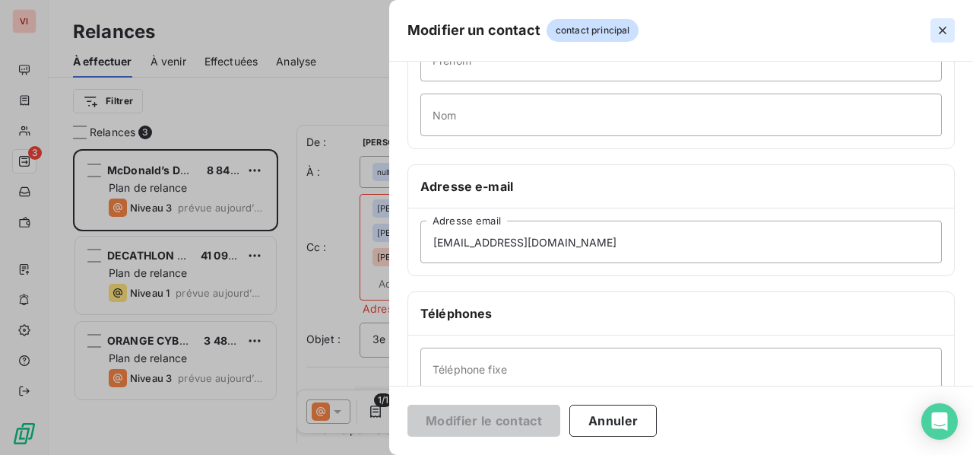
click at [938, 28] on icon "button" at bounding box center [942, 30] width 15 height 15
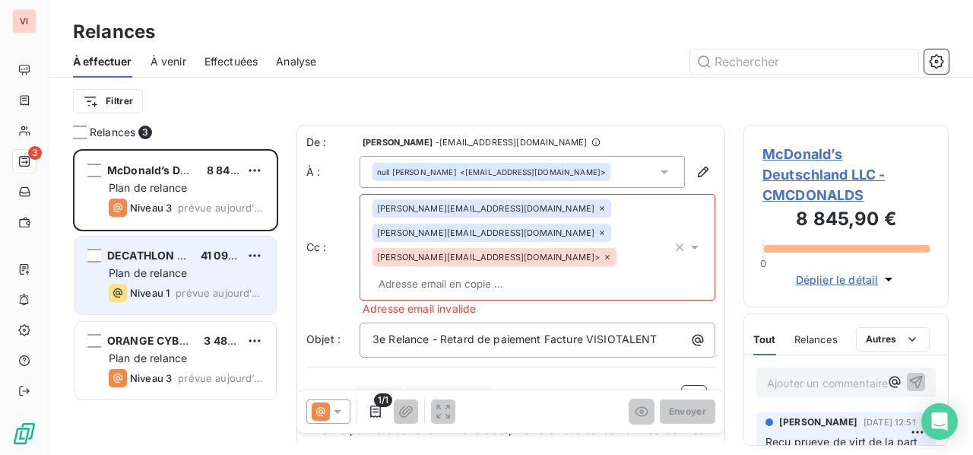
click at [142, 274] on span "Plan de relance" at bounding box center [148, 272] width 78 height 13
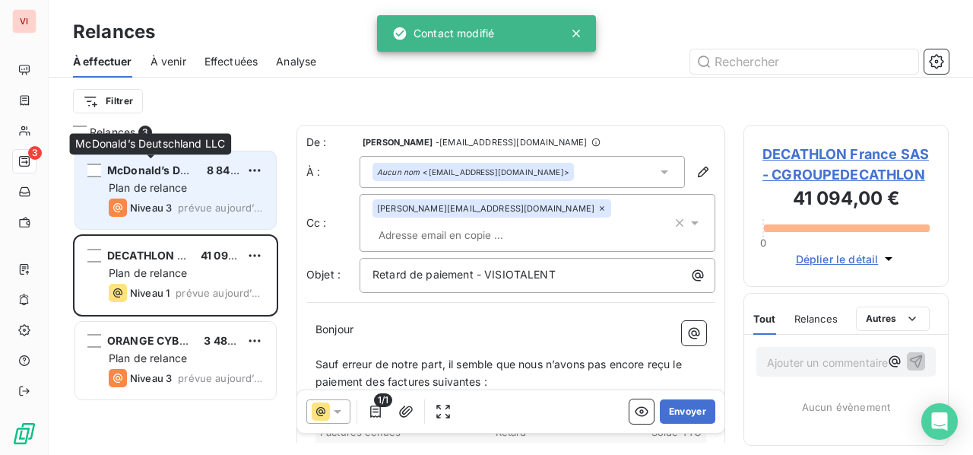
click at [180, 164] on span "McDonald’s Deutschland LLC" at bounding box center [184, 169] width 155 height 13
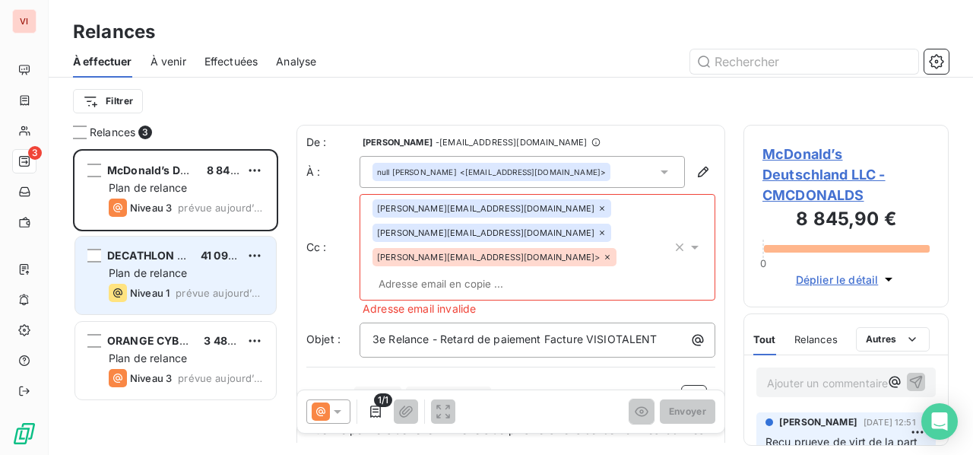
click at [203, 269] on div "Plan de relance" at bounding box center [186, 272] width 155 height 15
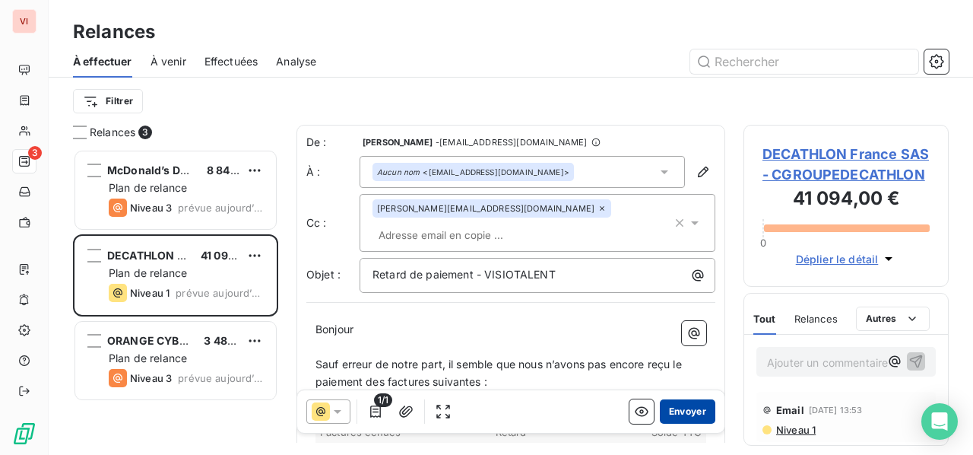
click at [677, 408] on button "Envoyer" at bounding box center [688, 411] width 56 height 24
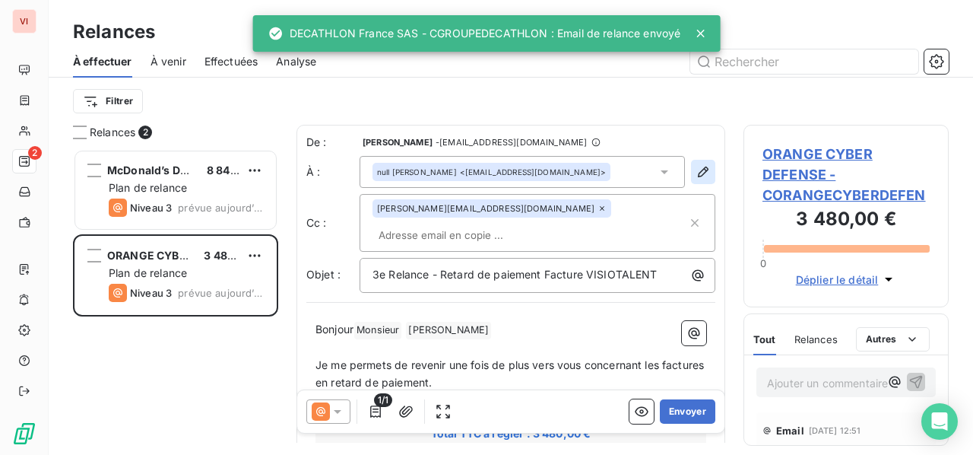
click at [696, 173] on icon "button" at bounding box center [703, 171] width 15 height 15
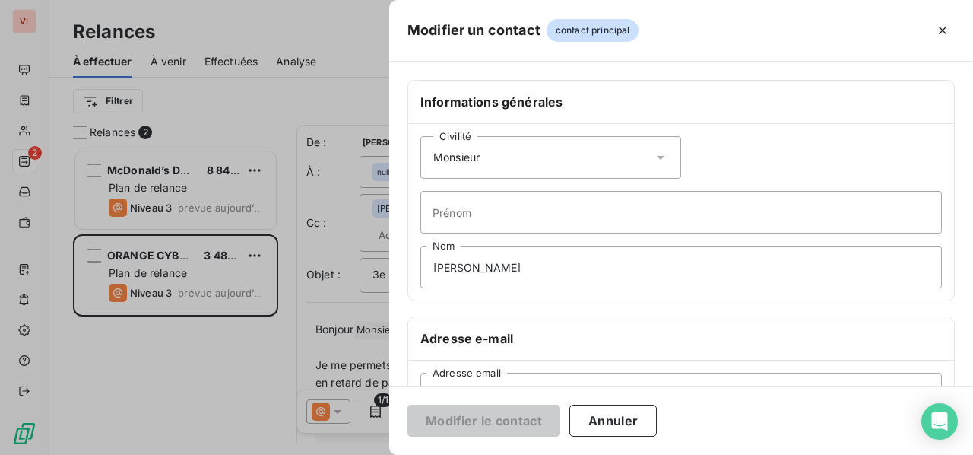
click at [659, 156] on icon at bounding box center [660, 157] width 15 height 15
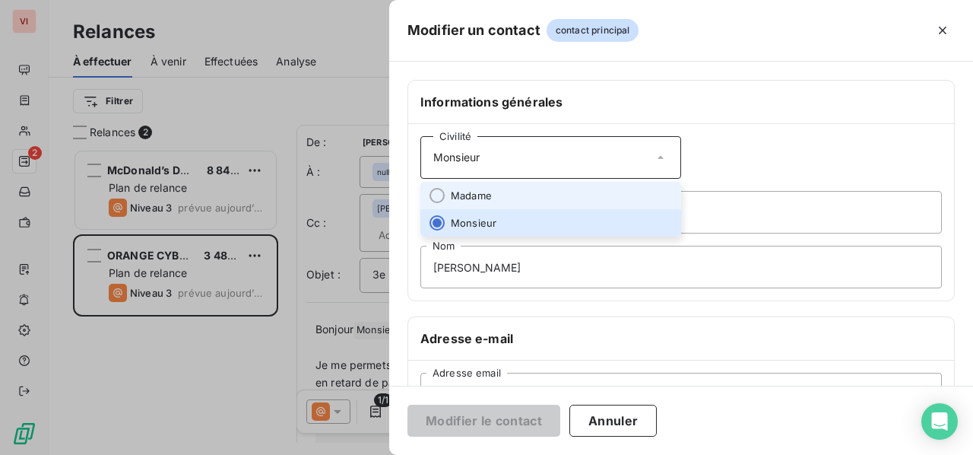
click at [604, 183] on li "Madame" at bounding box center [551, 195] width 261 height 27
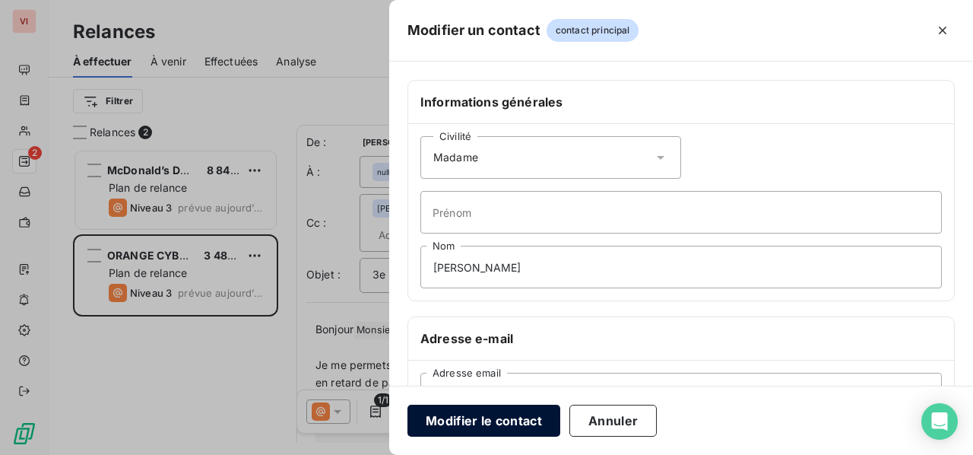
click at [516, 416] on button "Modifier le contact" at bounding box center [484, 421] width 153 height 32
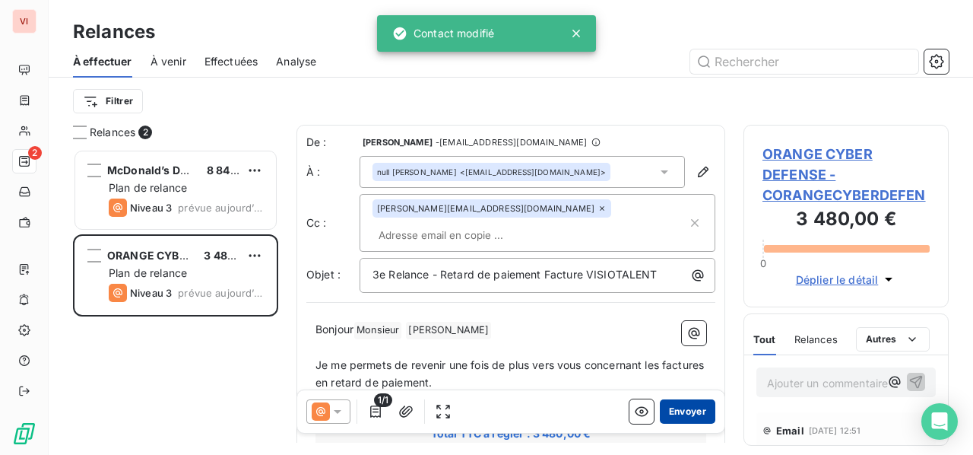
click at [668, 414] on button "Envoyer" at bounding box center [688, 411] width 56 height 24
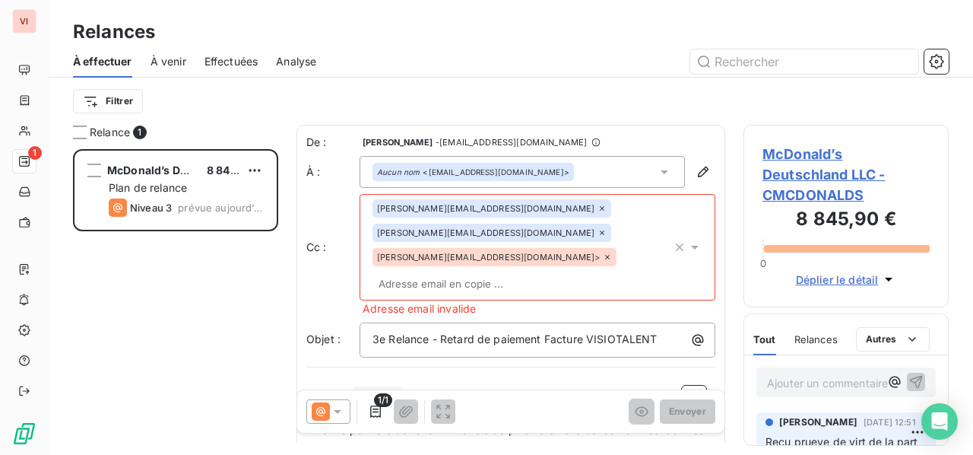
click at [338, 408] on icon at bounding box center [337, 411] width 15 height 15
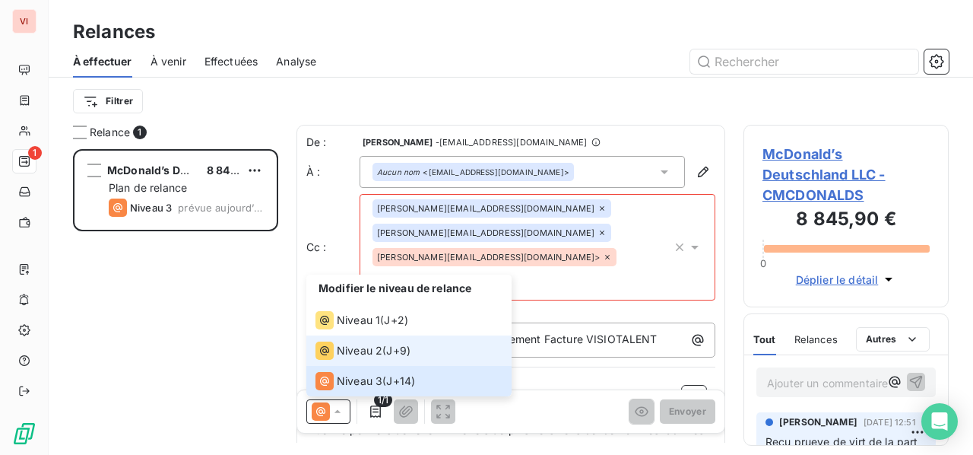
click at [374, 360] on li "Niveau 2 ( J+9 )" at bounding box center [408, 350] width 205 height 30
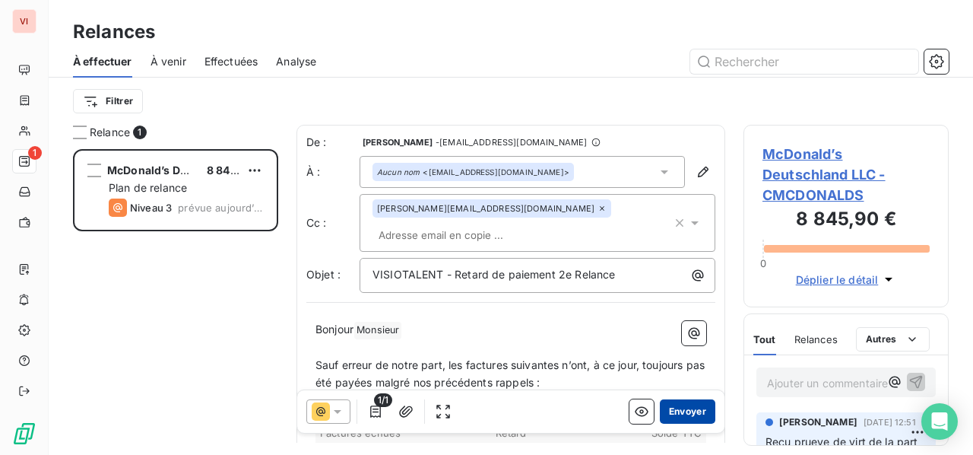
click at [678, 407] on button "Envoyer" at bounding box center [688, 411] width 56 height 24
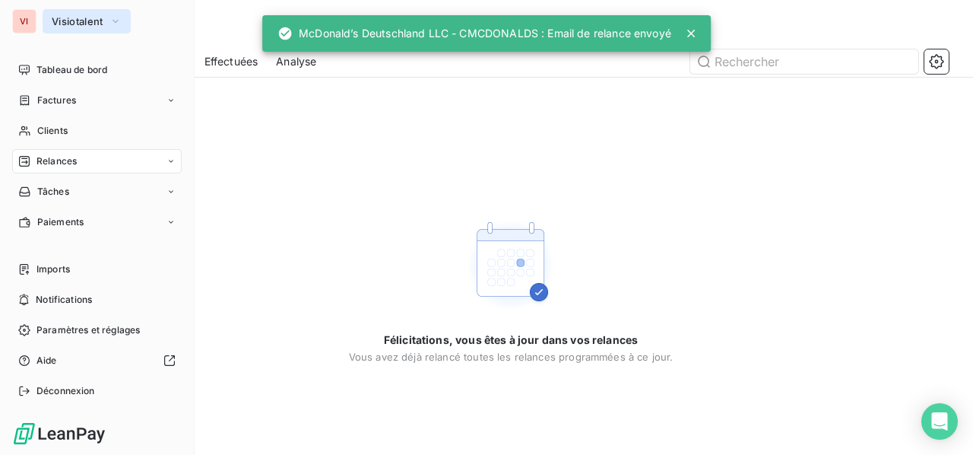
click at [59, 24] on span "Visiotalent" at bounding box center [78, 21] width 52 height 12
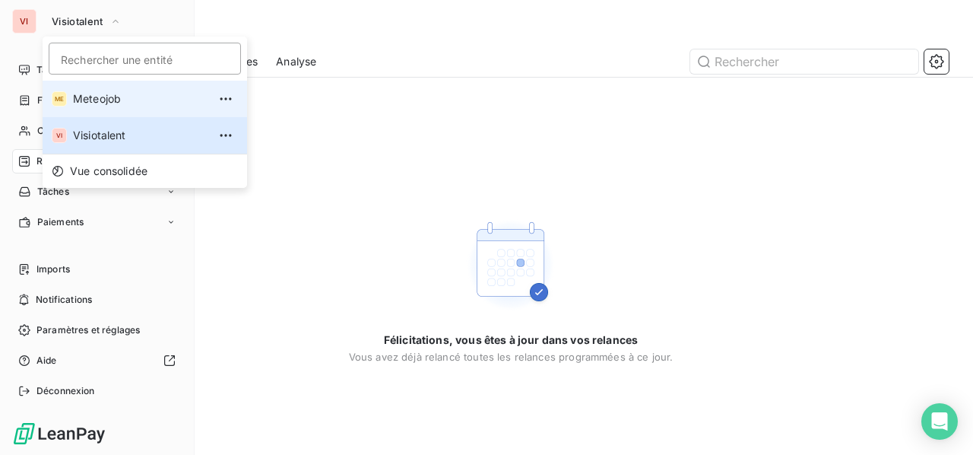
click at [83, 93] on span "Meteojob" at bounding box center [140, 98] width 135 height 15
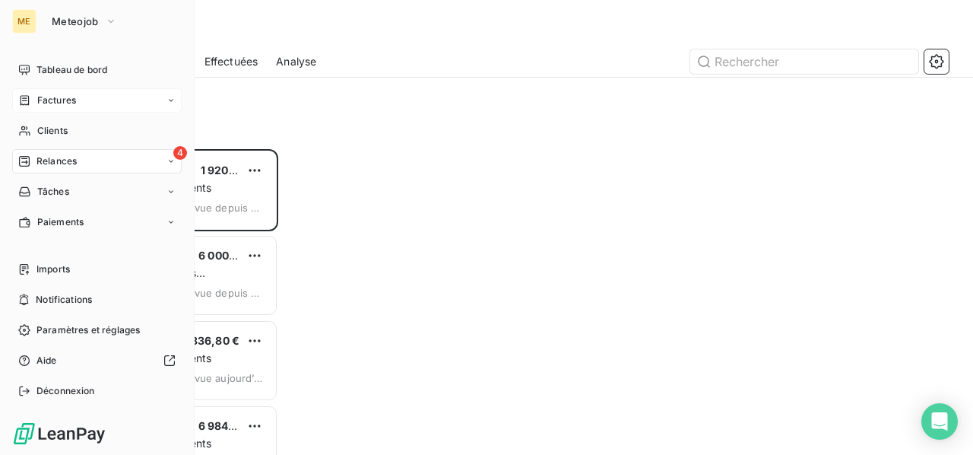
scroll to position [294, 193]
